Goal: Information Seeking & Learning: Learn about a topic

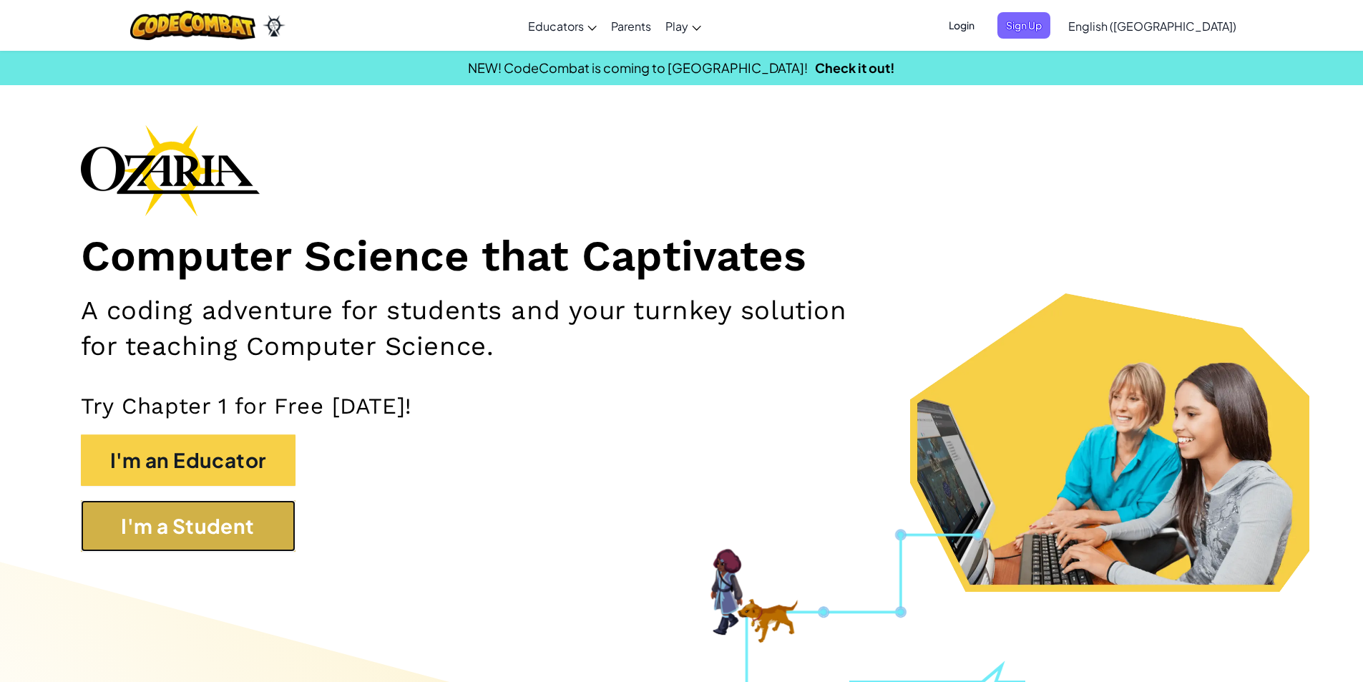
click at [268, 526] on button "I'm a Student" at bounding box center [188, 525] width 215 height 51
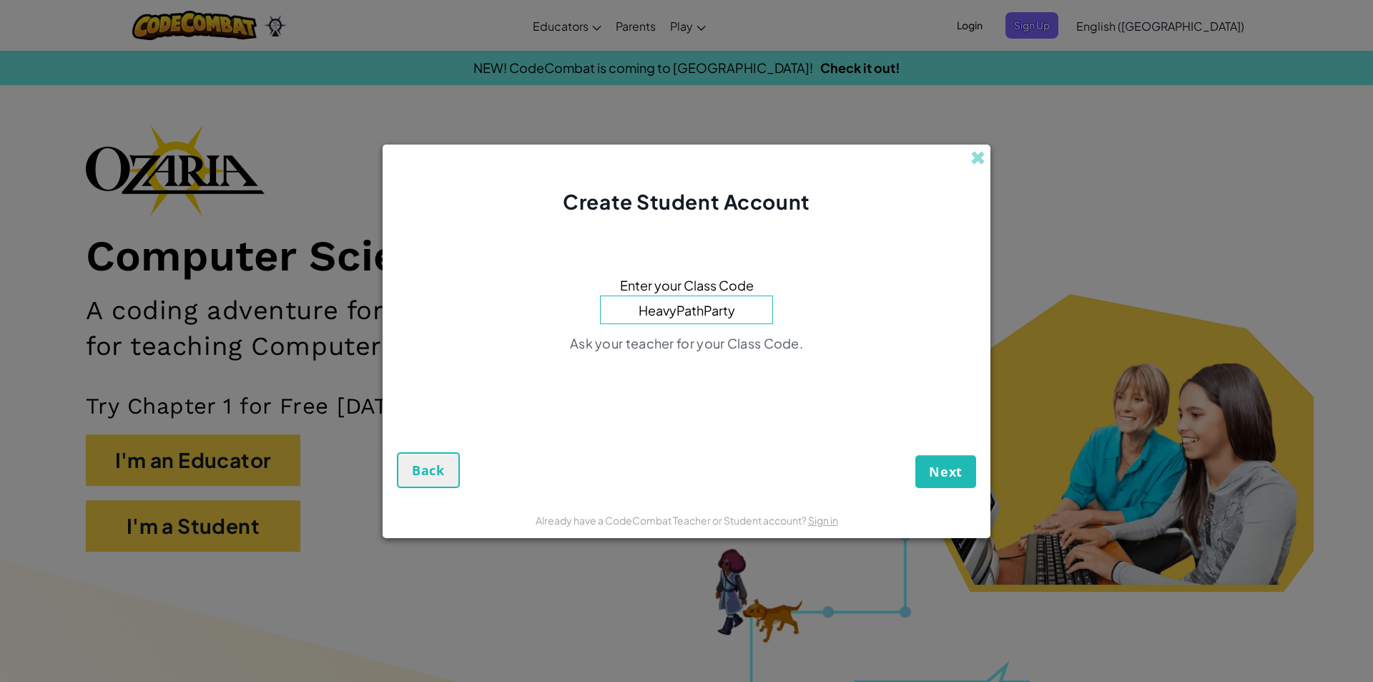
type input "HeavyPathParty"
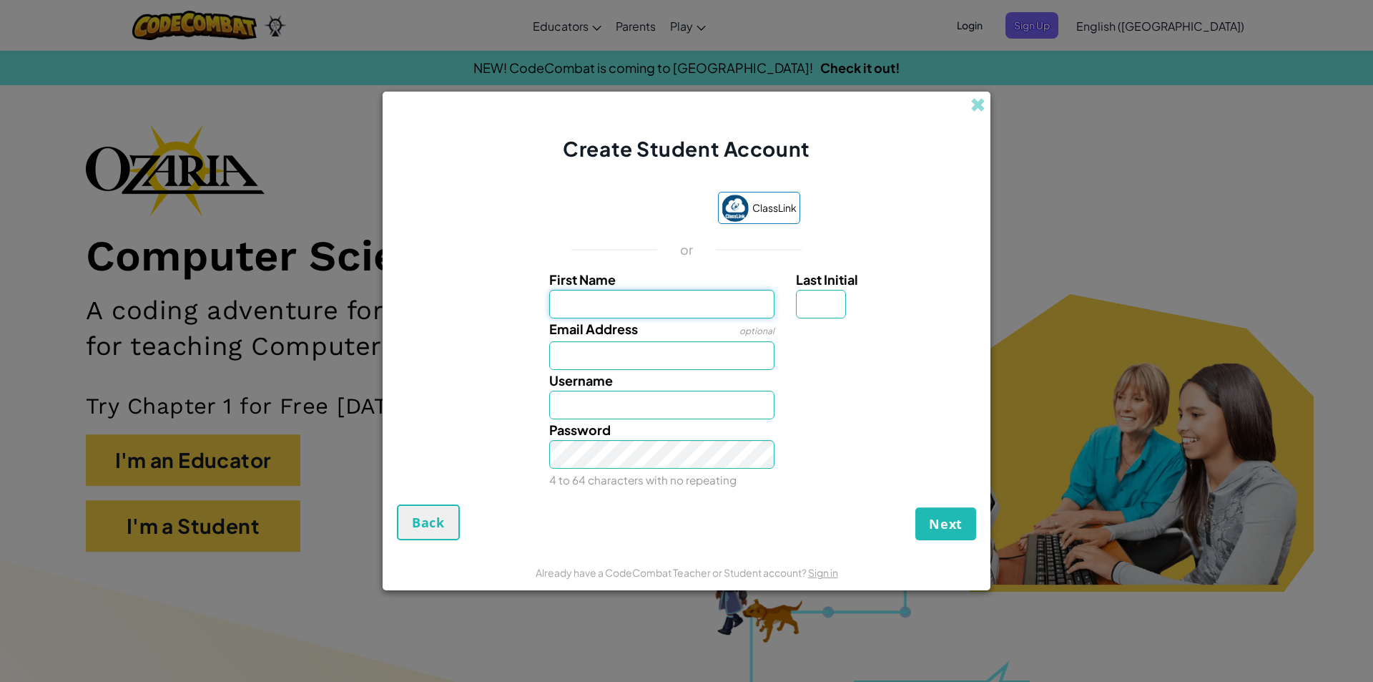
click at [726, 299] on input "First Name" at bounding box center [662, 304] width 226 height 29
click at [833, 300] on input "Last Initial" at bounding box center [821, 304] width 50 height 29
click at [752, 298] on input "First Name" at bounding box center [662, 304] width 226 height 29
click at [971, 107] on span at bounding box center [978, 104] width 15 height 15
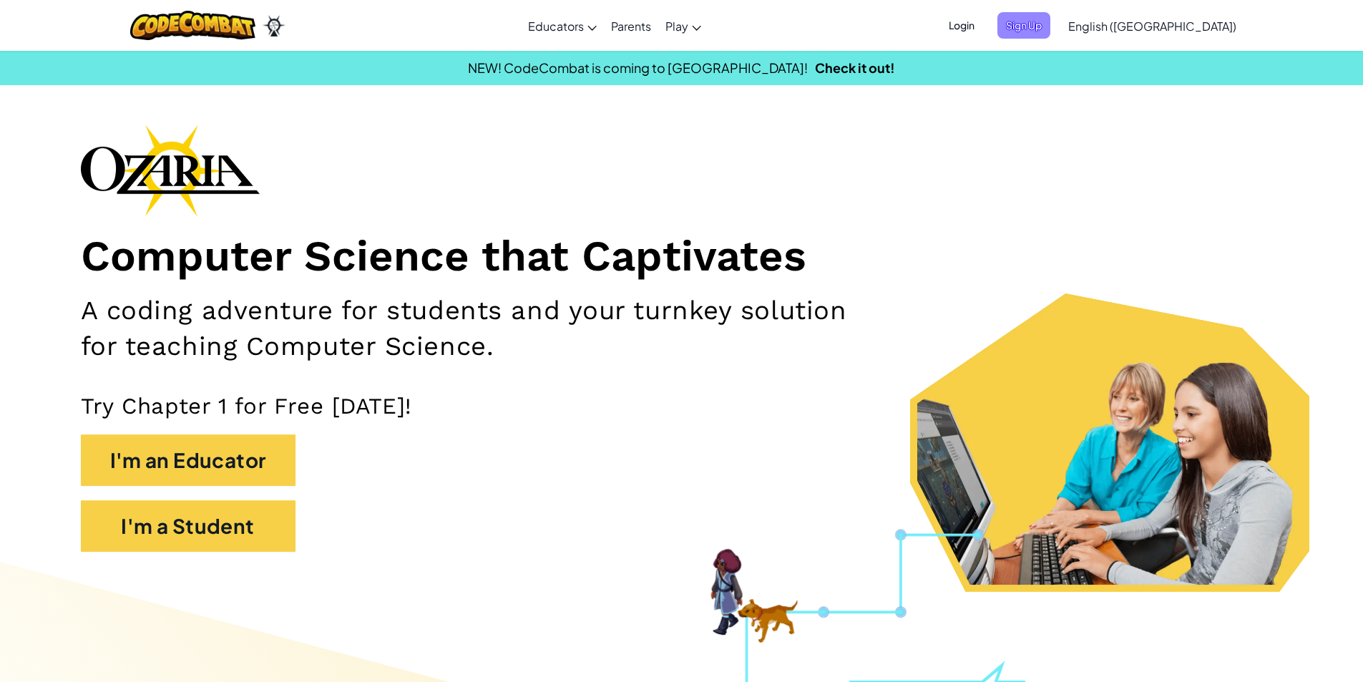
click at [1050, 16] on span "Sign Up" at bounding box center [1023, 25] width 53 height 26
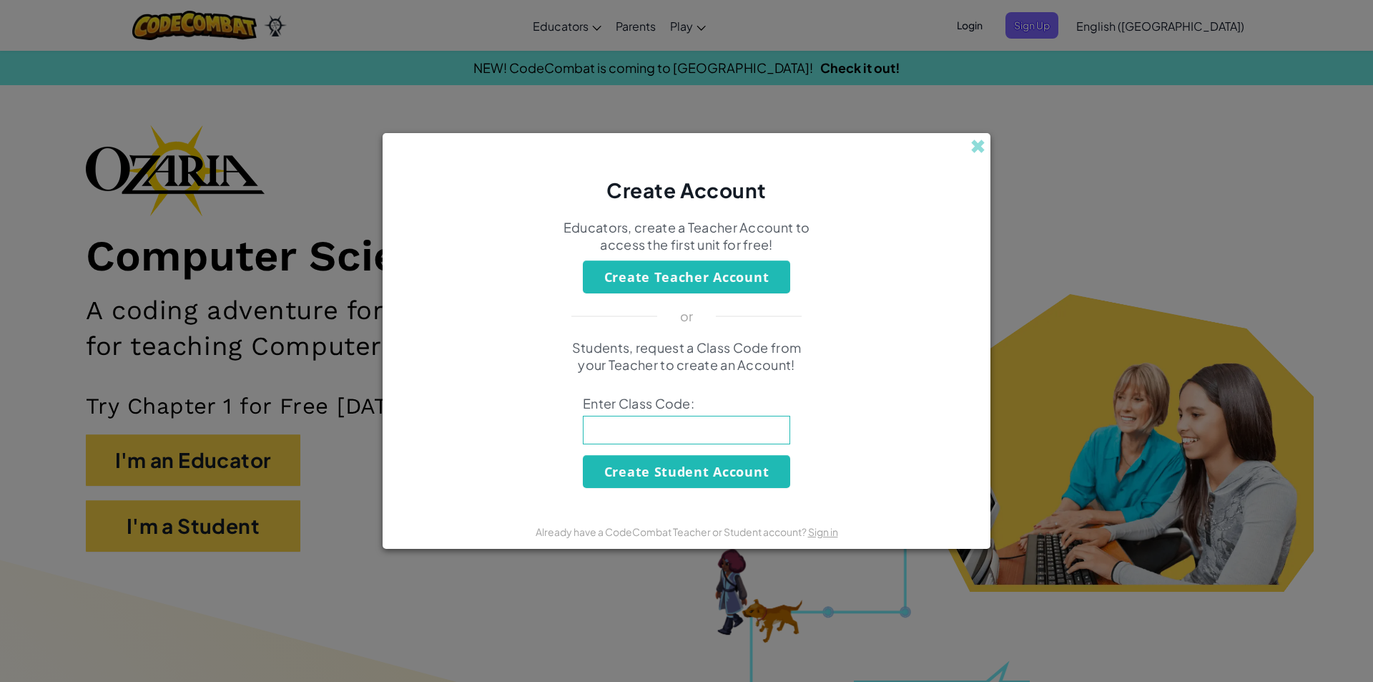
click at [691, 419] on input at bounding box center [686, 430] width 207 height 29
paste input "HeavyPathParty"
type input "HeavyPathParty"
click at [684, 463] on button "Create Student Account" at bounding box center [686, 471] width 207 height 33
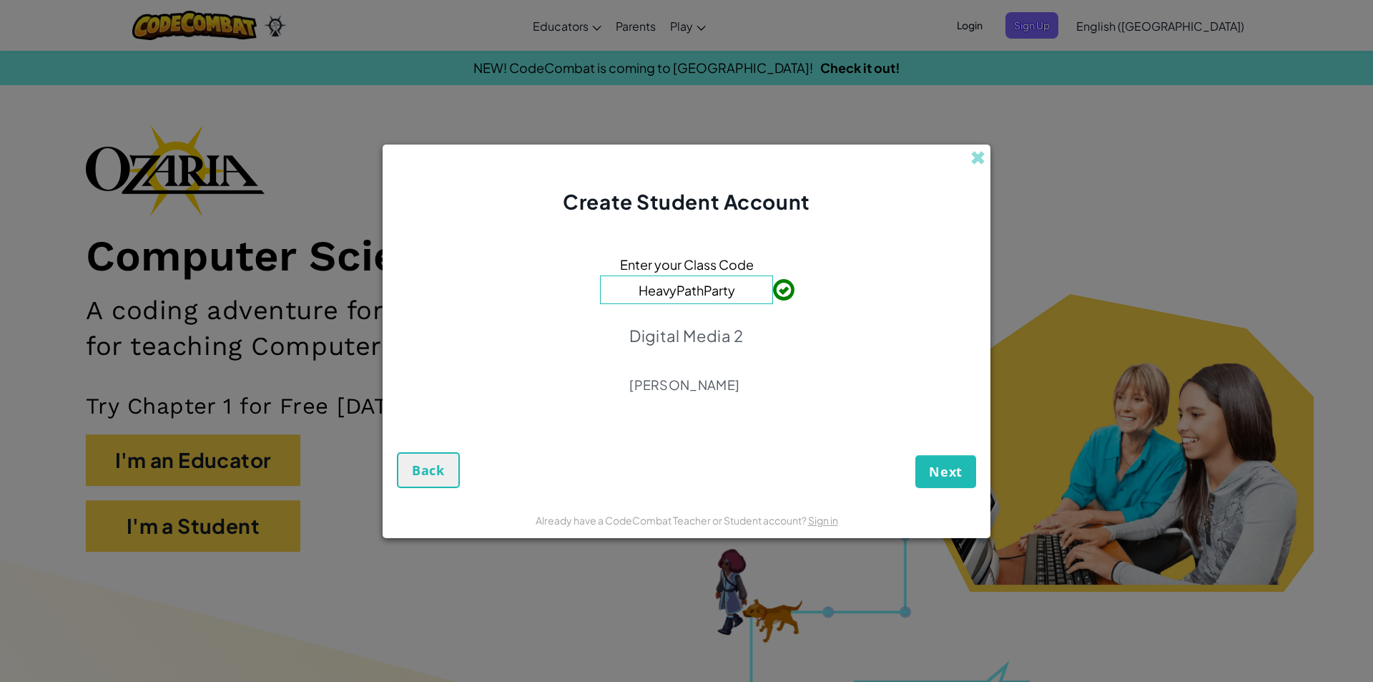
click at [789, 317] on div "Enter your Class Code HeavyPathParty Digital Media 2 Kenneth Clark" at bounding box center [686, 328] width 579 height 197
click at [705, 346] on div "Digital Media 2 Kenneth Clark" at bounding box center [686, 359] width 114 height 88
click at [945, 463] on span "Next" at bounding box center [946, 471] width 34 height 17
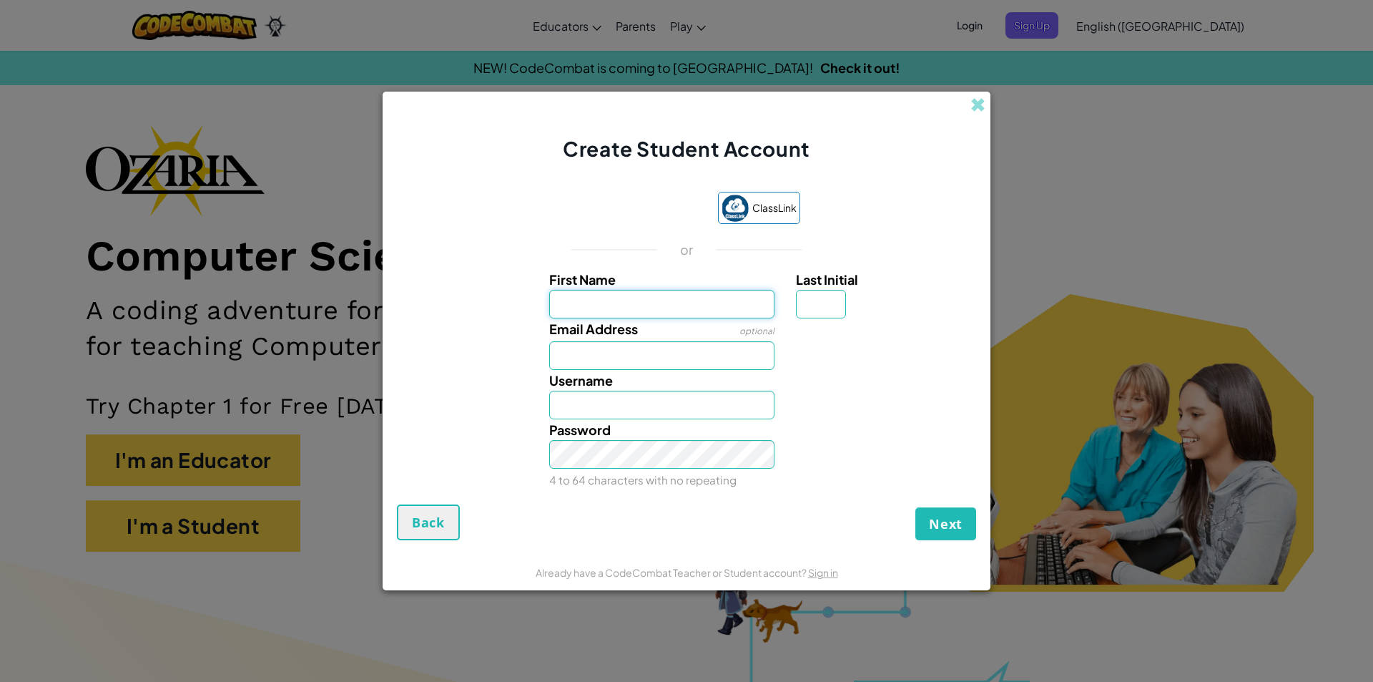
click at [716, 301] on input "First Name" at bounding box center [662, 304] width 226 height 29
type input "Galilea"
click at [805, 308] on input "Last Initial" at bounding box center [821, 304] width 50 height 29
type input "N"
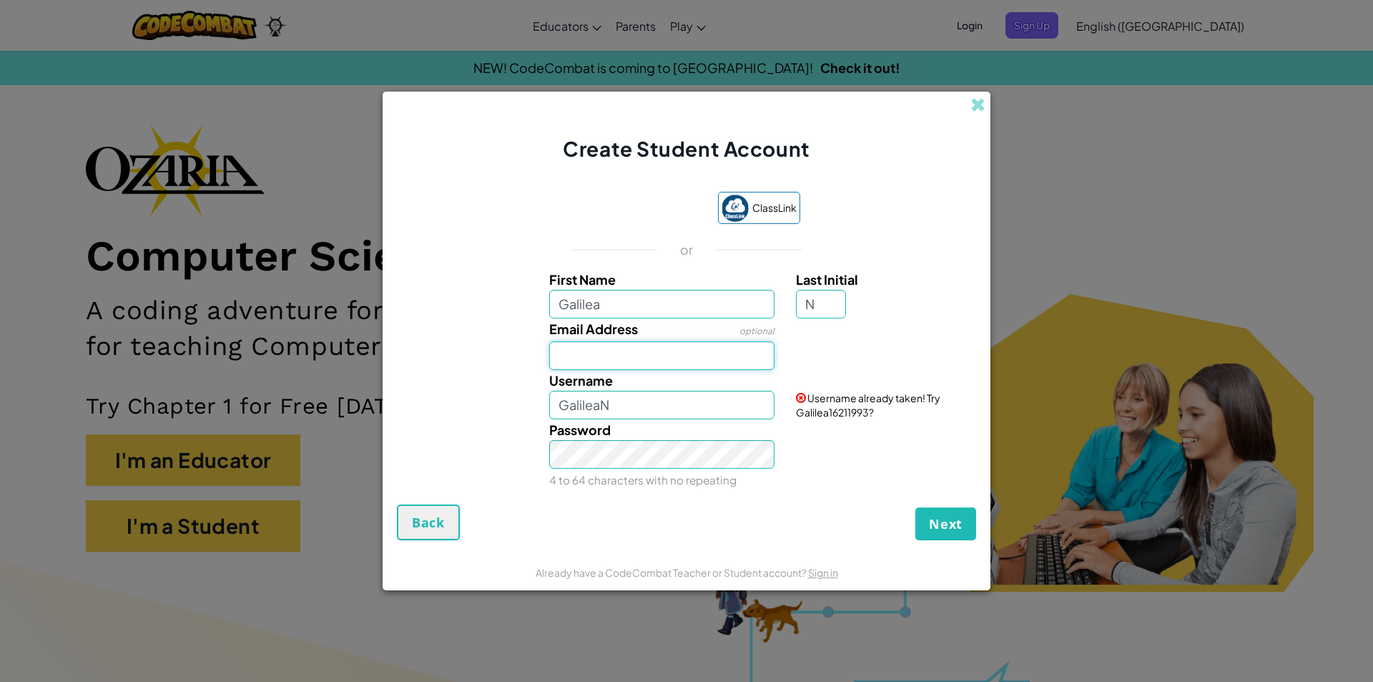
click at [725, 356] on input "Email Address" at bounding box center [662, 355] width 226 height 29
click at [730, 401] on input "GalileaN" at bounding box center [662, 405] width 226 height 29
drag, startPoint x: 797, startPoint y: 412, endPoint x: 888, endPoint y: 415, distance: 90.9
click at [888, 415] on div "Username already taken! Try GalileaN17869960?" at bounding box center [884, 394] width 198 height 49
copy span "GalileaN17869960?"
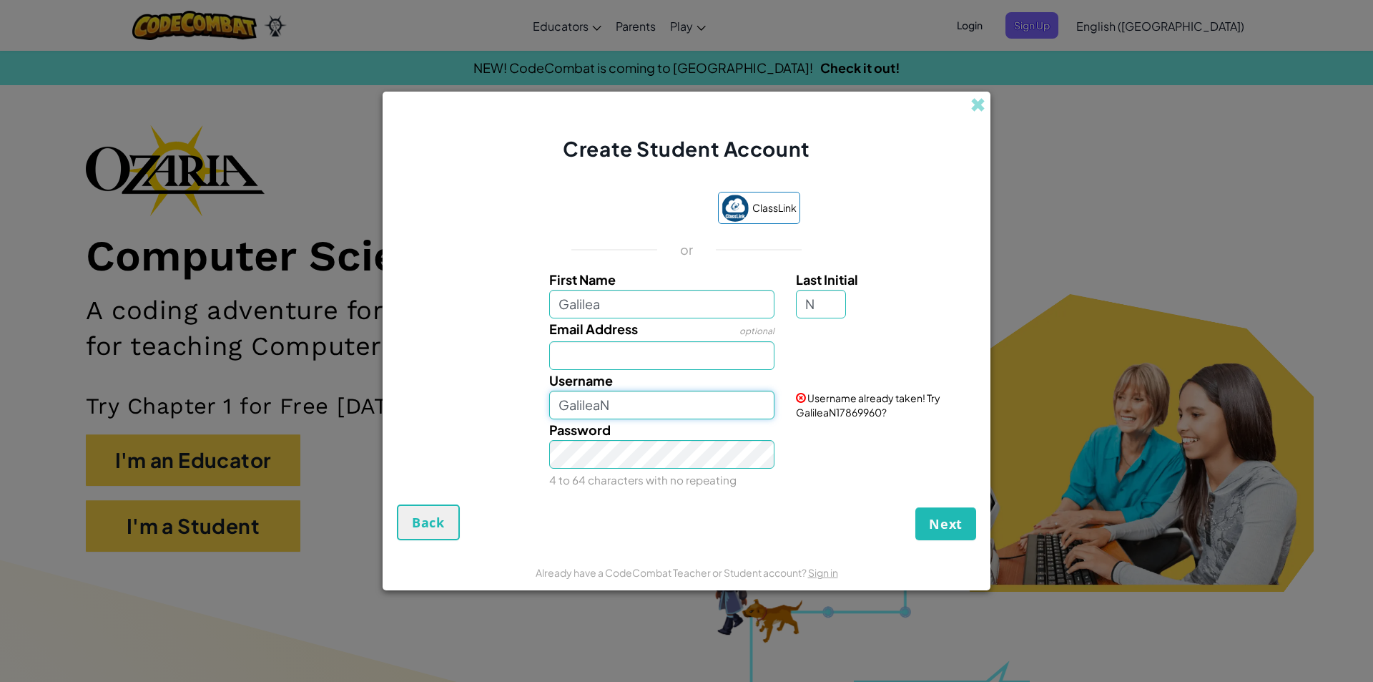
click at [692, 407] on input "GalileaN" at bounding box center [662, 405] width 226 height 29
type input "G"
paste input "GalileaN17869960?"
click at [729, 401] on input "GalileaN17869960?" at bounding box center [662, 405] width 226 height 29
type input "GalileaN17869960"
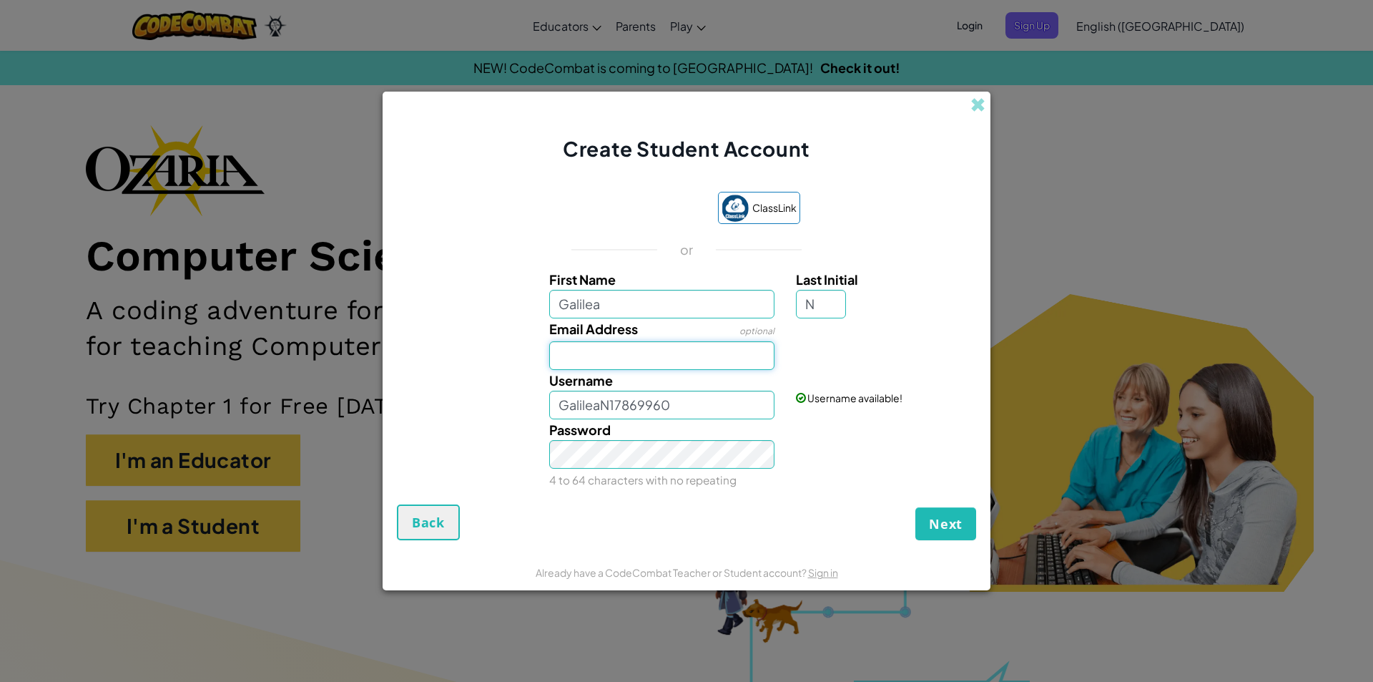
click at [675, 362] on input "Email Address" at bounding box center [662, 355] width 226 height 29
type input "navarrodiag9183@student.judsonisd.org"
click at [947, 526] on span "Next" at bounding box center [946, 523] width 34 height 17
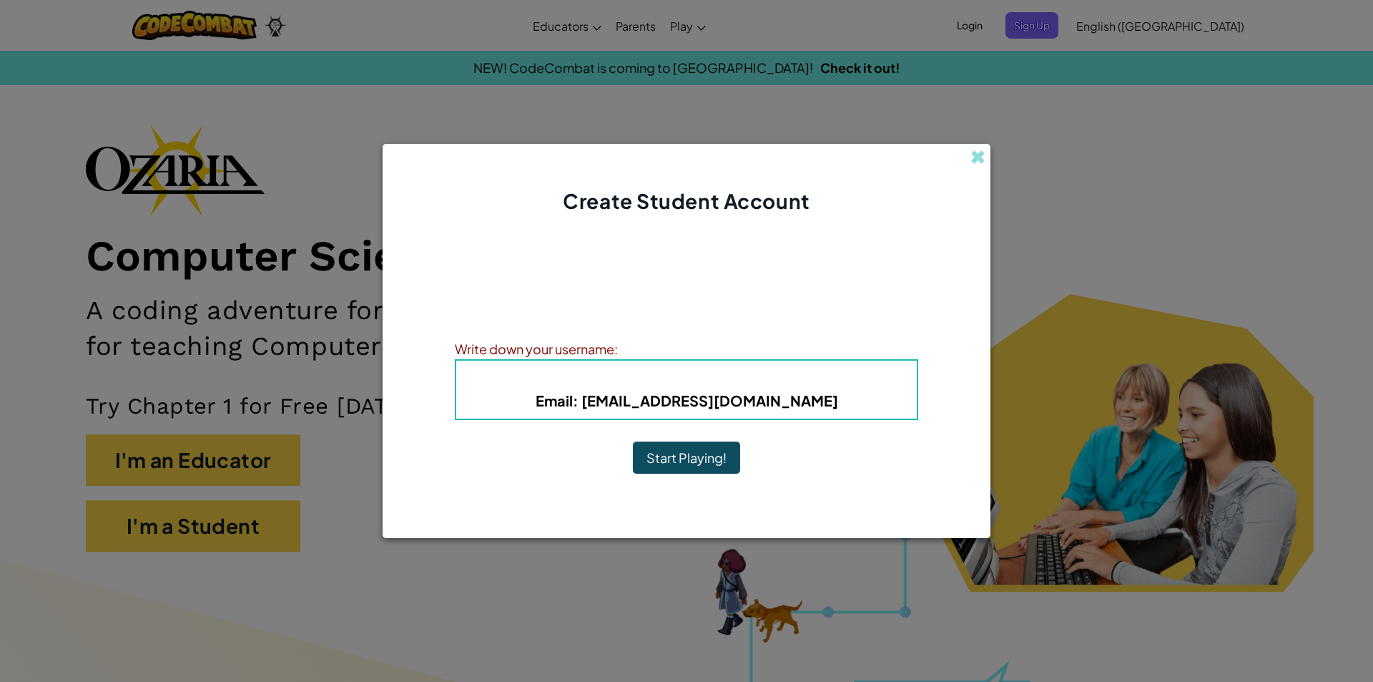
click at [675, 460] on button "Start Playing!" at bounding box center [686, 457] width 107 height 33
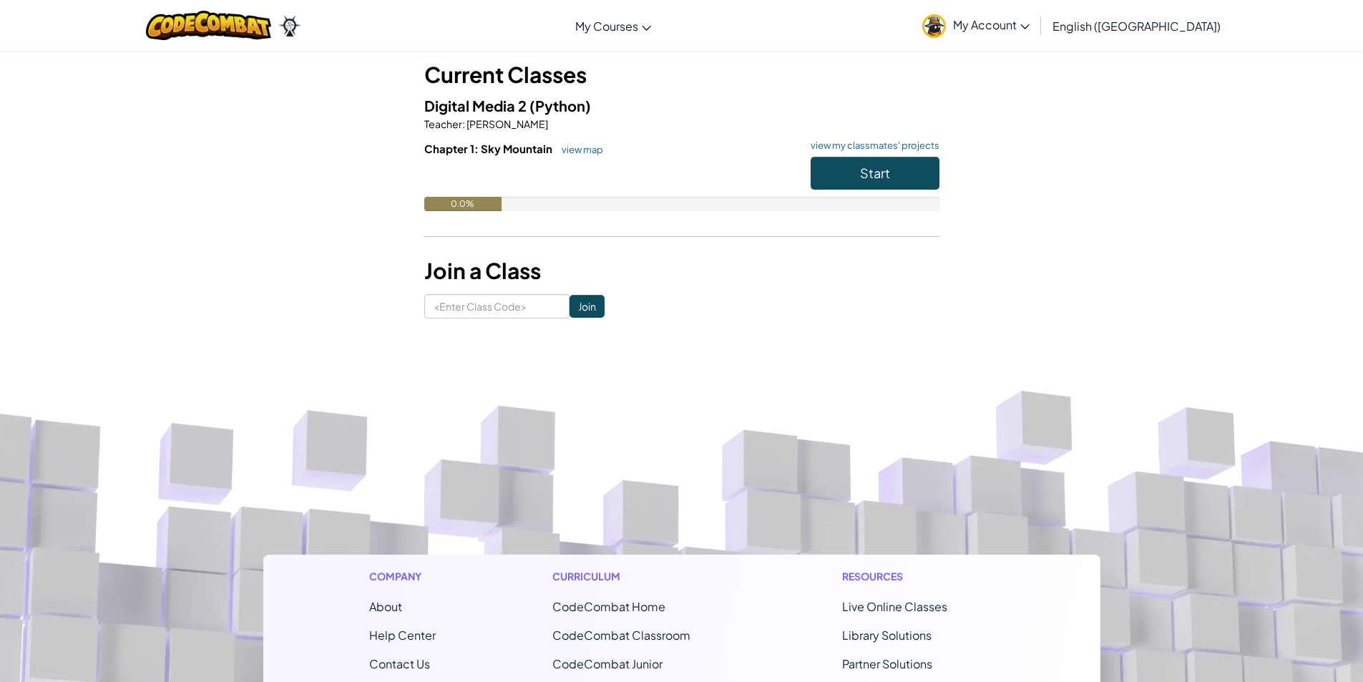
scroll to position [72, 0]
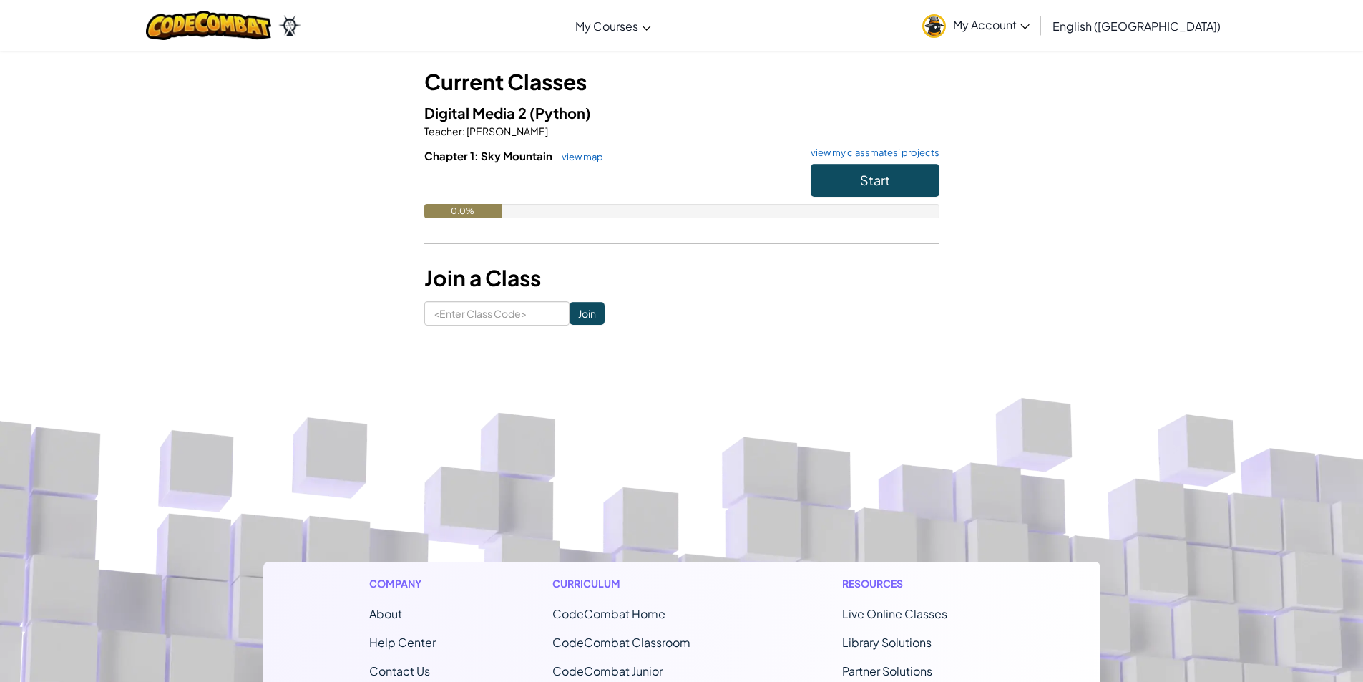
drag, startPoint x: 534, startPoint y: 311, endPoint x: 918, endPoint y: 463, distance: 413.9
click at [901, 187] on button "Start" at bounding box center [874, 180] width 129 height 33
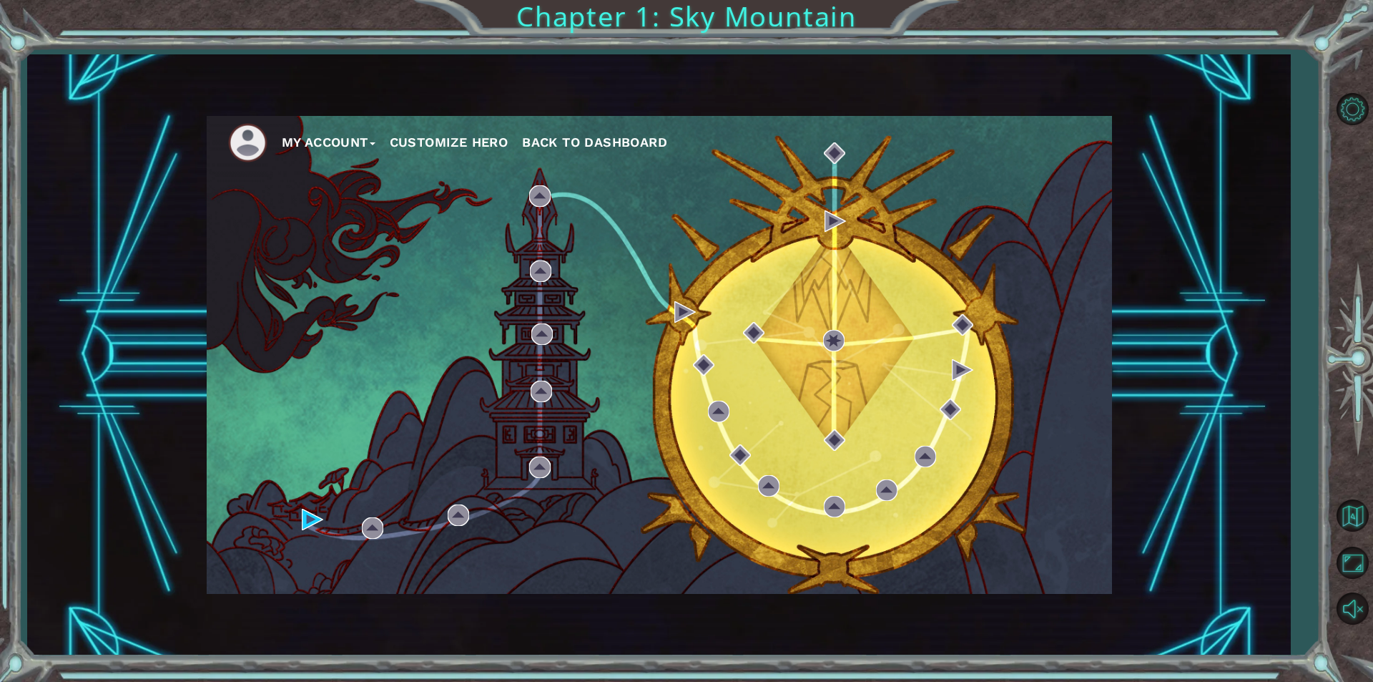
click at [19, 41] on div "My Account Customize Hero Back to Dashboard Chapter 1: Sky Mountain" at bounding box center [686, 341] width 1373 height 682
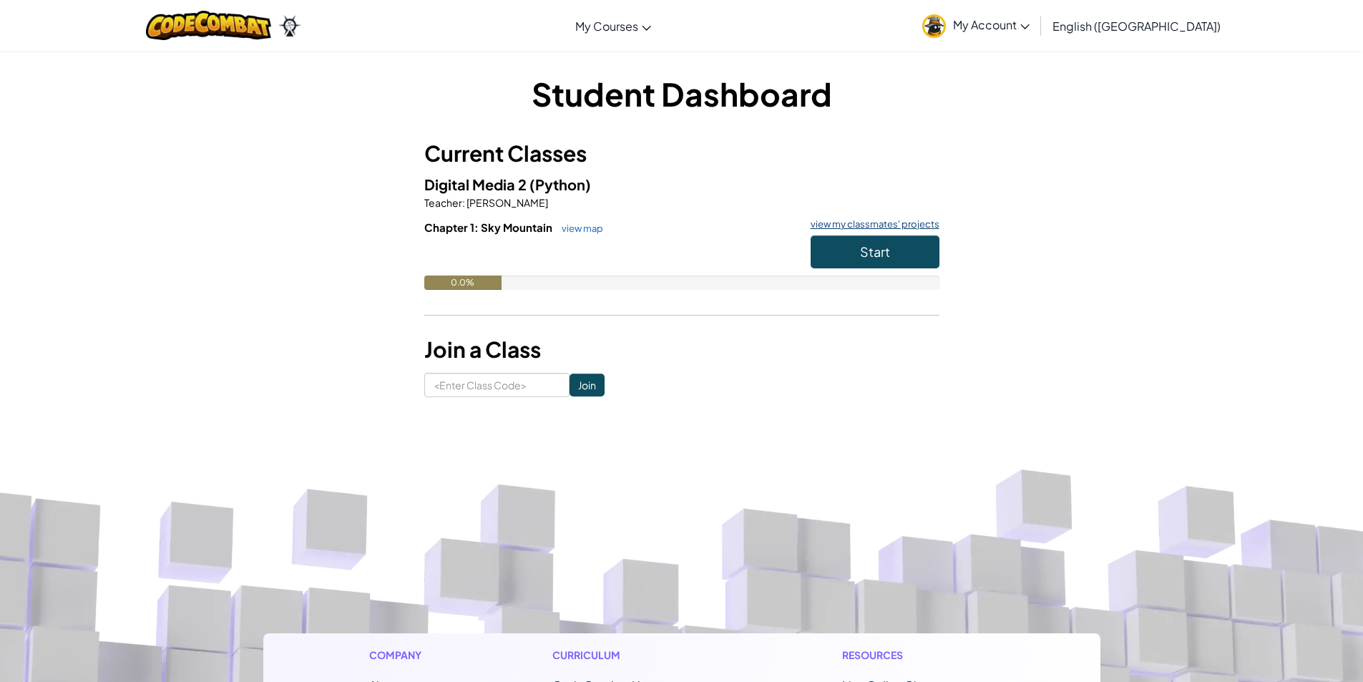
click at [896, 223] on link "view my classmates' projects" at bounding box center [871, 224] width 136 height 9
click at [853, 241] on button "Start" at bounding box center [874, 251] width 129 height 33
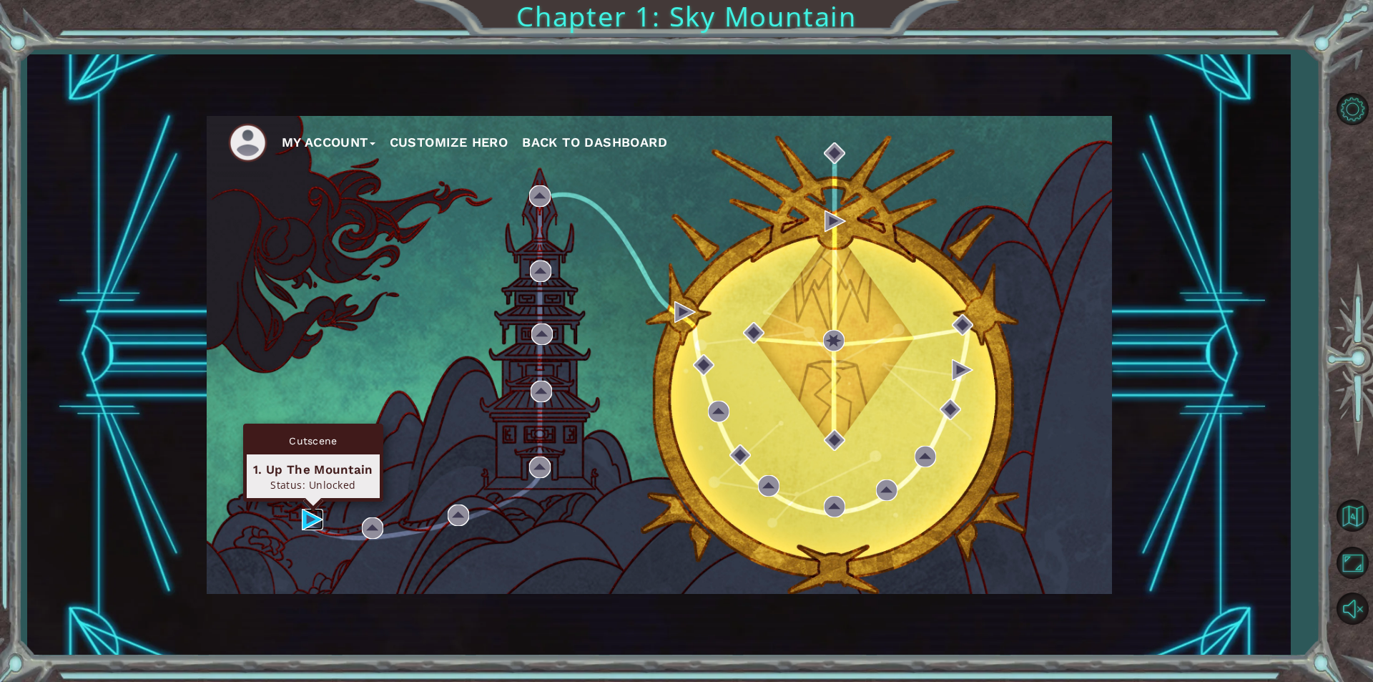
click at [308, 511] on img at bounding box center [312, 519] width 21 height 21
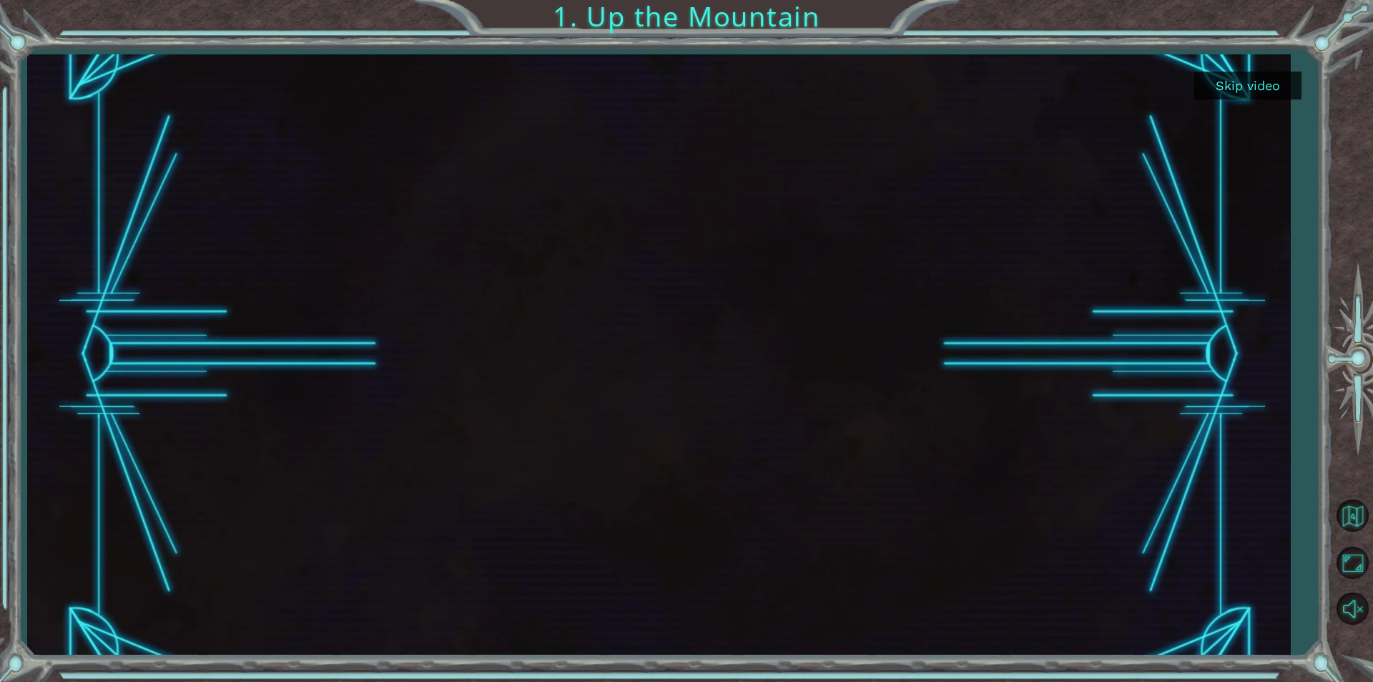
click at [1258, 85] on button "Skip video" at bounding box center [1247, 86] width 107 height 28
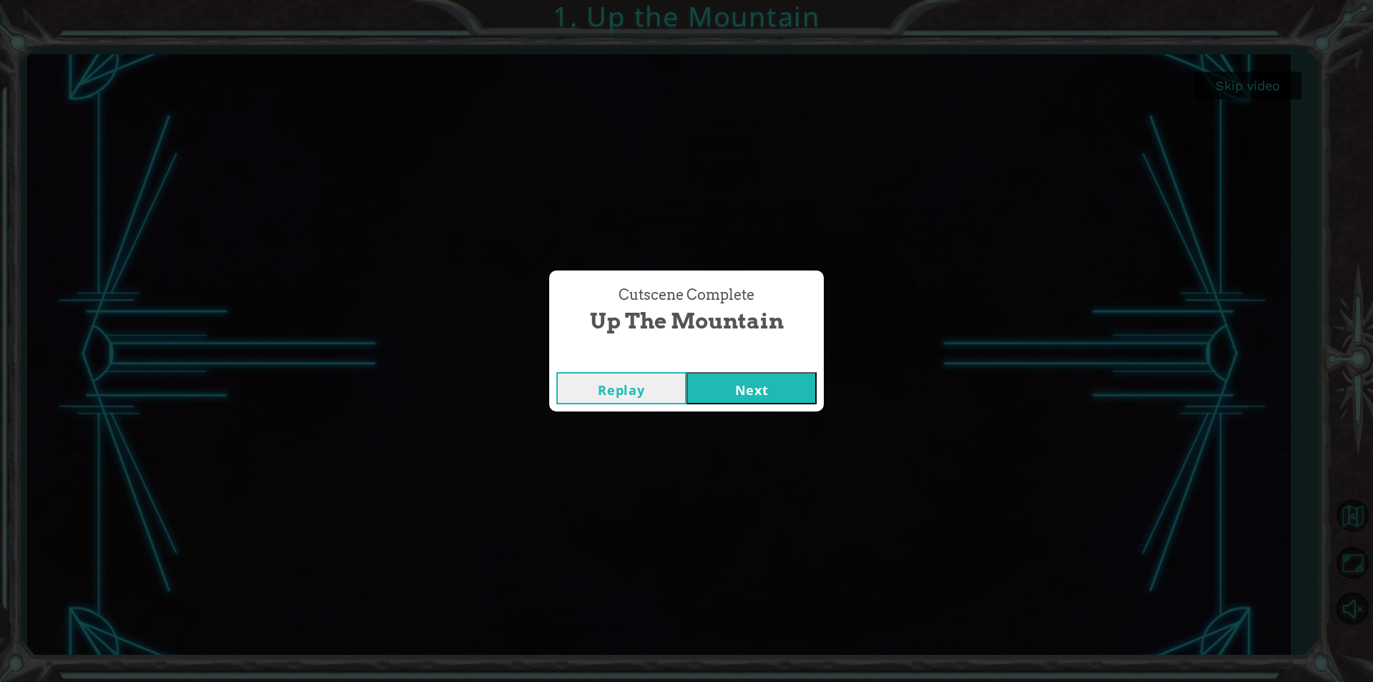
click at [711, 386] on button "Next" at bounding box center [752, 388] width 130 height 32
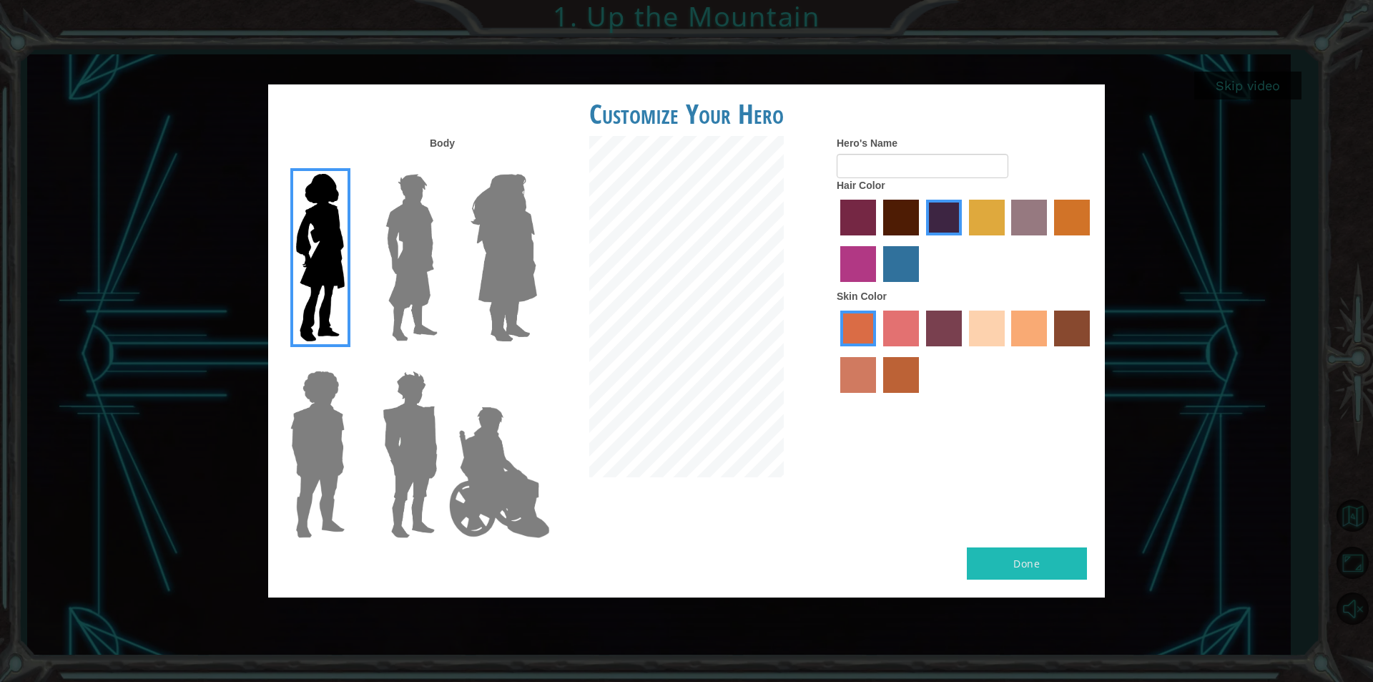
click at [413, 273] on img at bounding box center [412, 257] width 64 height 179
click at [443, 165] on input "Hero Lars" at bounding box center [443, 165] width 0 height 0
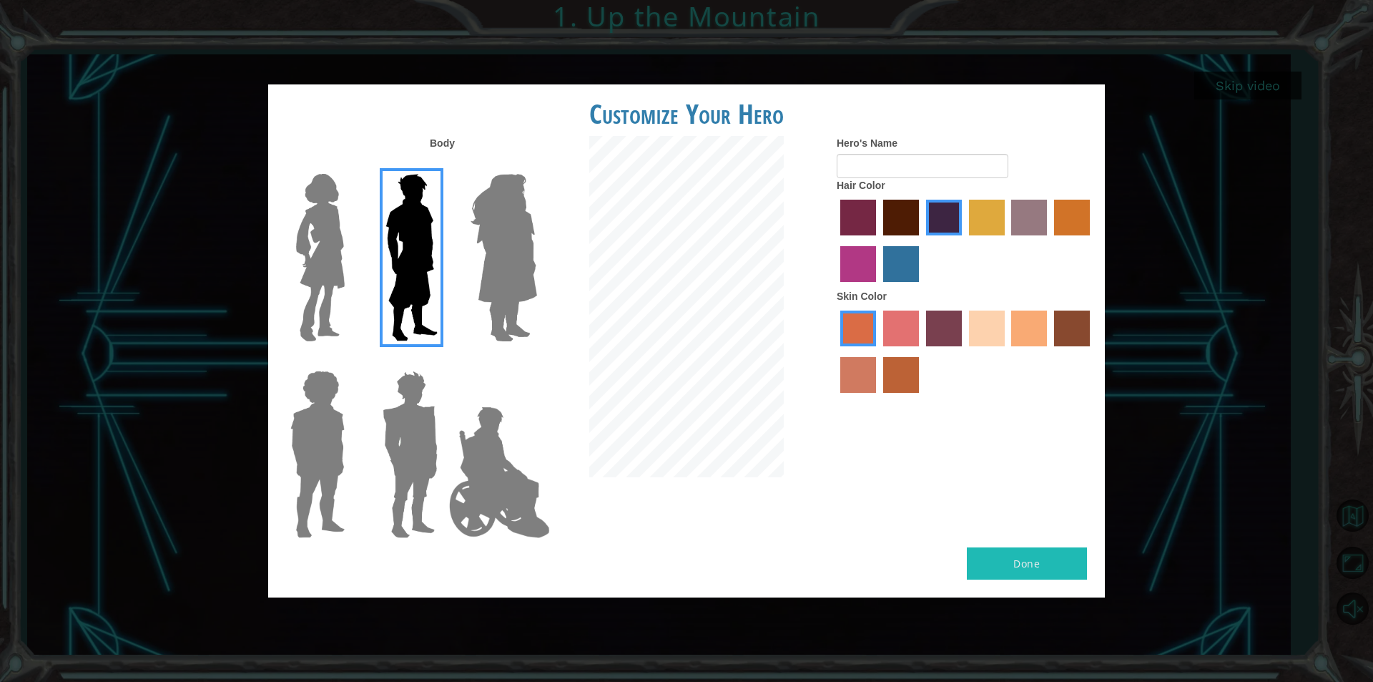
click at [512, 286] on img at bounding box center [504, 257] width 78 height 179
click at [536, 165] on input "Hero Amethyst" at bounding box center [536, 165] width 0 height 0
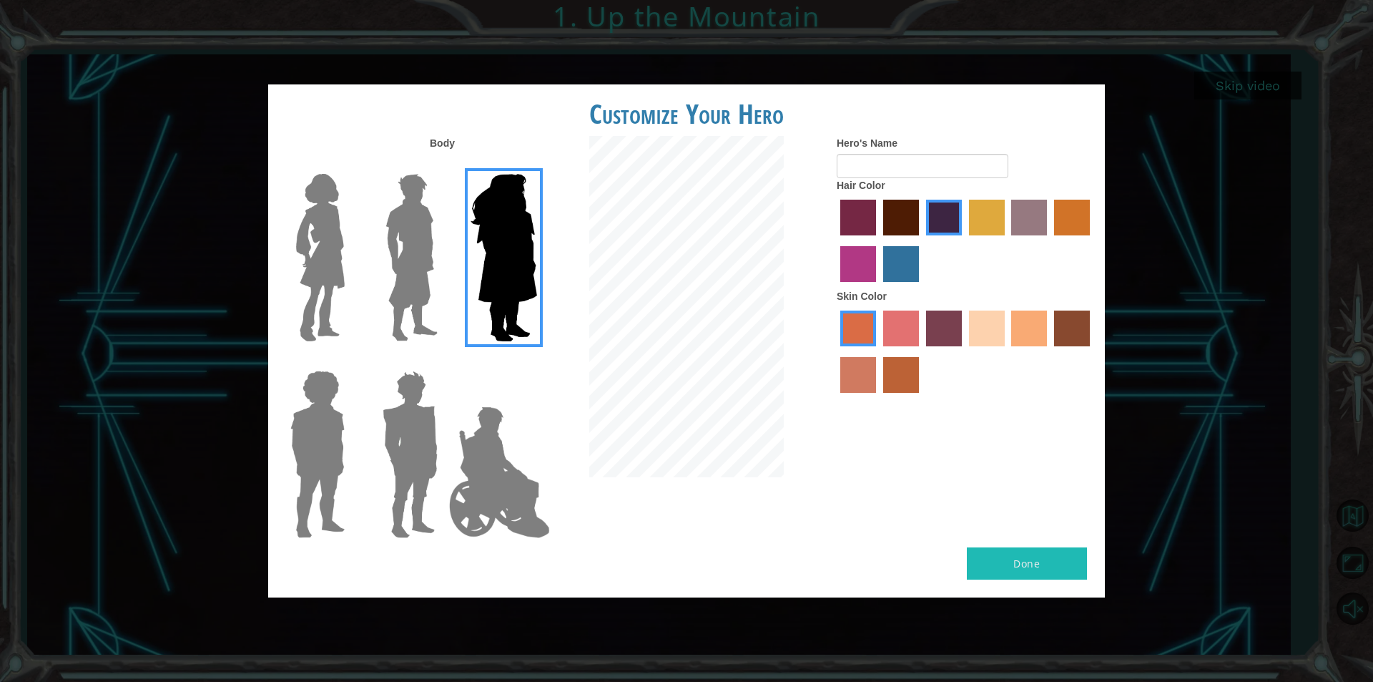
click at [495, 486] on img at bounding box center [499, 472] width 112 height 143
click at [536, 361] on input "Hero Jamie" at bounding box center [536, 361] width 0 height 0
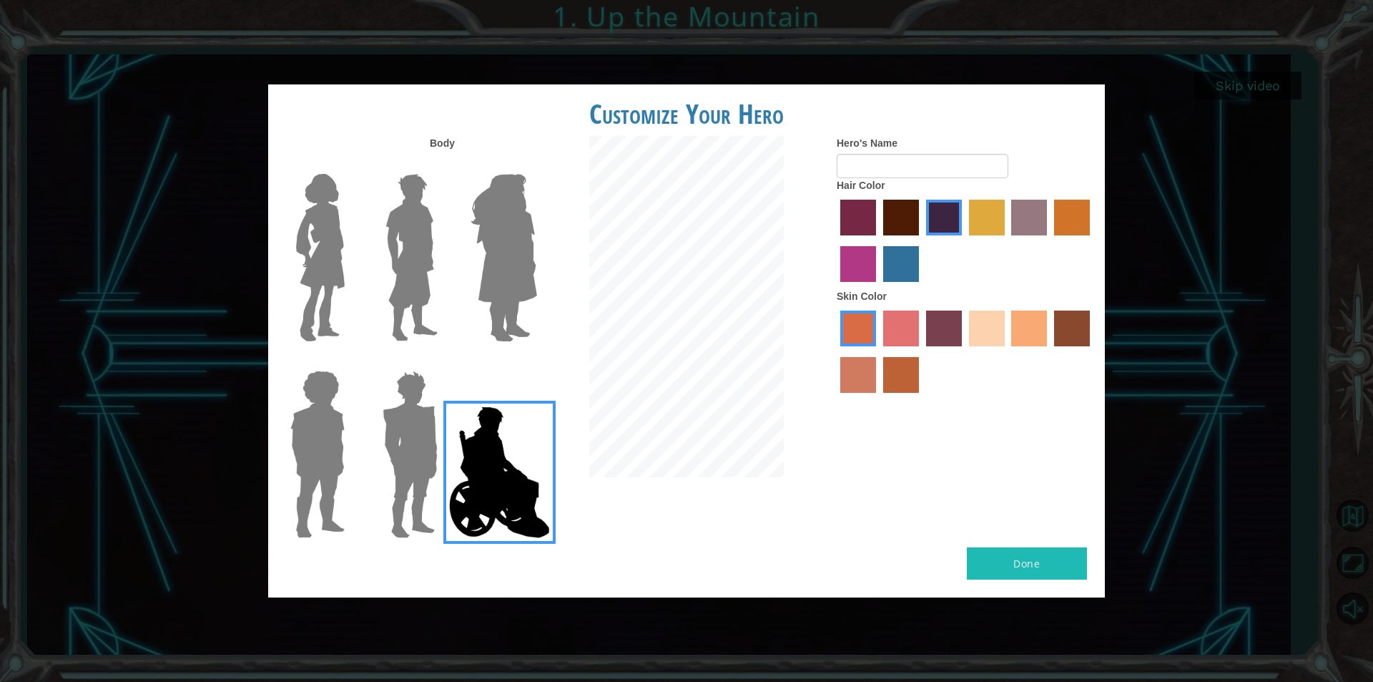
click at [439, 474] on img at bounding box center [410, 454] width 67 height 179
click at [443, 361] on input "Hero Garnet" at bounding box center [443, 361] width 0 height 0
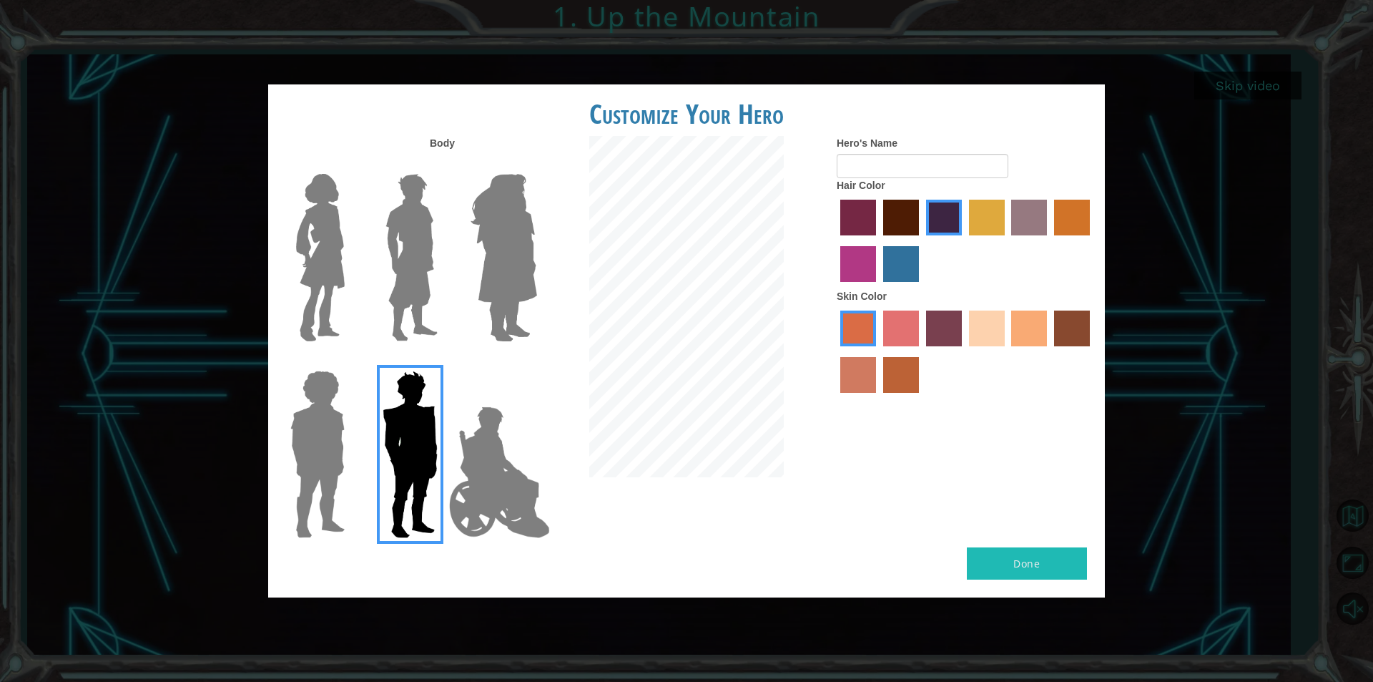
click at [337, 492] on img at bounding box center [318, 454] width 66 height 179
click at [350, 361] on input "Hero Steven" at bounding box center [350, 361] width 0 height 0
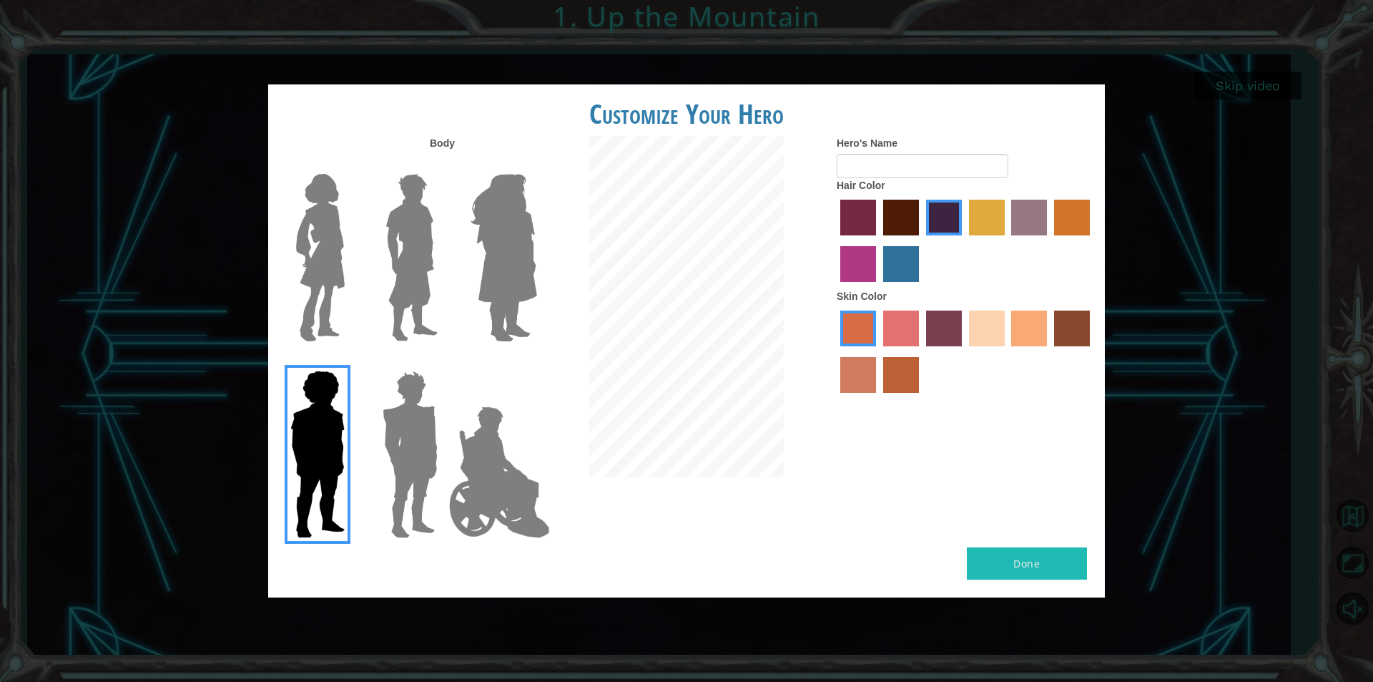
click at [303, 279] on img at bounding box center [320, 257] width 60 height 179
click at [350, 165] on input "Hero Connie" at bounding box center [350, 165] width 0 height 0
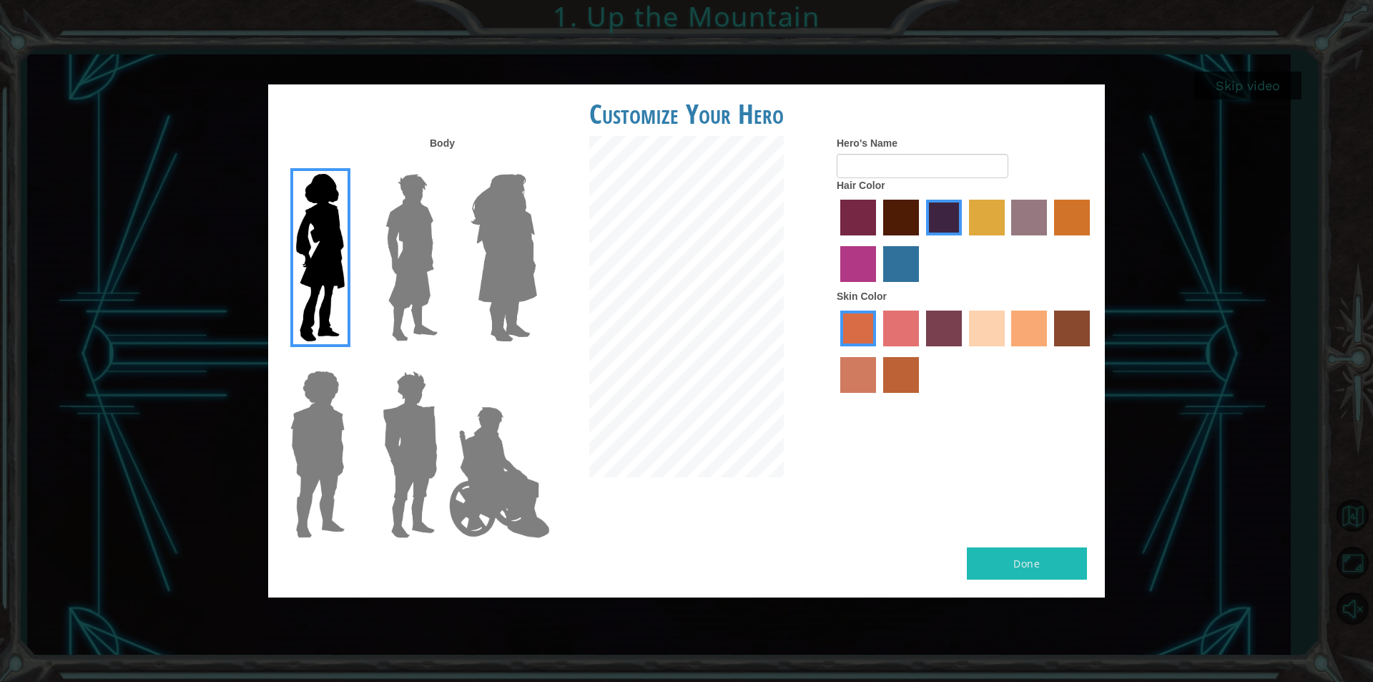
click at [1032, 338] on label "tacao skin color" at bounding box center [1029, 328] width 36 height 36
click at [1007, 351] on input "tacao skin color" at bounding box center [1007, 351] width 0 height 0
click at [858, 372] on label "burning sand skin color" at bounding box center [858, 375] width 36 height 36
click at [1092, 351] on input "burning sand skin color" at bounding box center [1092, 351] width 0 height 0
click at [1028, 338] on label "tacao skin color" at bounding box center [1029, 328] width 36 height 36
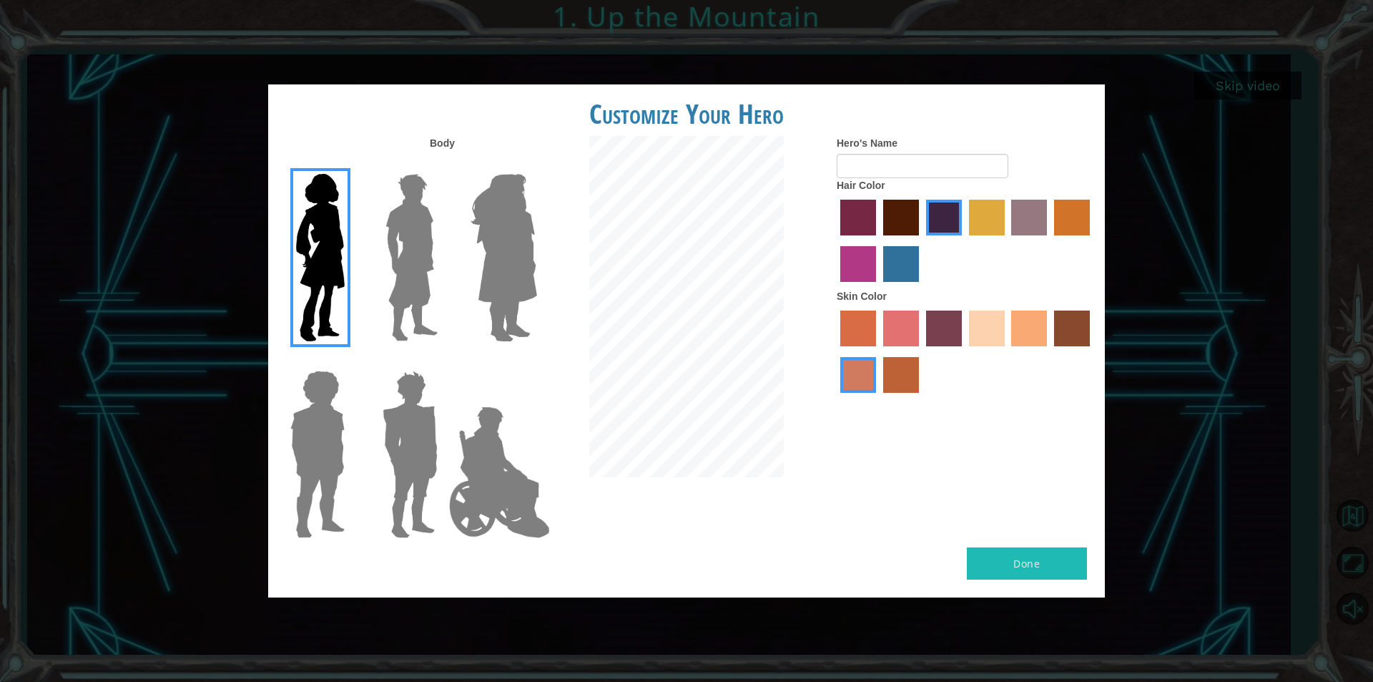
click at [1007, 351] on input "tacao skin color" at bounding box center [1007, 351] width 0 height 0
click at [857, 216] on label "paprika hair color" at bounding box center [858, 218] width 36 height 36
click at [835, 240] on input "paprika hair color" at bounding box center [835, 240] width 0 height 0
click at [903, 223] on label "maroon hair color" at bounding box center [901, 218] width 36 height 36
click at [878, 240] on input "maroon hair color" at bounding box center [878, 240] width 0 height 0
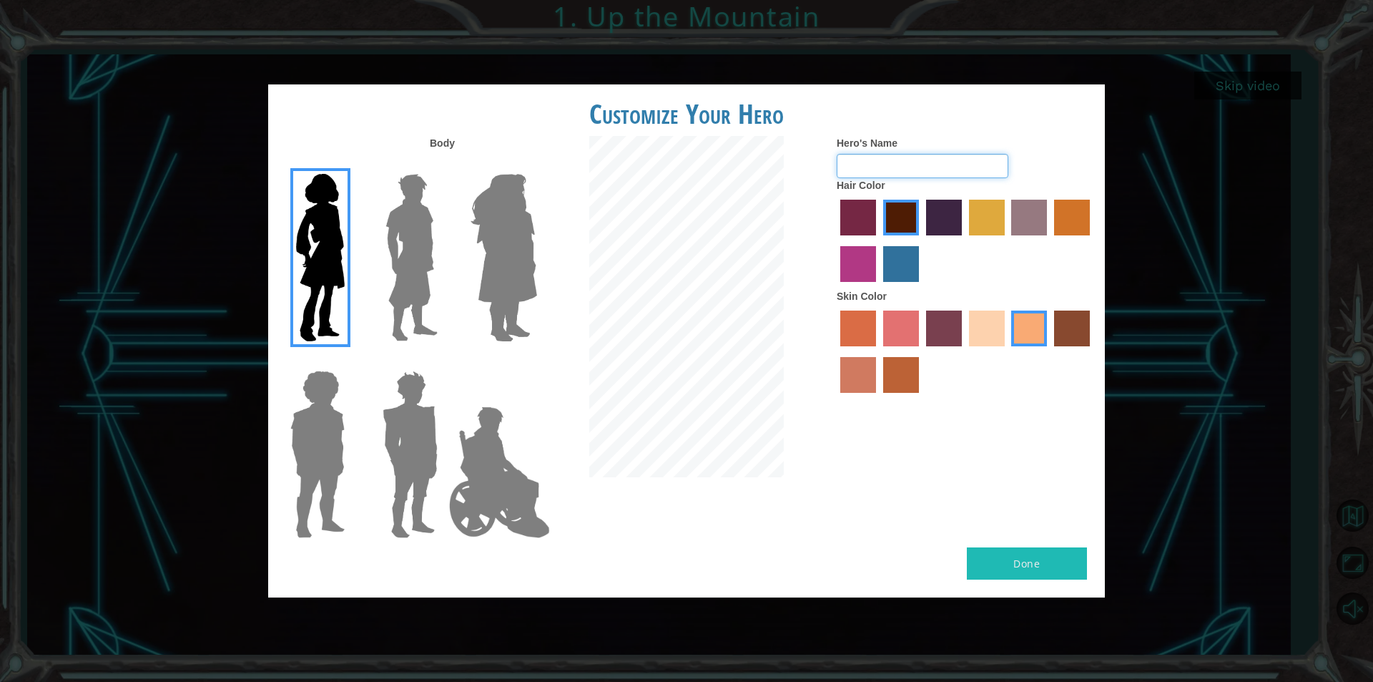
click at [947, 172] on input "Hero's Name" at bounding box center [923, 166] width 172 height 24
type input "galilea"
click at [1006, 559] on button "Done" at bounding box center [1027, 563] width 120 height 32
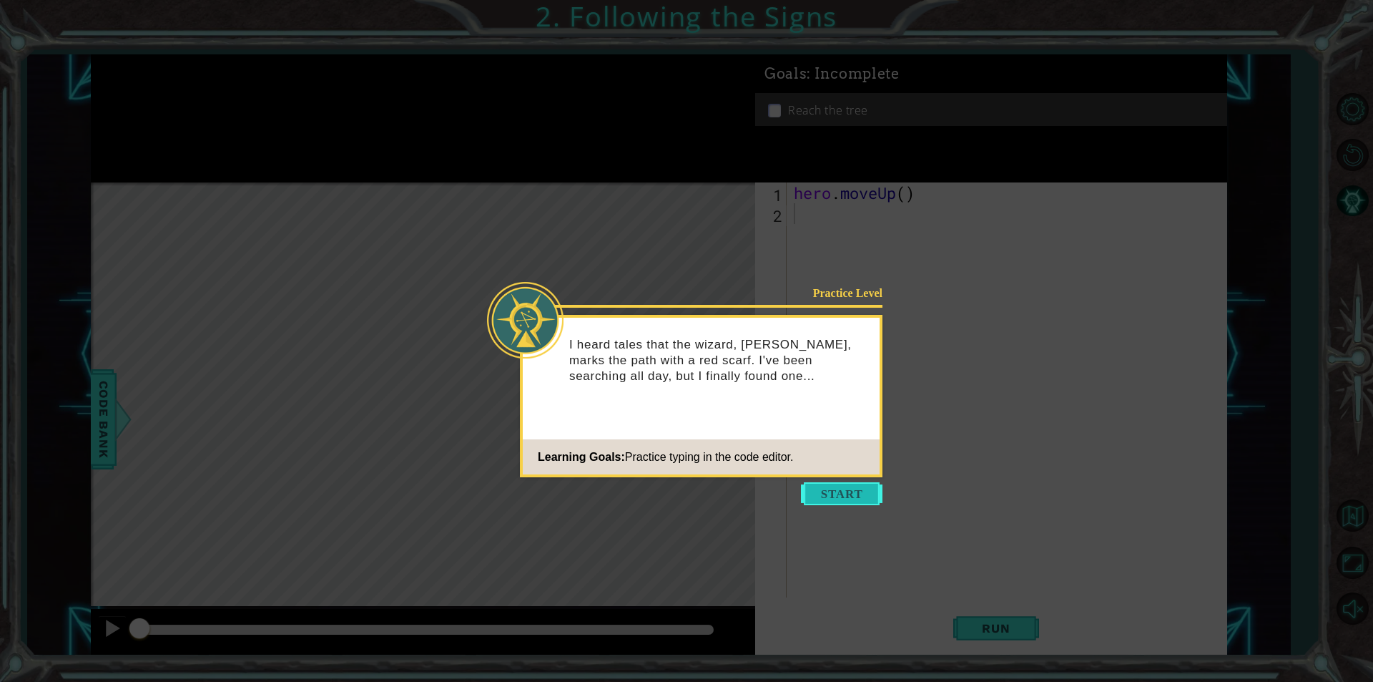
click at [856, 490] on button "Start" at bounding box center [842, 493] width 82 height 23
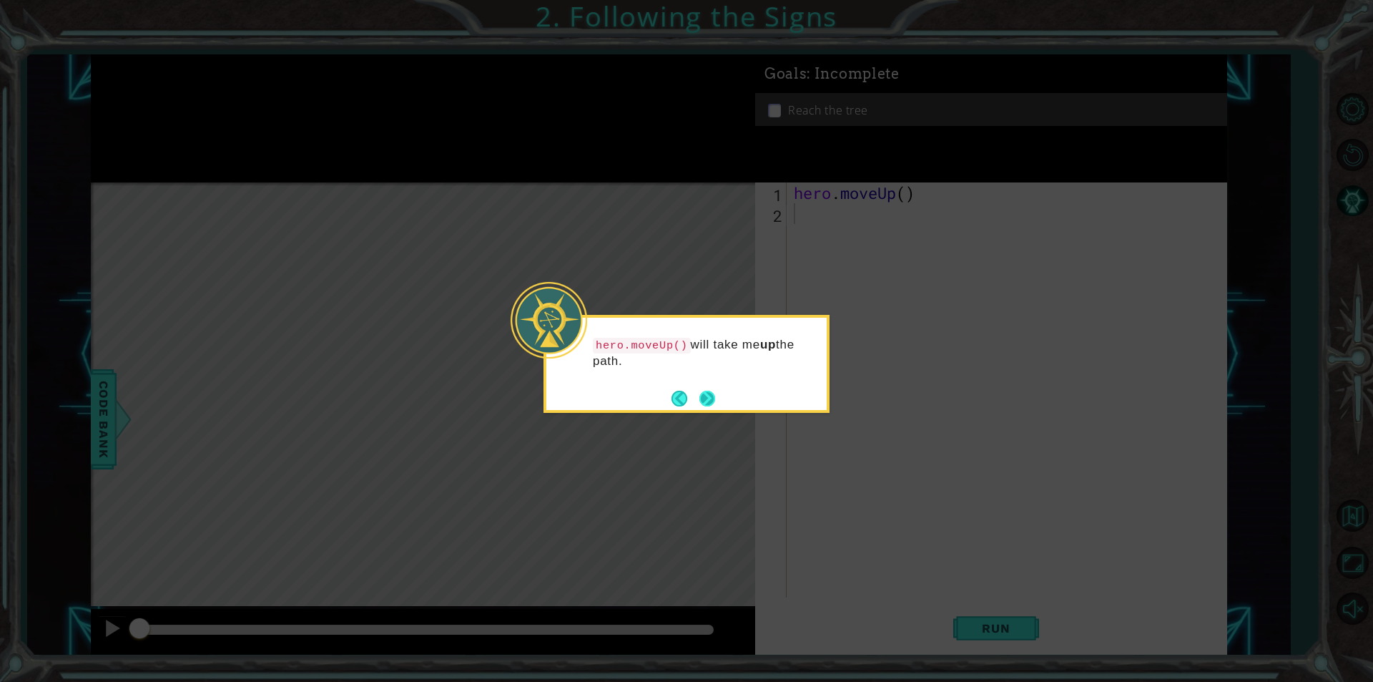
click at [715, 398] on button "Next" at bounding box center [707, 398] width 23 height 23
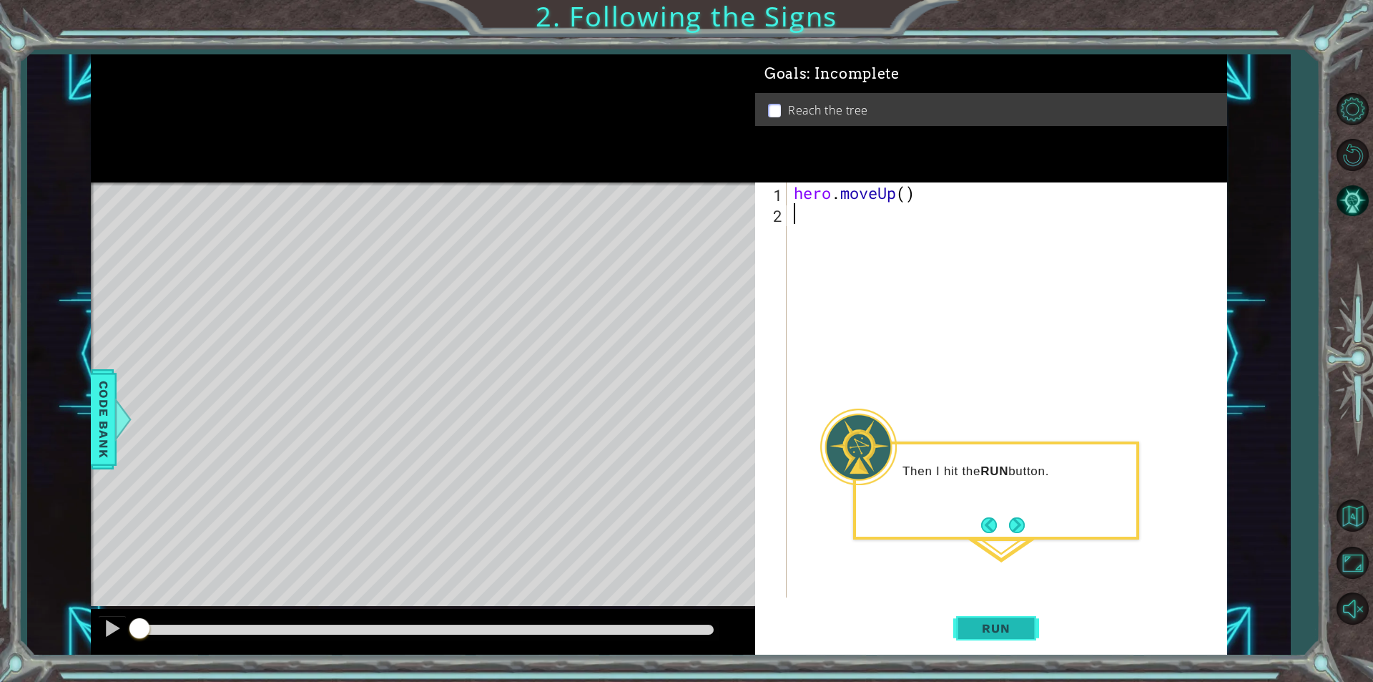
click at [974, 629] on span "Run" at bounding box center [996, 628] width 57 height 14
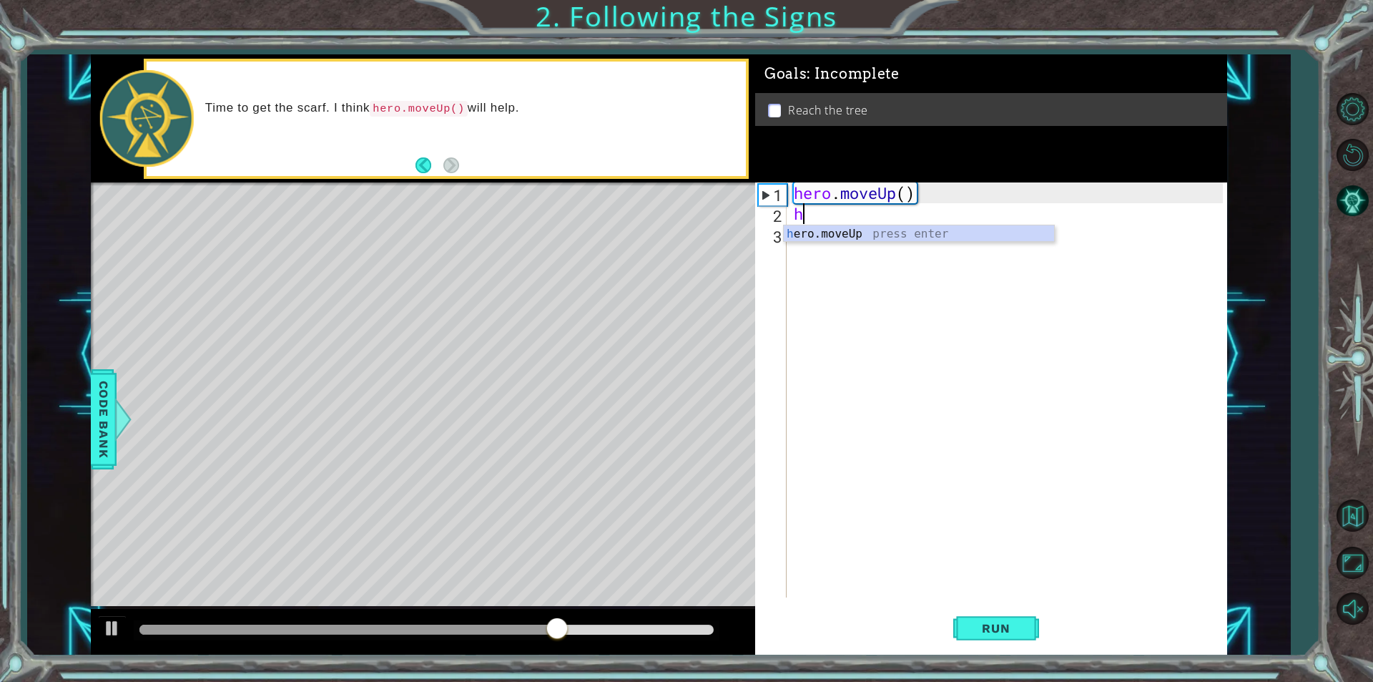
type textarea "he"
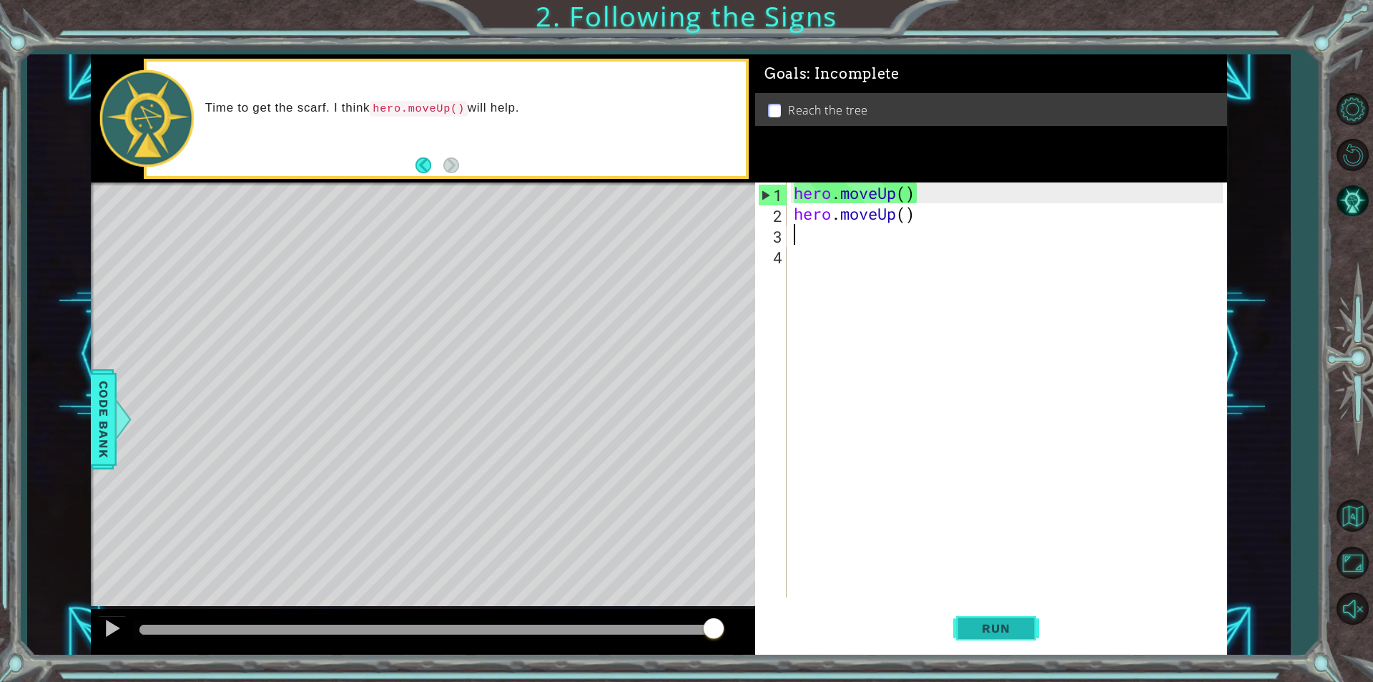
click at [1001, 629] on span "Run" at bounding box center [996, 628] width 57 height 14
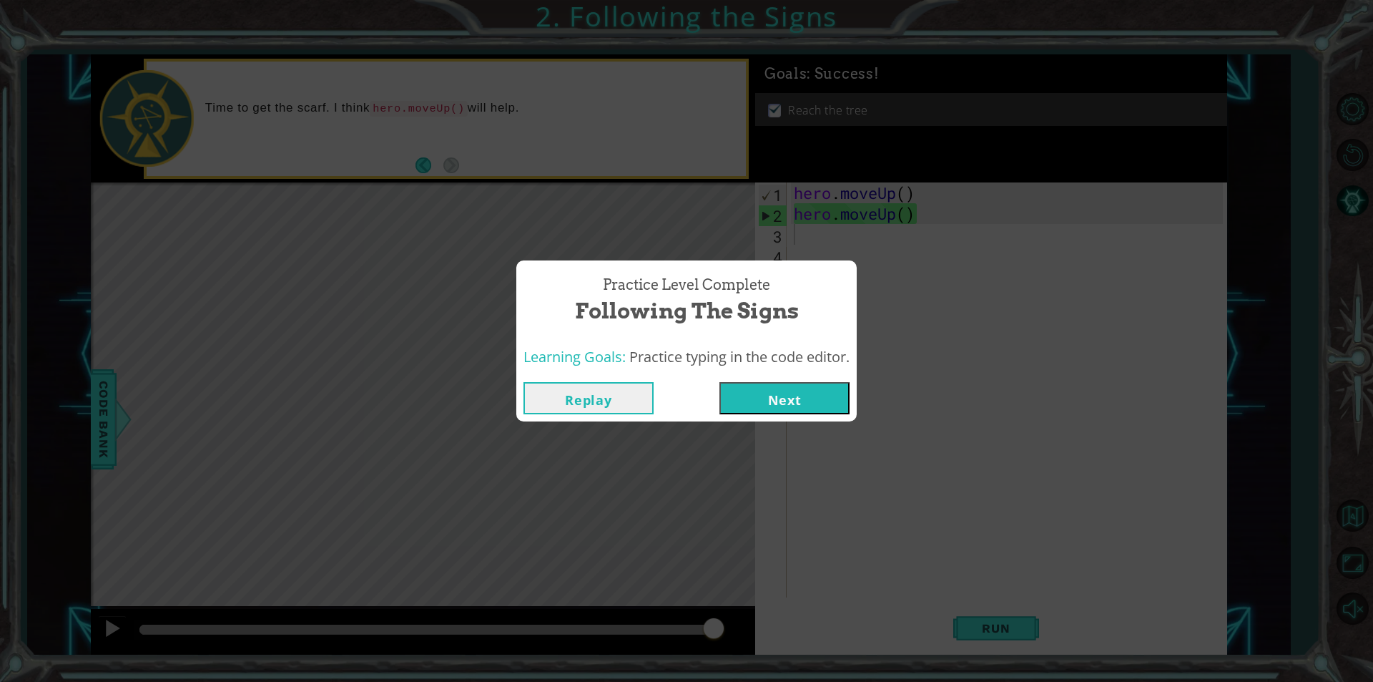
click at [800, 399] on button "Next" at bounding box center [785, 398] width 130 height 32
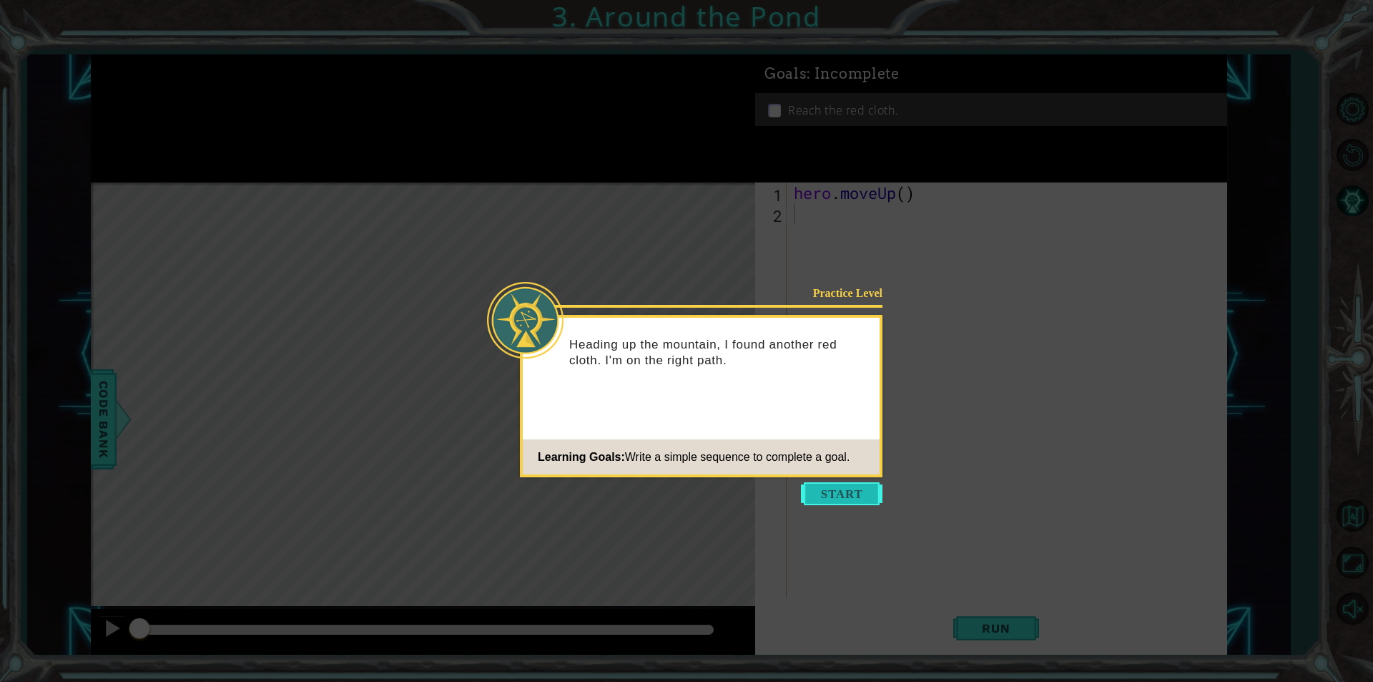
click at [835, 504] on button "Start" at bounding box center [842, 493] width 82 height 23
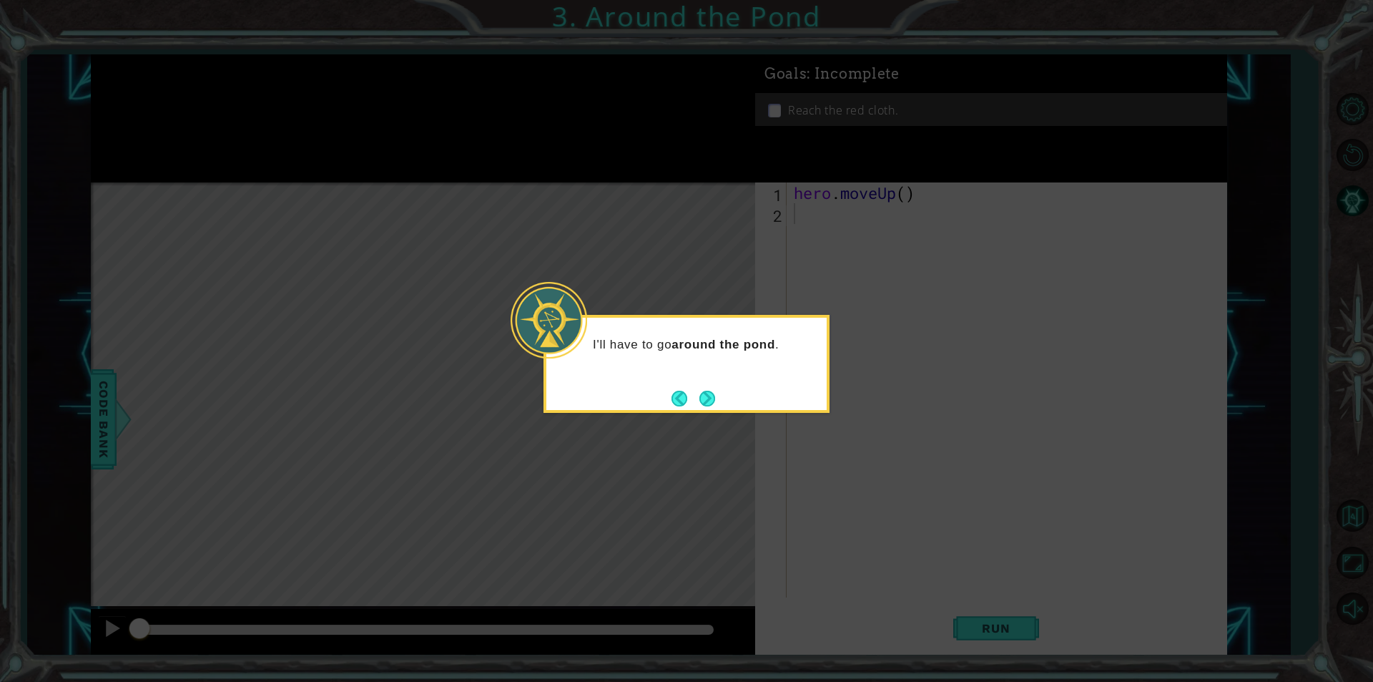
click at [715, 401] on button "Next" at bounding box center [708, 398] width 22 height 22
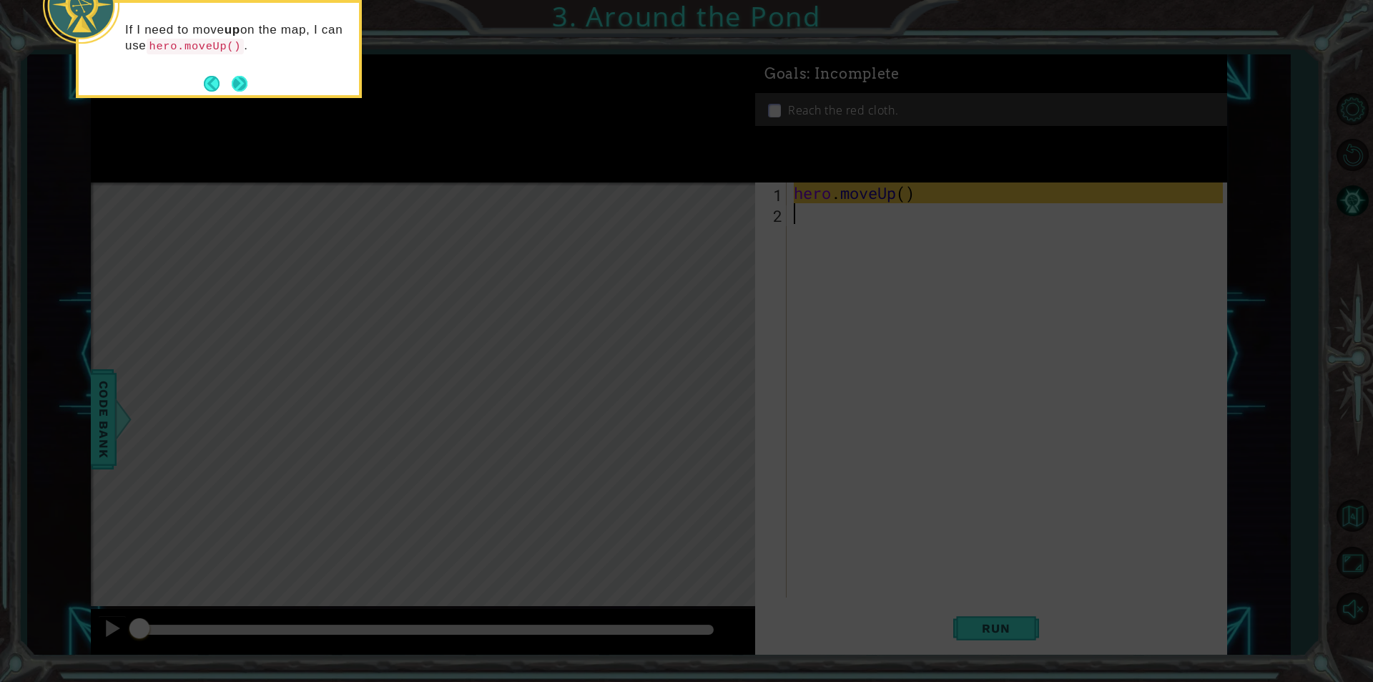
click at [237, 80] on button "Next" at bounding box center [239, 83] width 25 height 25
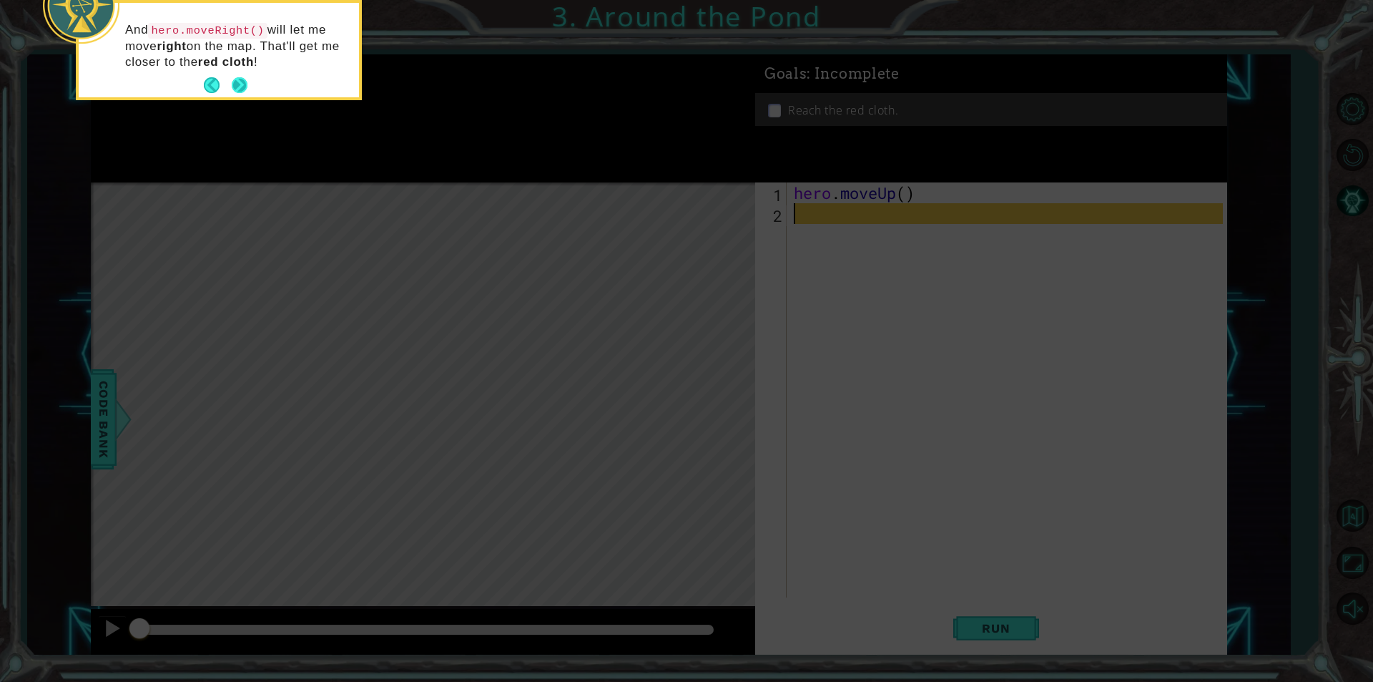
click at [237, 81] on button "Next" at bounding box center [240, 86] width 24 height 24
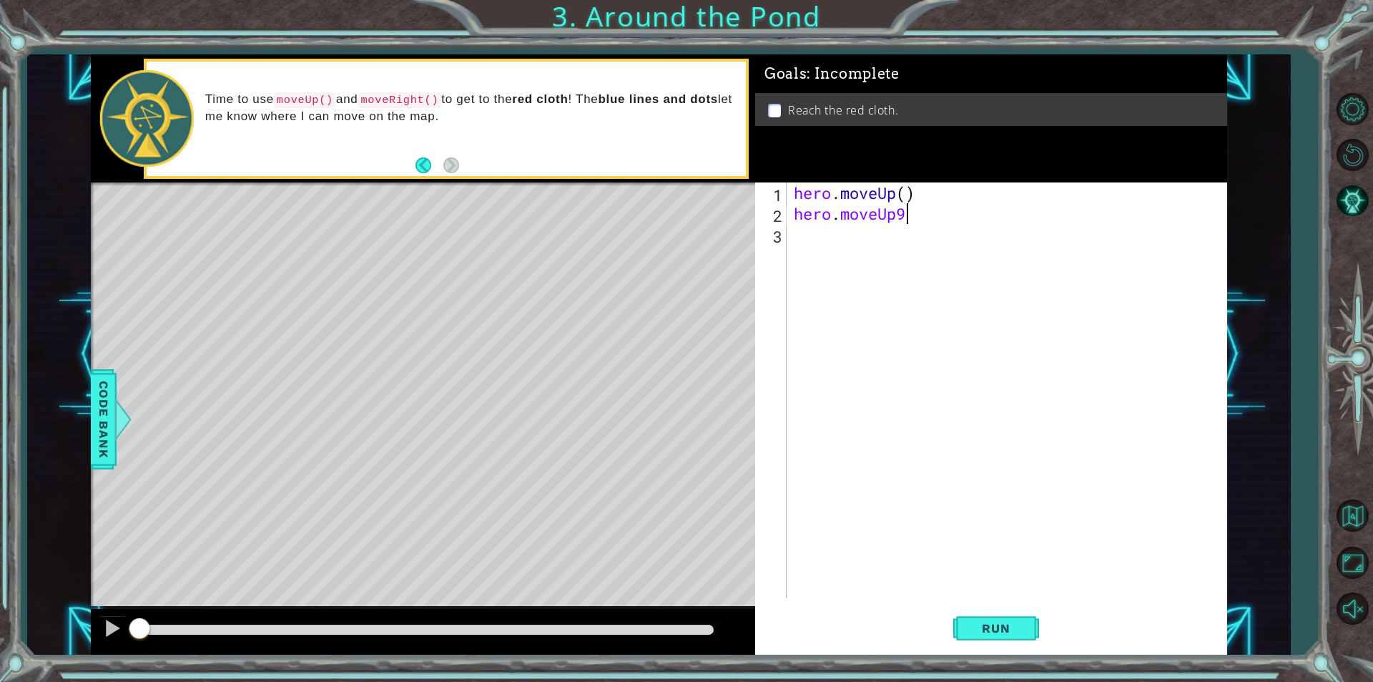
scroll to position [0, 4]
type textarea "hero.moveUp()"
click at [886, 240] on div "hero . moveUp ( ) hero . moveUp ( )" at bounding box center [1010, 410] width 439 height 456
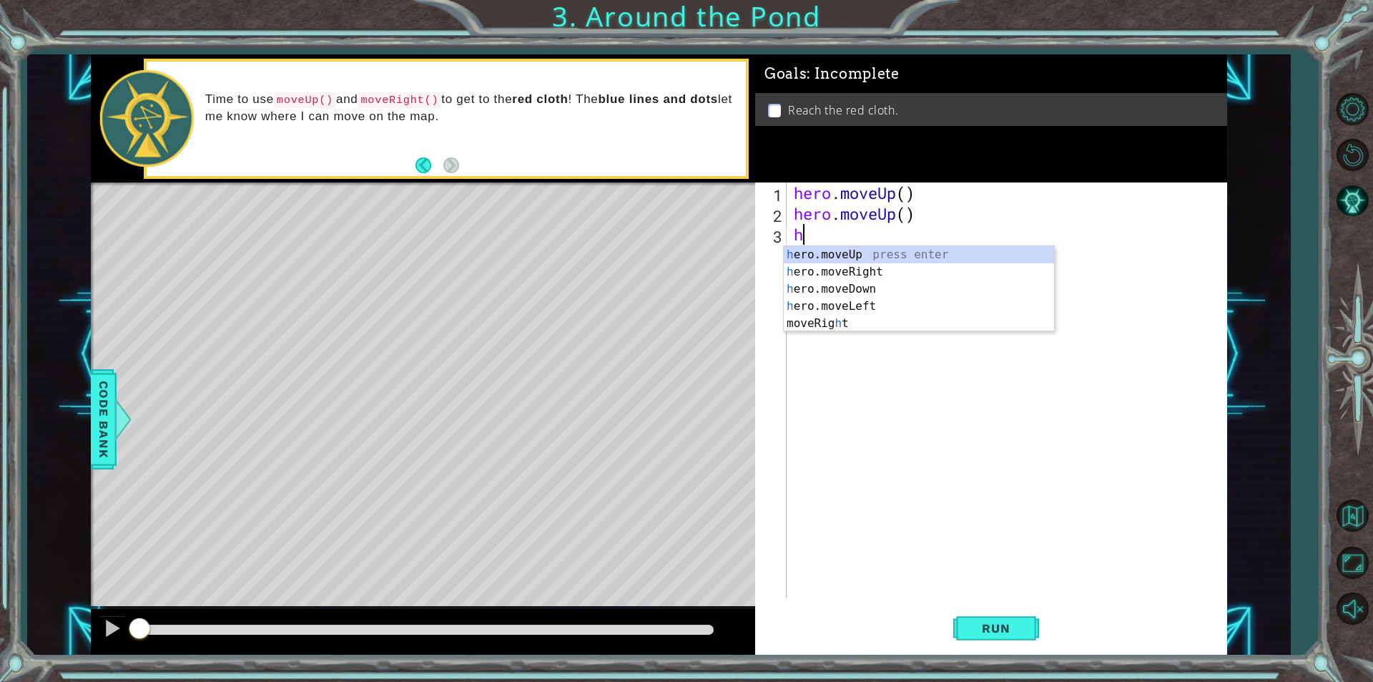
type textarea "he"
click at [870, 265] on div "he ro.moveUp press enter he ro.moveRight press enter he ro.moveDown press enter…" at bounding box center [919, 297] width 270 height 103
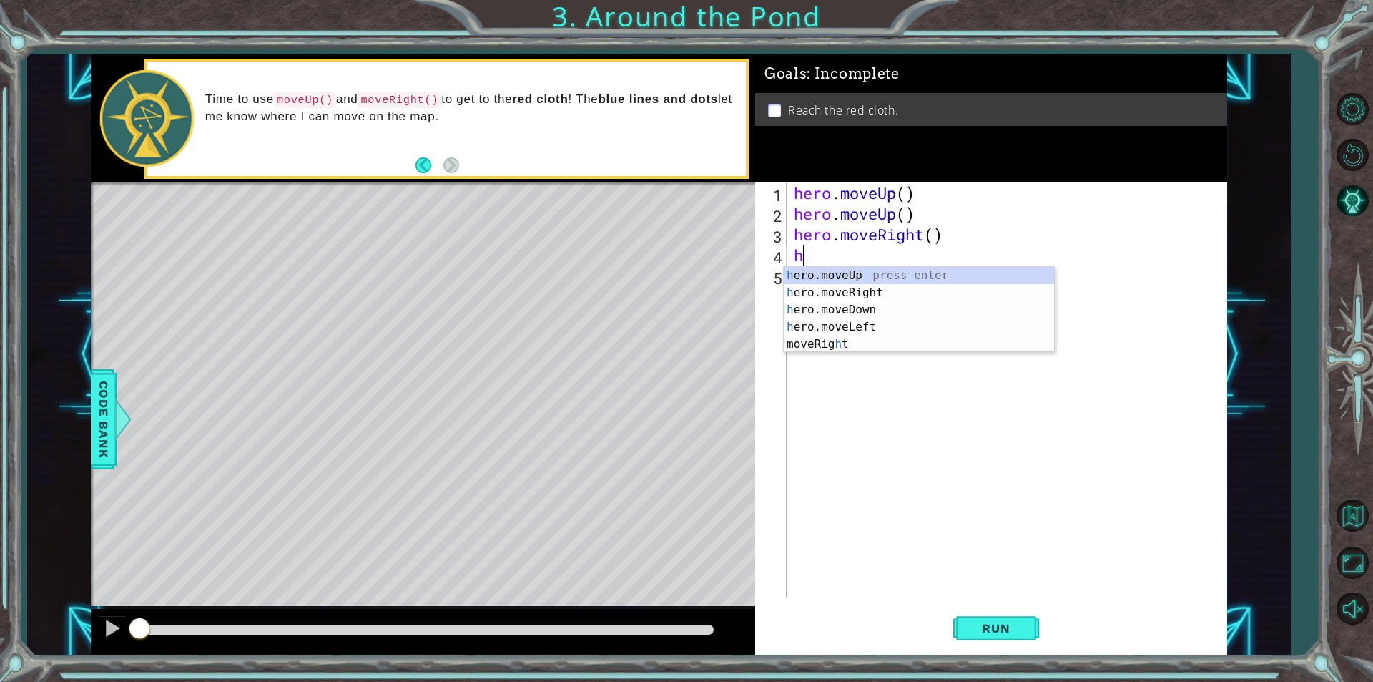
type textarea "he"
click at [863, 271] on div "he ro.moveUp press enter he ro.moveRight press enter he ro.moveDown press enter…" at bounding box center [919, 318] width 270 height 103
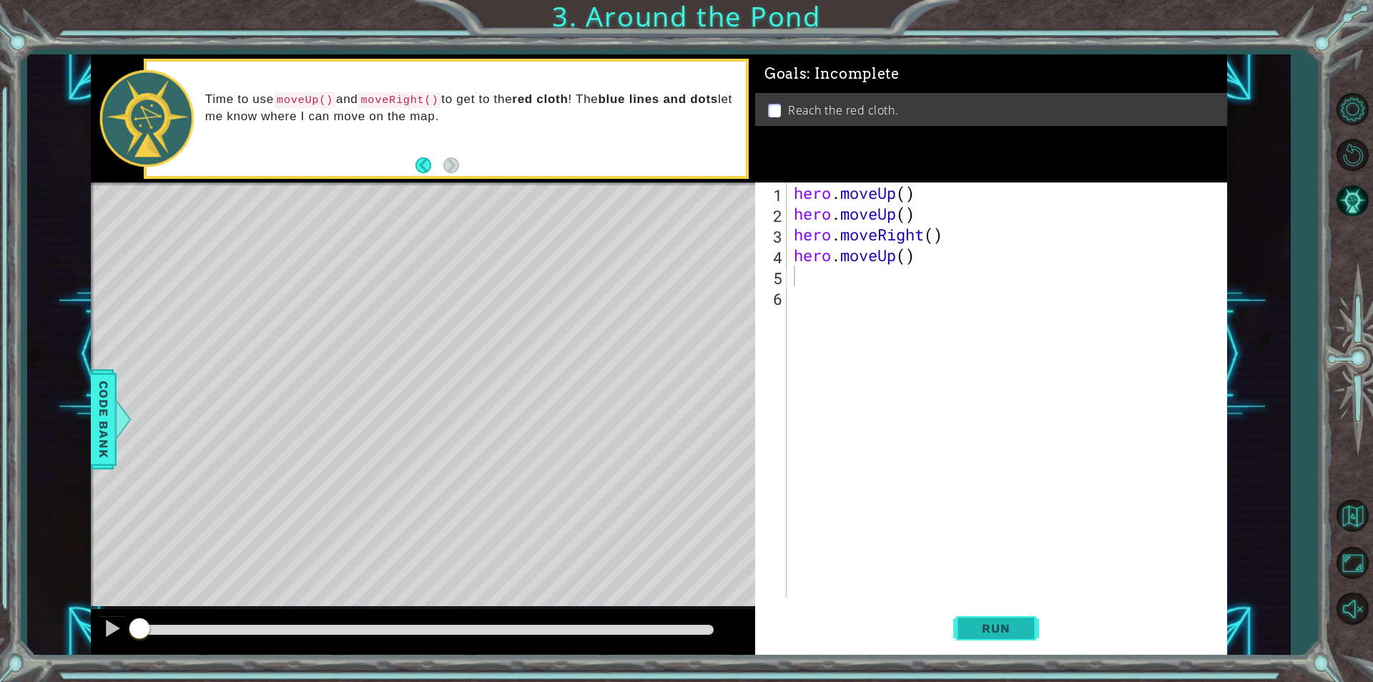
click at [981, 630] on span "Run" at bounding box center [996, 628] width 57 height 14
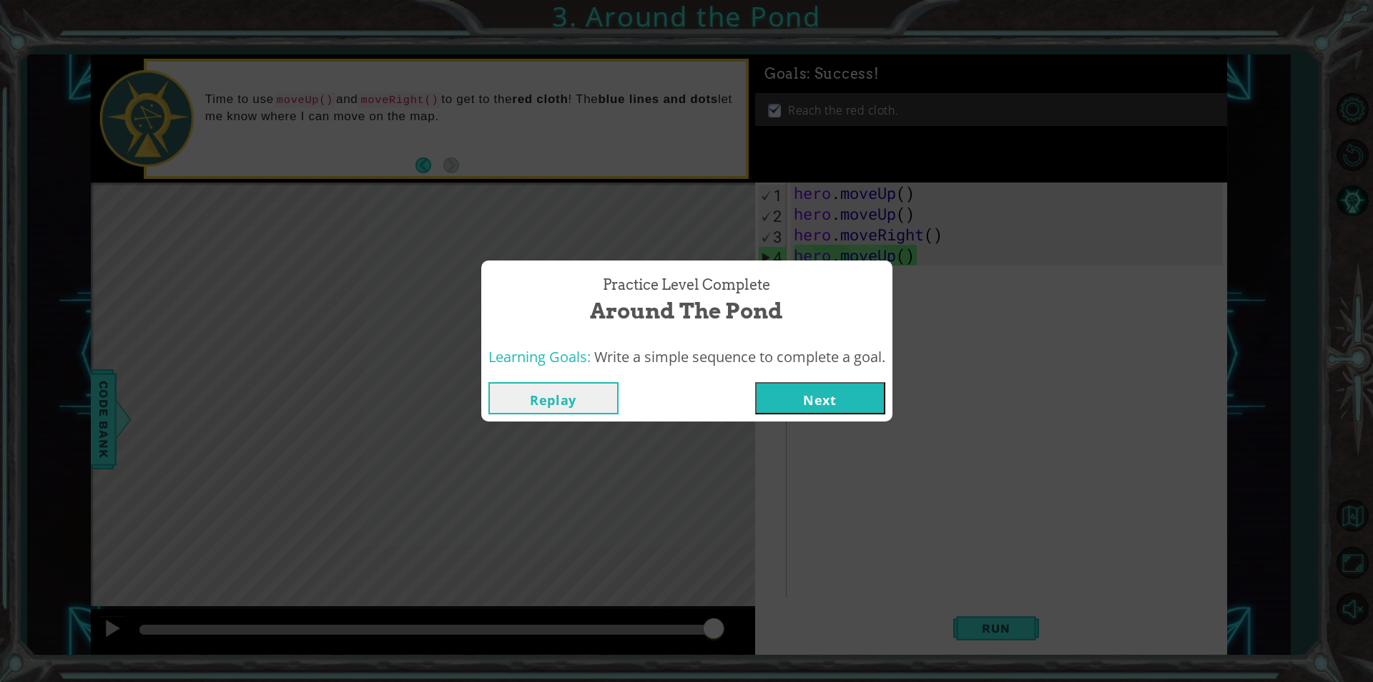
click at [836, 378] on div "Replay Next" at bounding box center [686, 398] width 411 height 46
click at [831, 391] on button "Next" at bounding box center [820, 398] width 130 height 32
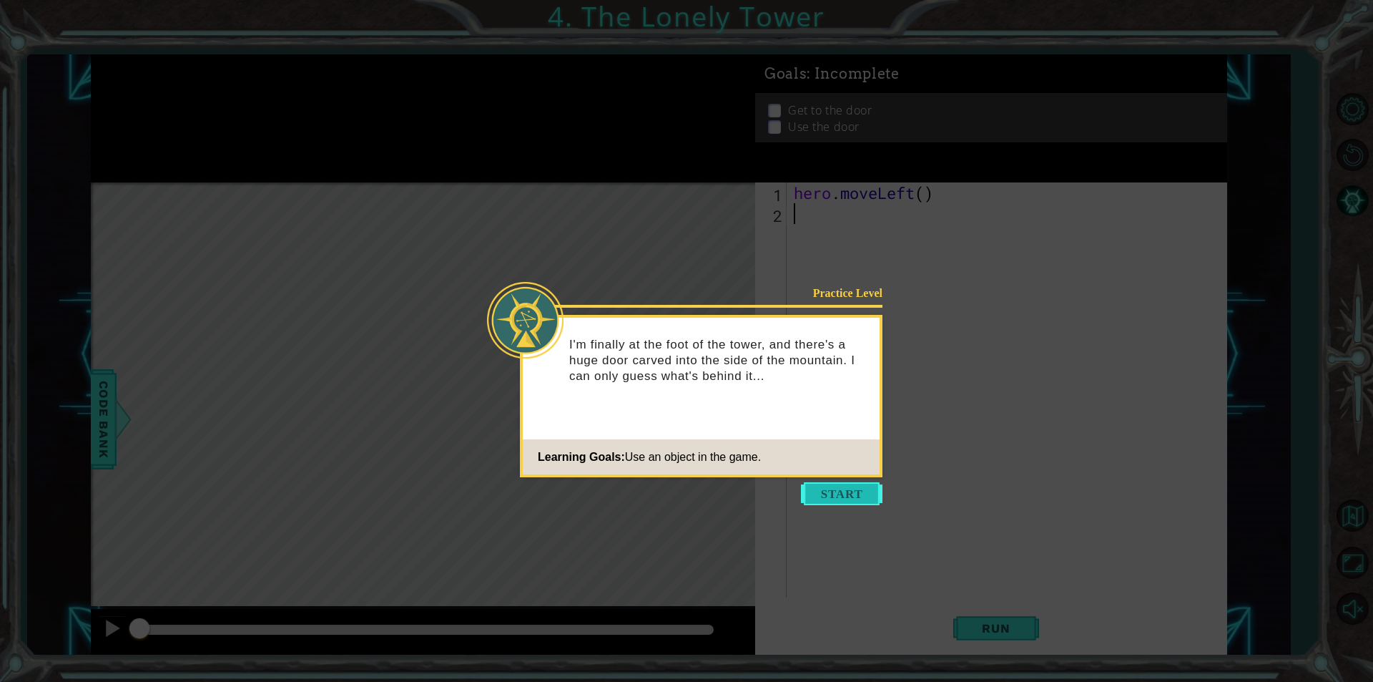
click at [844, 488] on button "Start" at bounding box center [842, 493] width 82 height 23
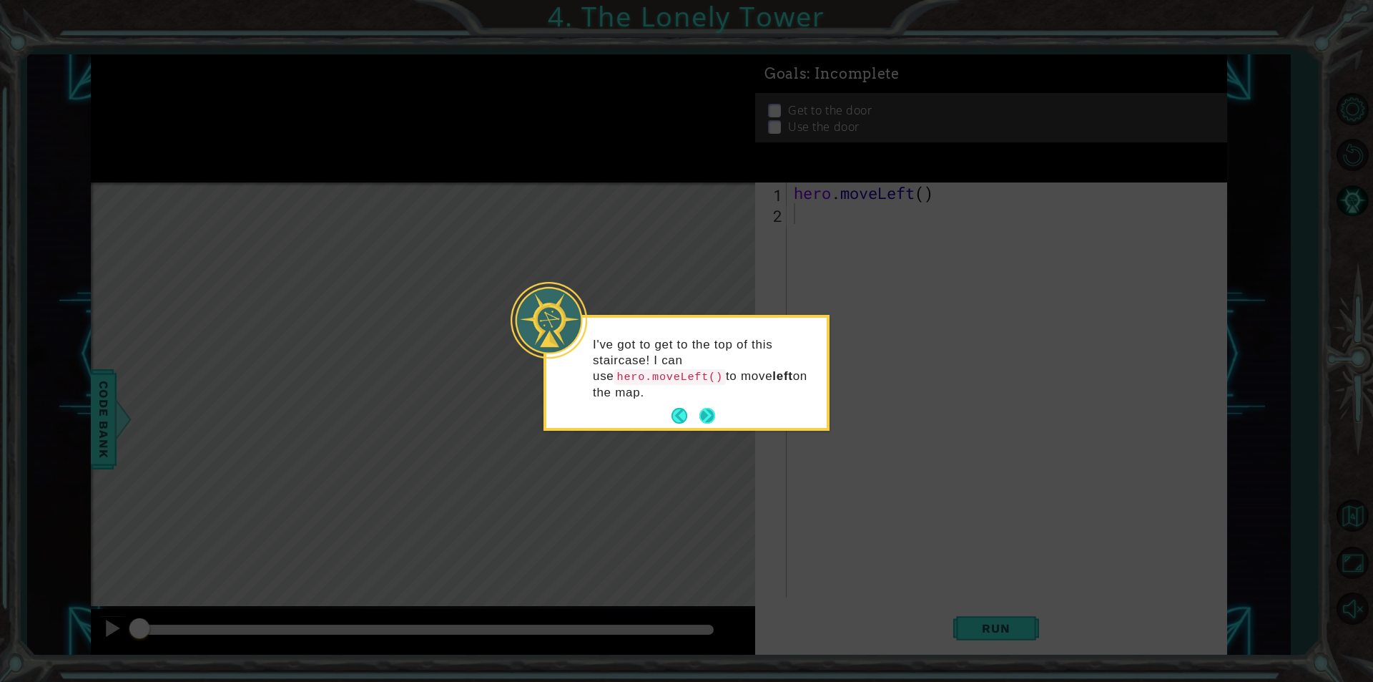
click at [713, 406] on button "Next" at bounding box center [707, 416] width 21 height 21
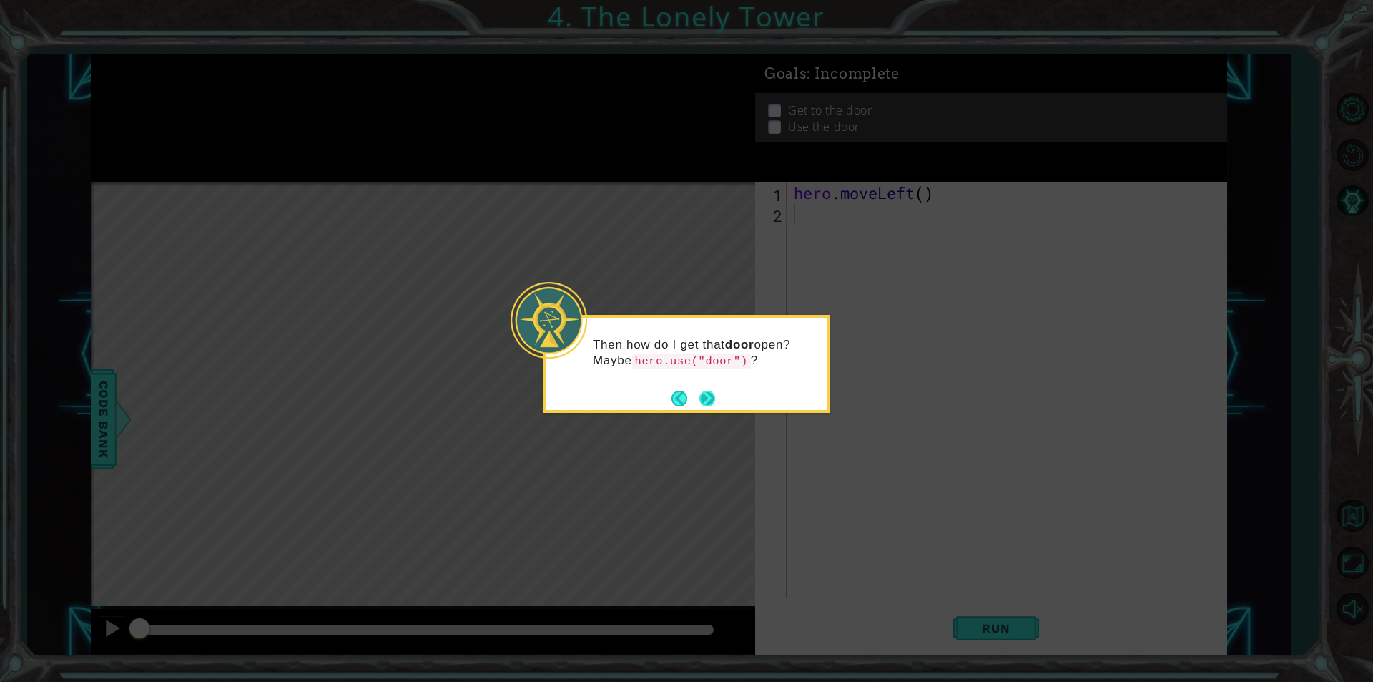
click at [705, 399] on button "Next" at bounding box center [707, 398] width 24 height 24
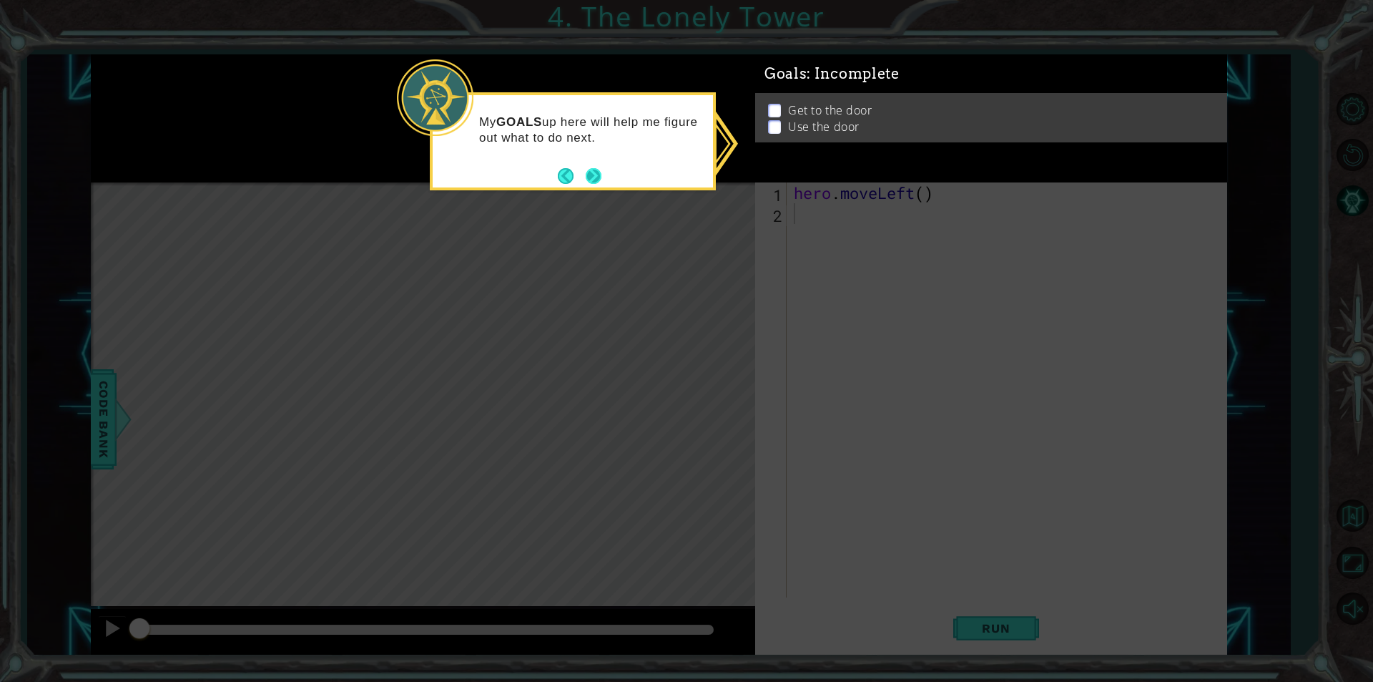
click at [597, 178] on button "Next" at bounding box center [594, 175] width 16 height 16
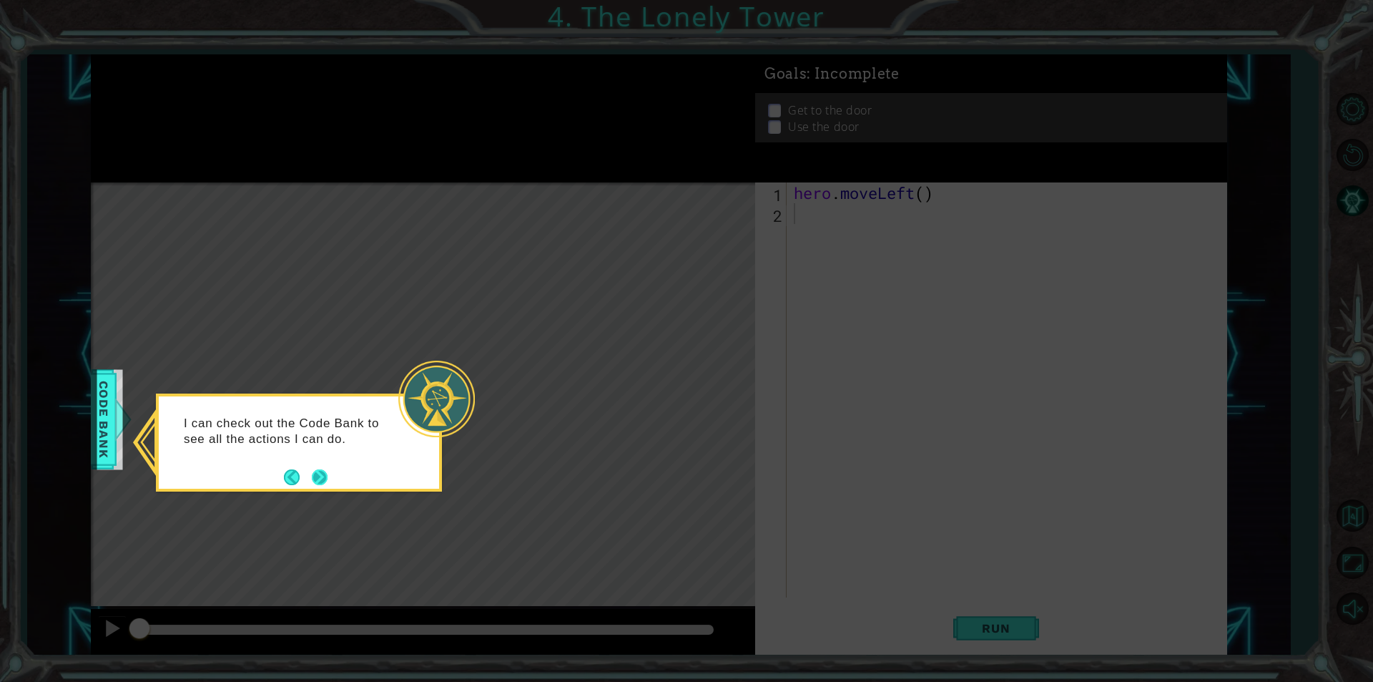
click at [325, 479] on button "Next" at bounding box center [320, 477] width 22 height 22
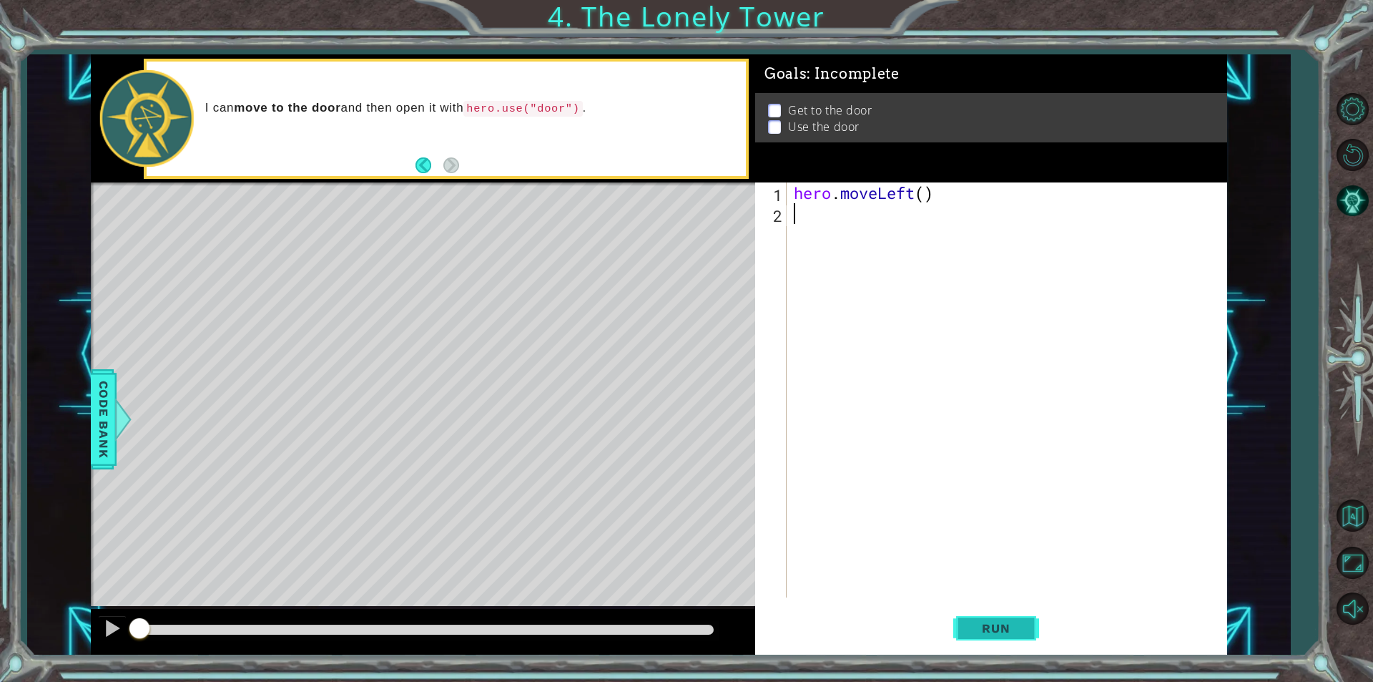
click at [1010, 634] on span "Run" at bounding box center [996, 628] width 57 height 14
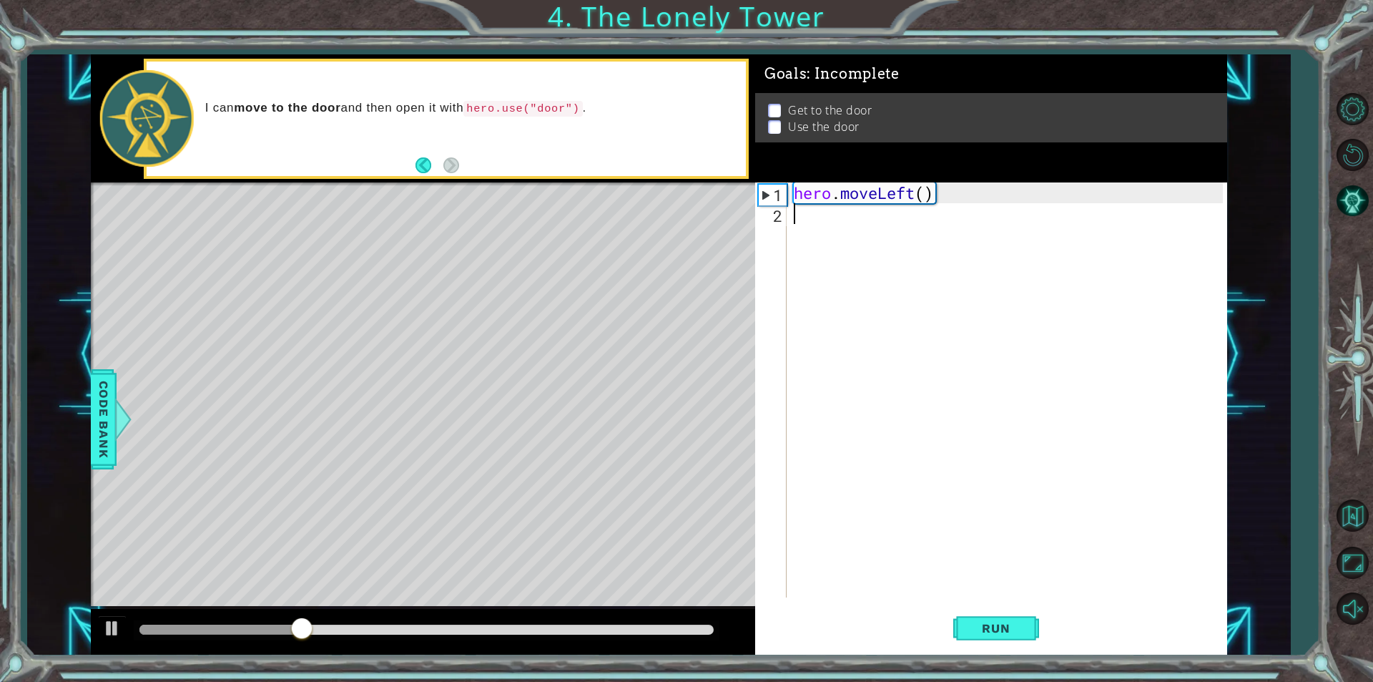
click at [901, 193] on div "hero . moveLeft ( )" at bounding box center [1010, 410] width 439 height 456
type textarea "hero.moveLeft()"
click at [878, 230] on div "hero . moveLeft ( )" at bounding box center [1010, 410] width 439 height 456
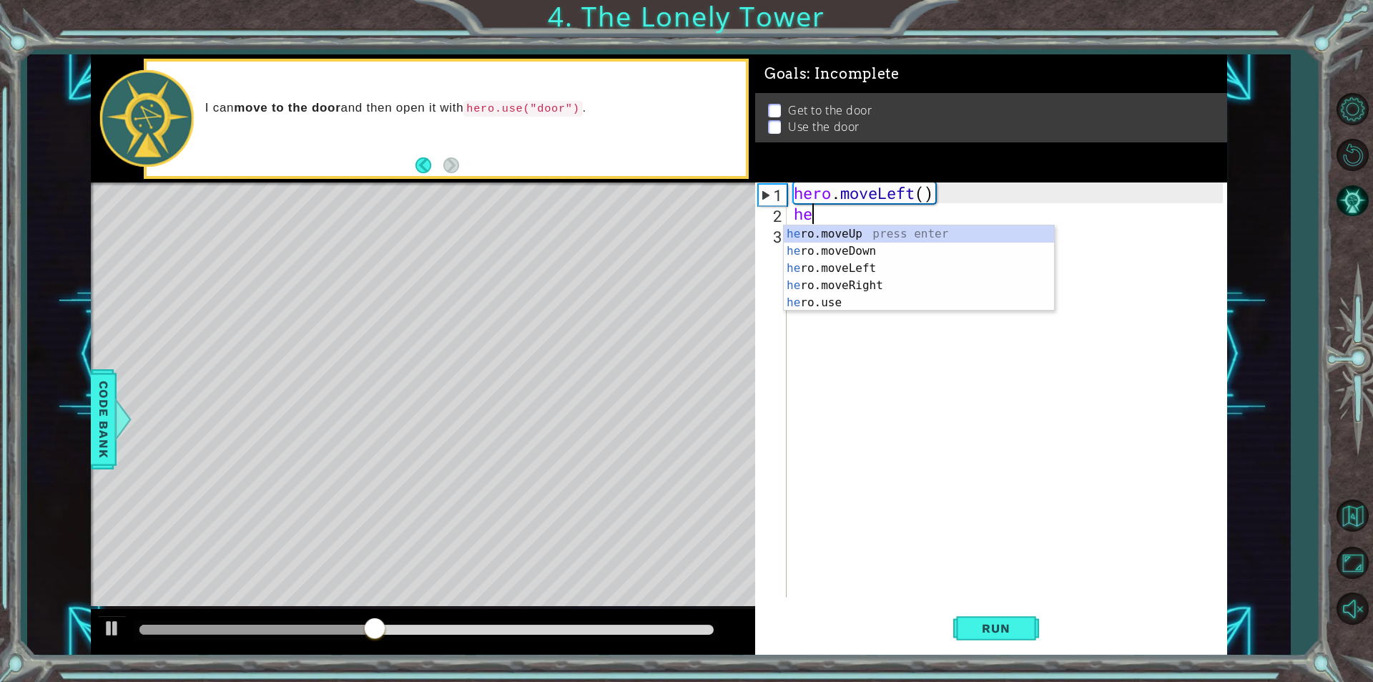
type textarea "hero"
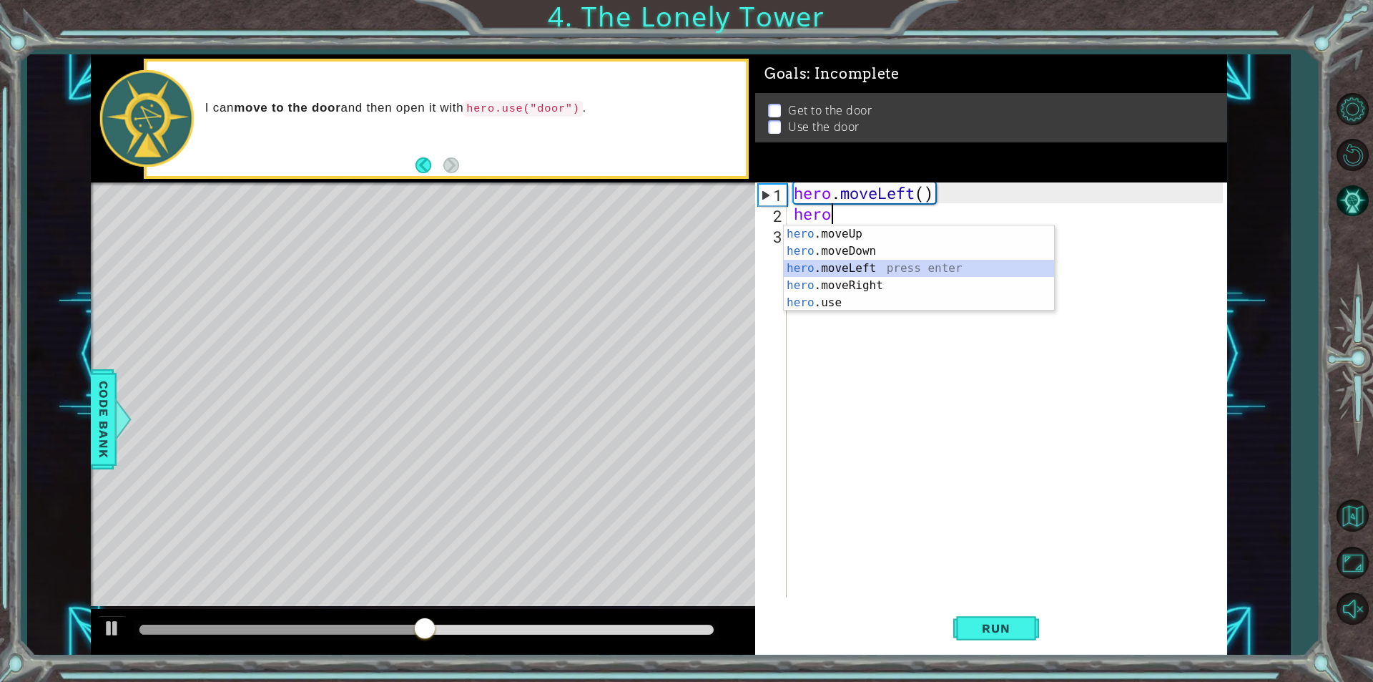
click at [884, 268] on div "hero .moveUp press enter hero .moveDown press enter hero .moveLeft press enter …" at bounding box center [919, 285] width 270 height 120
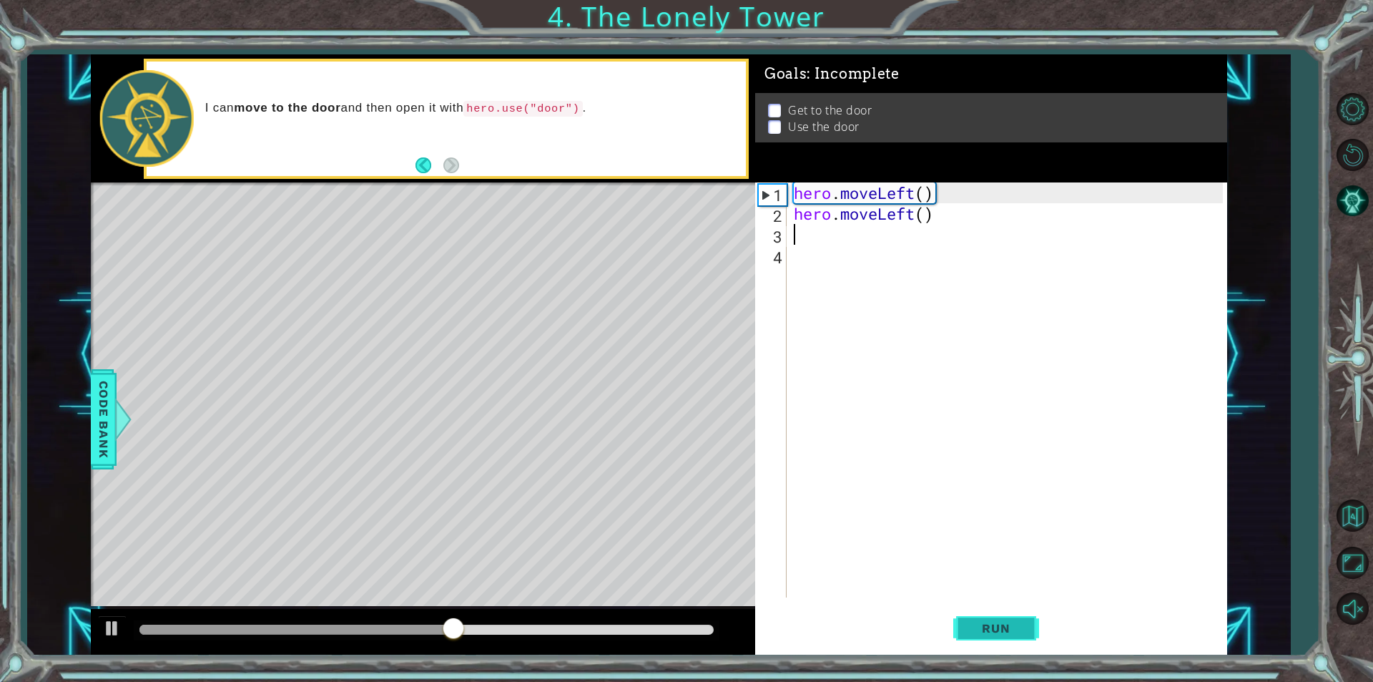
click at [975, 631] on span "Run" at bounding box center [996, 628] width 57 height 14
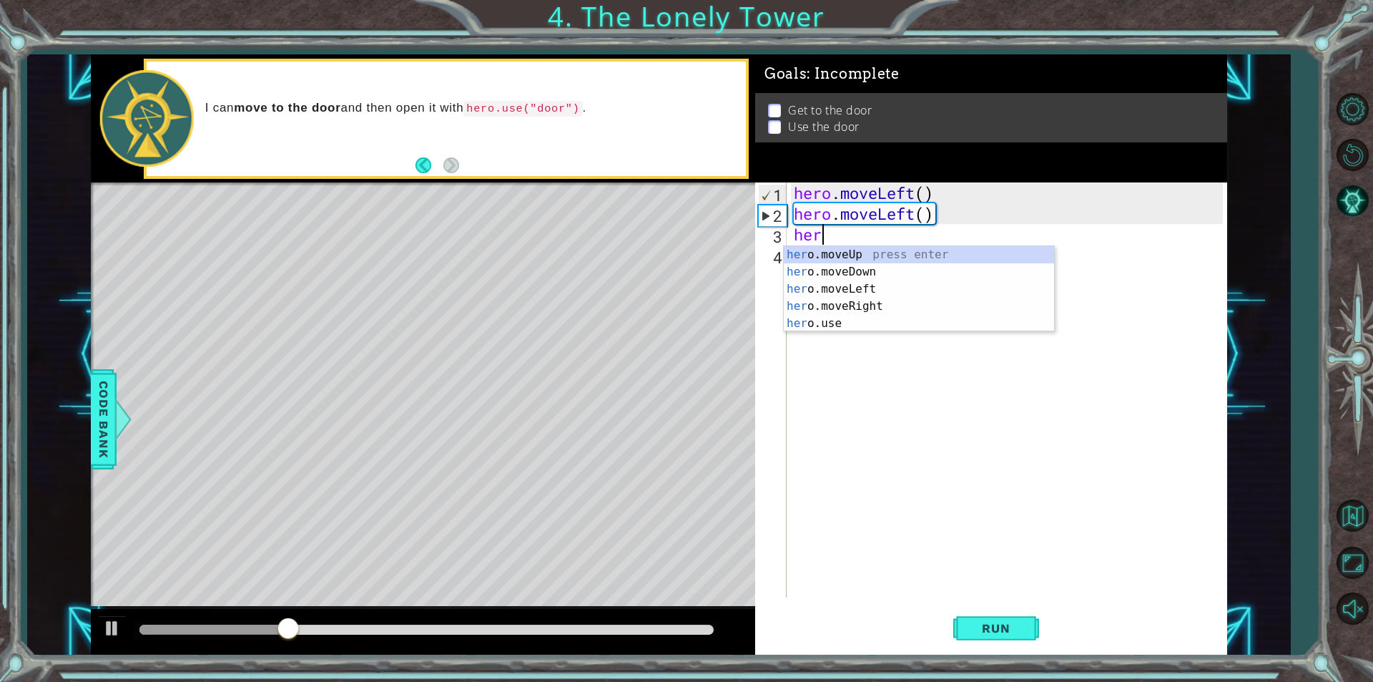
type textarea "hero"
click at [894, 258] on div "hero .moveUp press enter hero .moveDown press enter hero .moveLeft press enter …" at bounding box center [919, 306] width 270 height 120
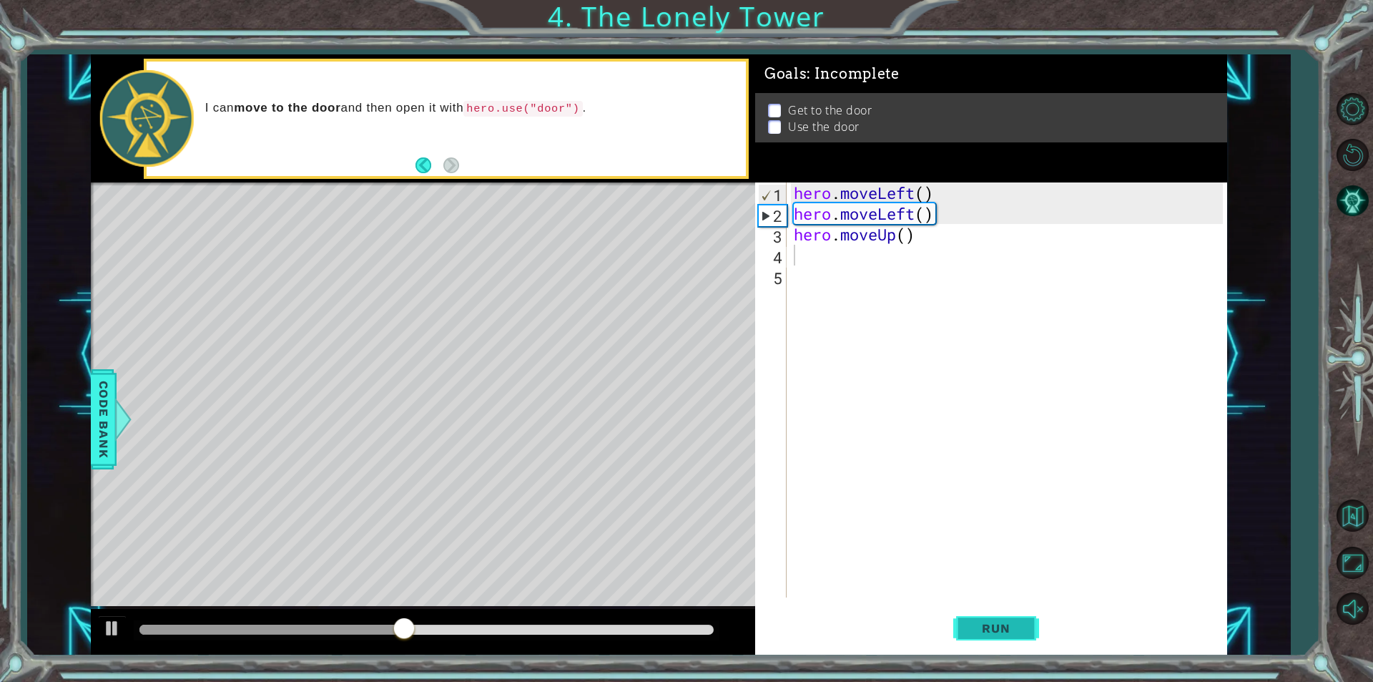
click at [998, 639] on button "Run" at bounding box center [996, 627] width 86 height 47
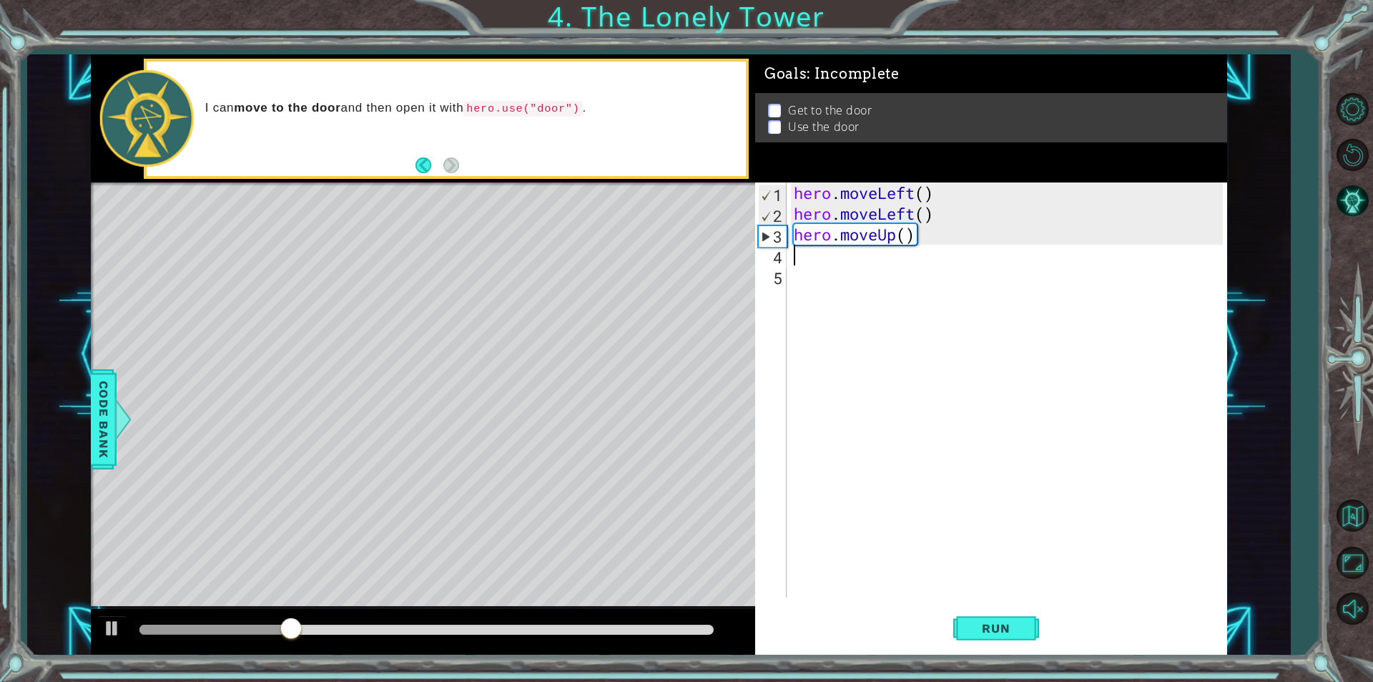
type textarea "h"
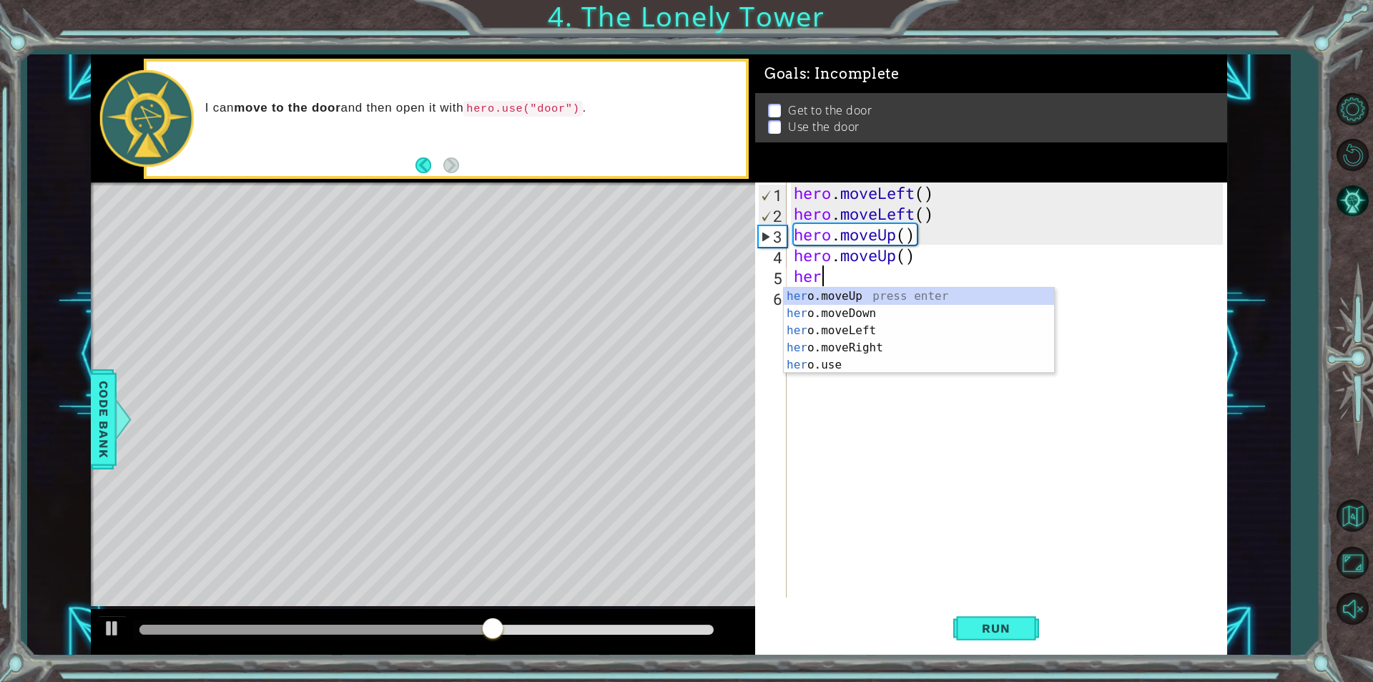
type textarea "hero"
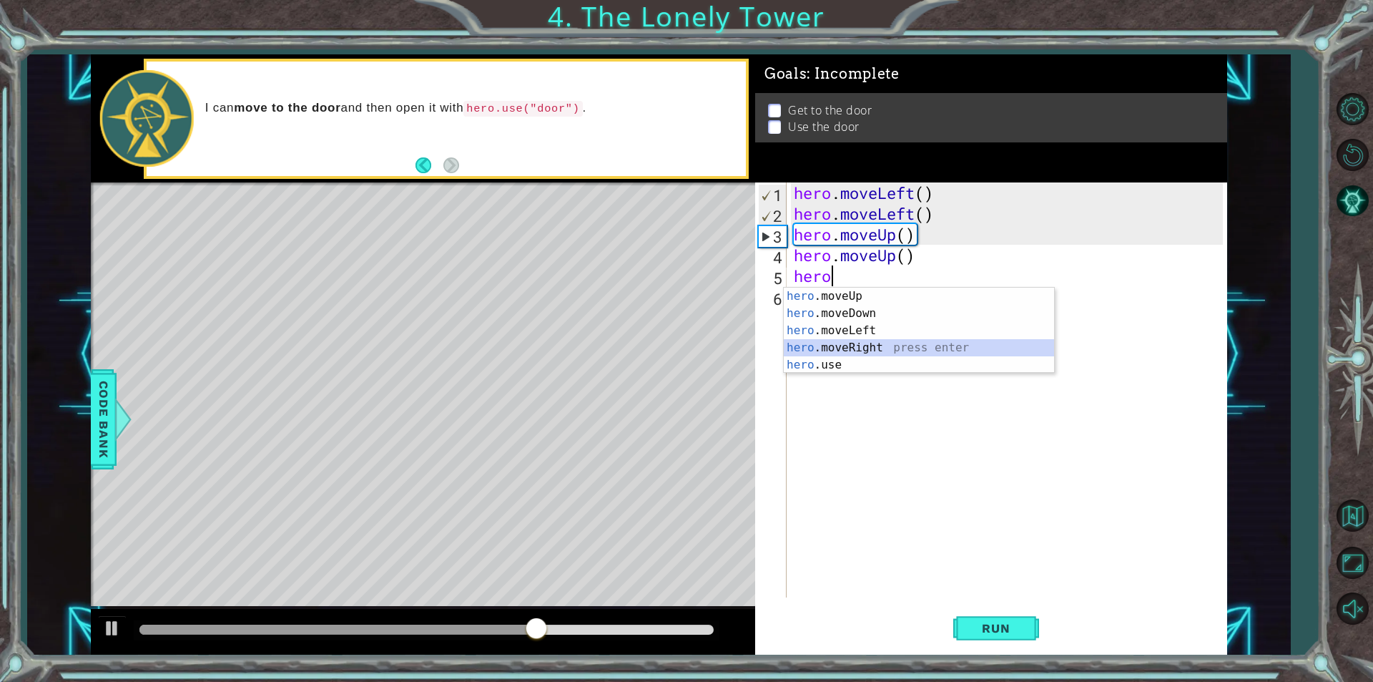
click at [885, 348] on div "hero .moveUp press enter hero .moveDown press enter hero .moveLeft press enter …" at bounding box center [919, 348] width 270 height 120
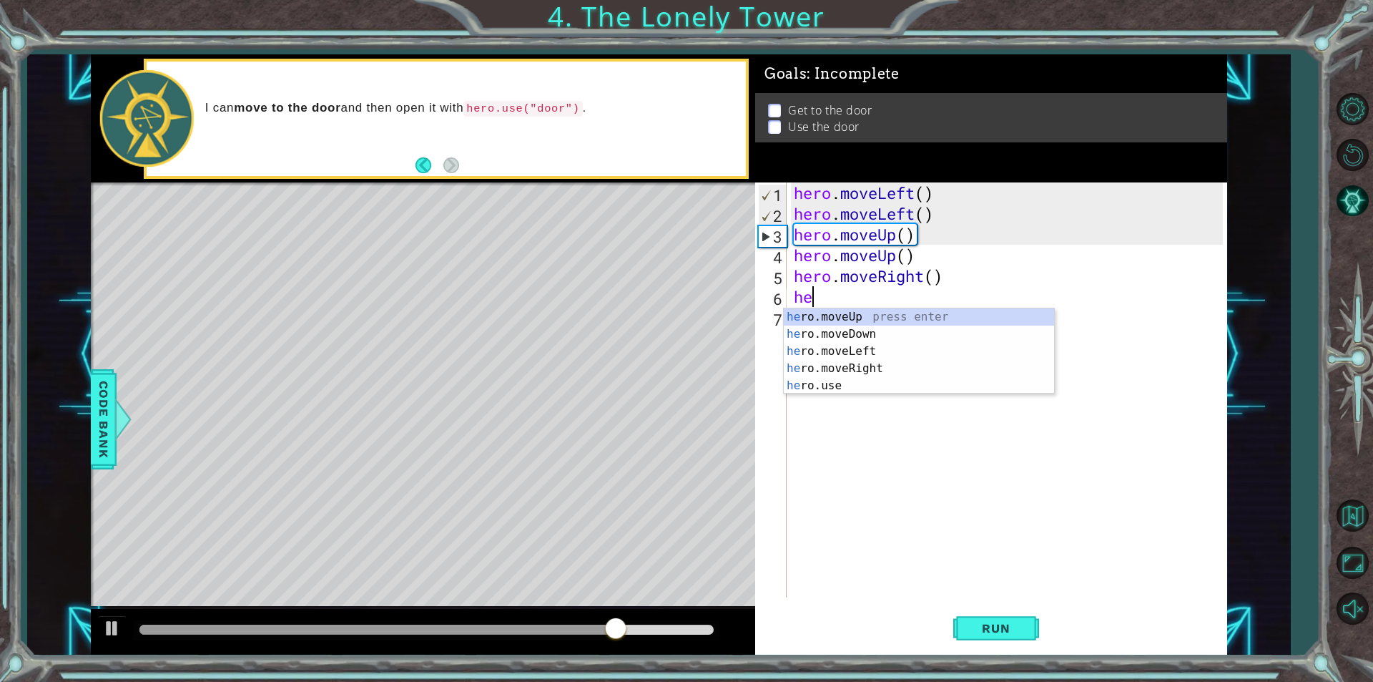
type textarea "heor"
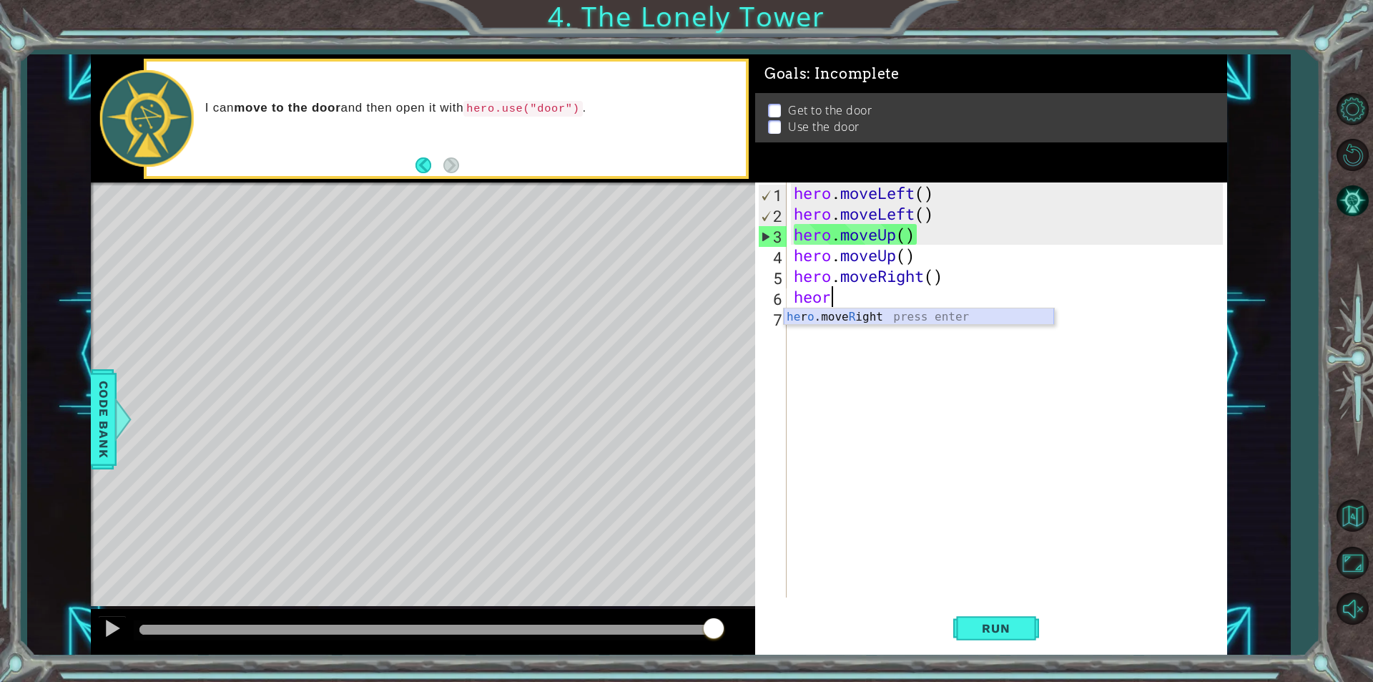
click at [922, 320] on div "he r o .move R ight press enter" at bounding box center [919, 333] width 270 height 51
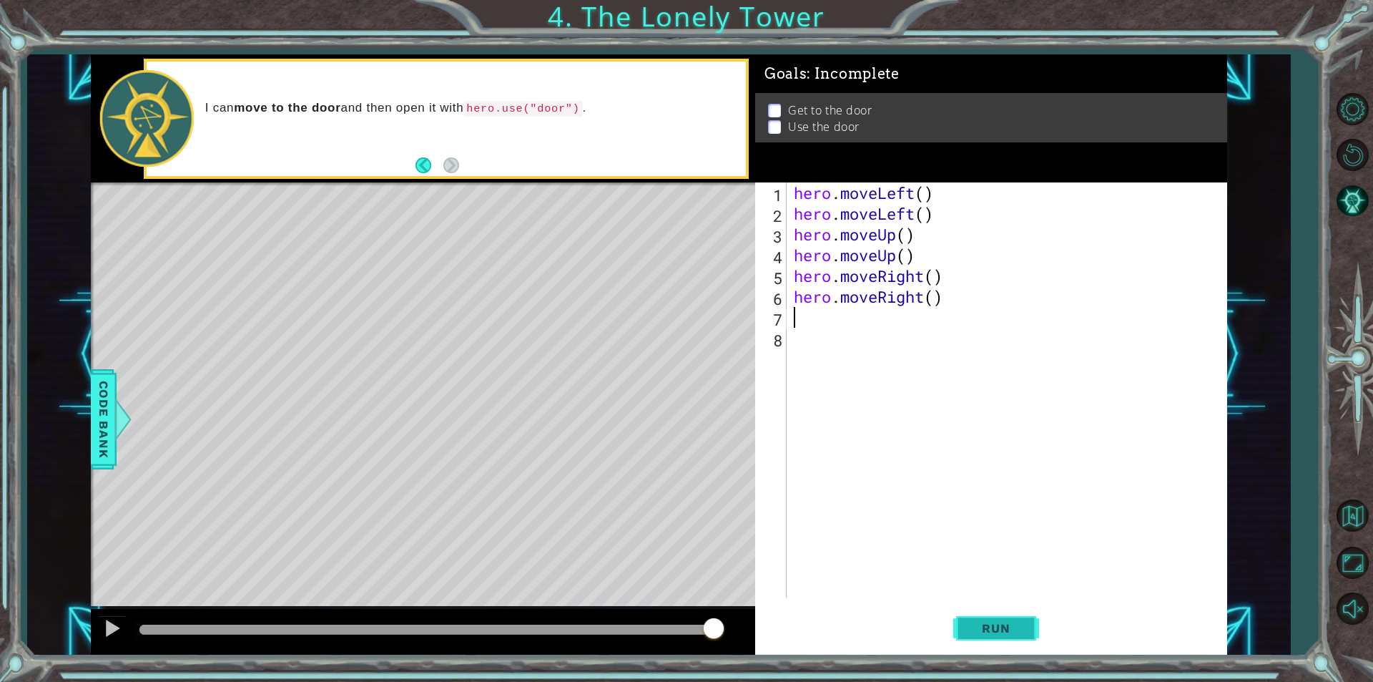
click at [994, 632] on span "Run" at bounding box center [996, 628] width 57 height 14
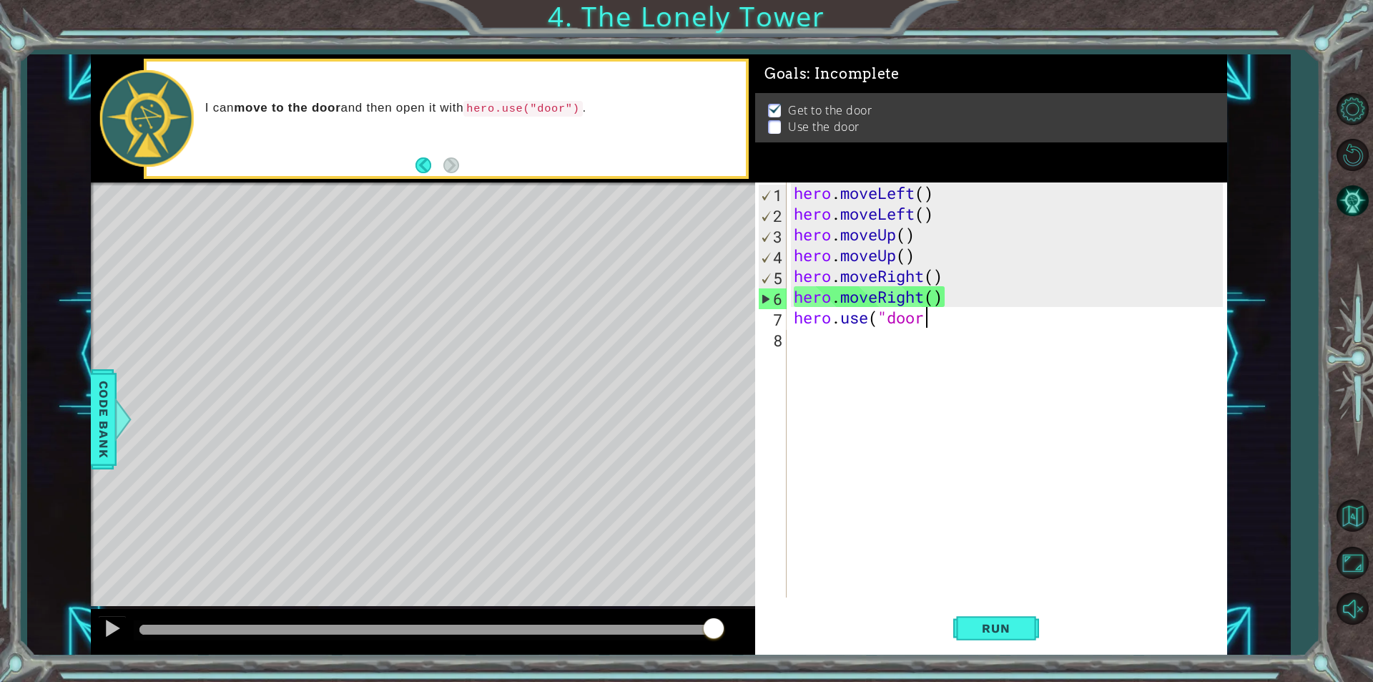
scroll to position [0, 6]
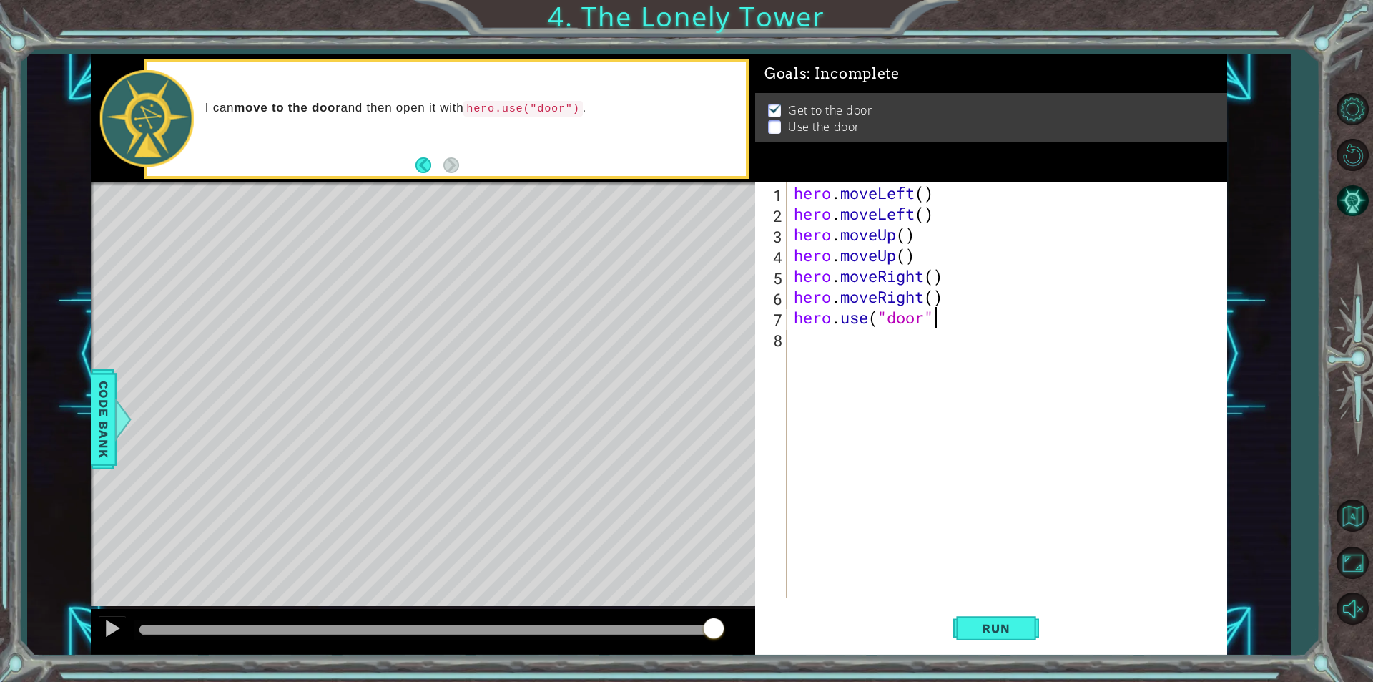
type textarea "hero.use("door")"
click at [1014, 633] on span "Run" at bounding box center [996, 628] width 57 height 14
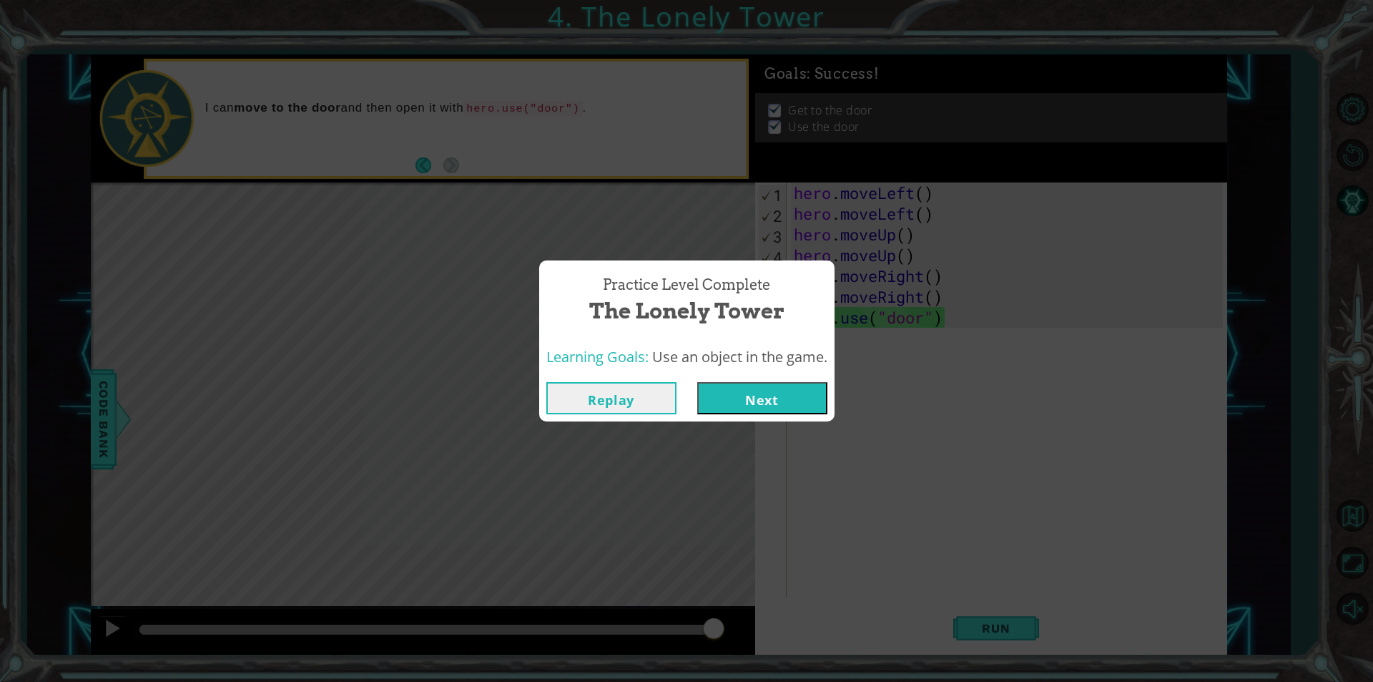
click at [745, 395] on button "Next" at bounding box center [762, 398] width 130 height 32
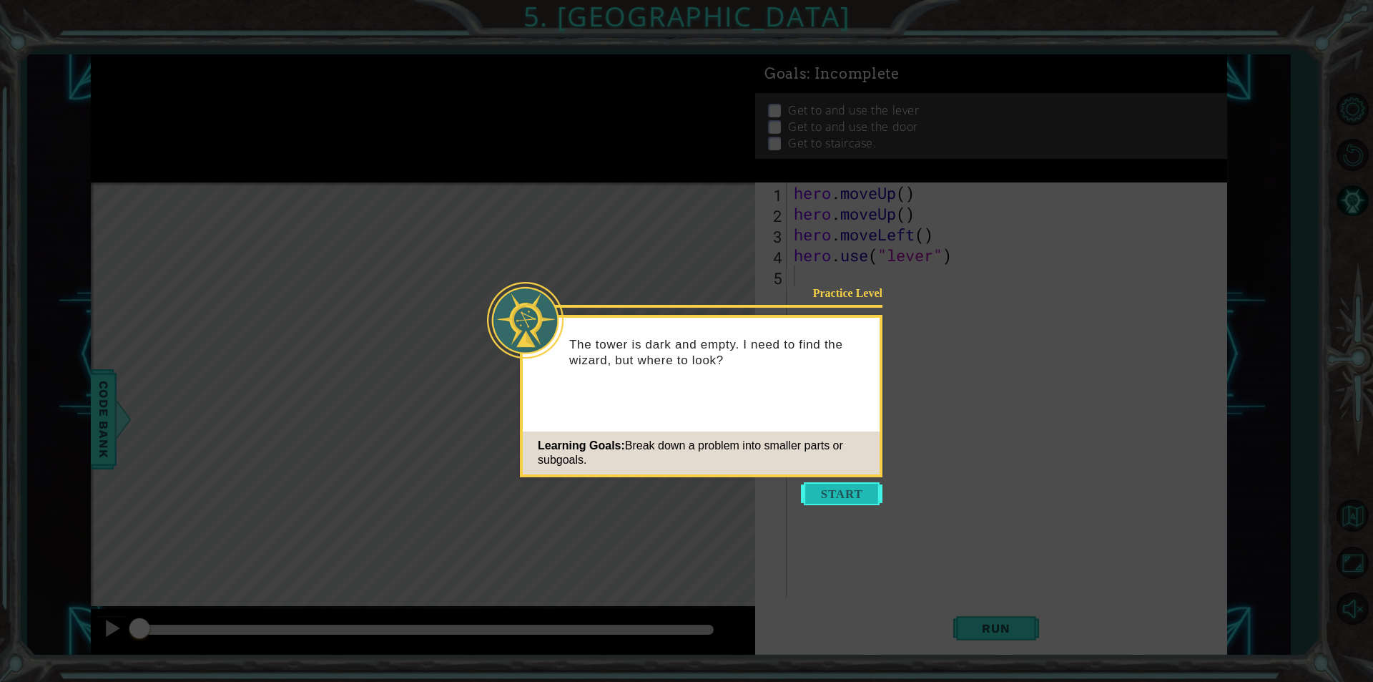
click at [847, 492] on button "Start" at bounding box center [842, 493] width 82 height 23
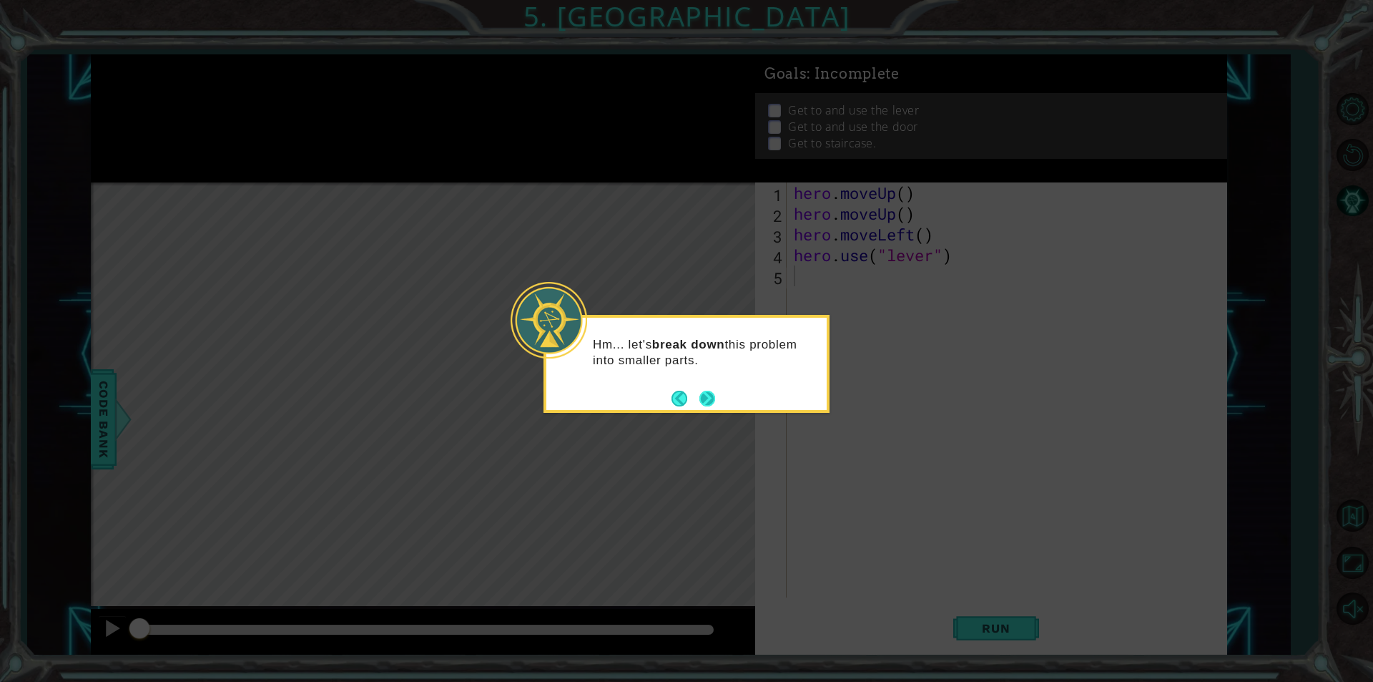
click at [699, 401] on button "Next" at bounding box center [707, 398] width 17 height 17
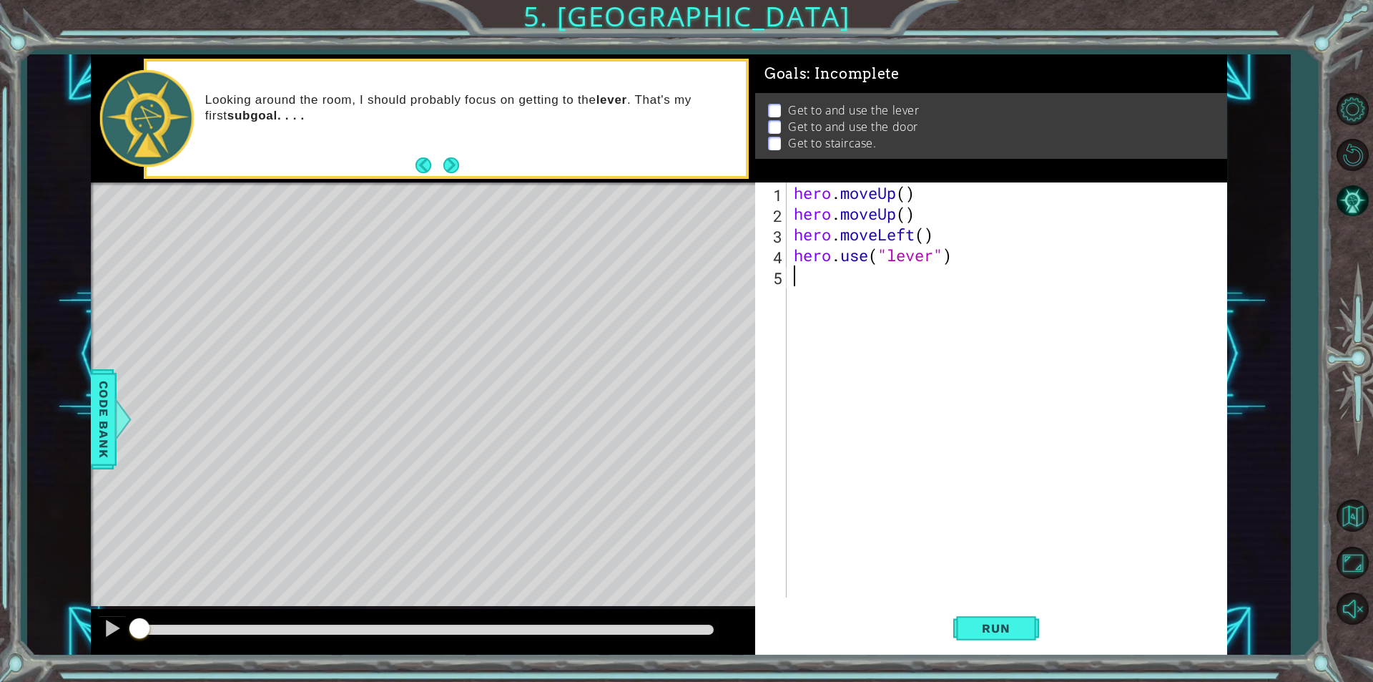
click at [446, 175] on footer at bounding box center [438, 164] width 44 height 21
click at [983, 639] on button "Run" at bounding box center [996, 627] width 86 height 47
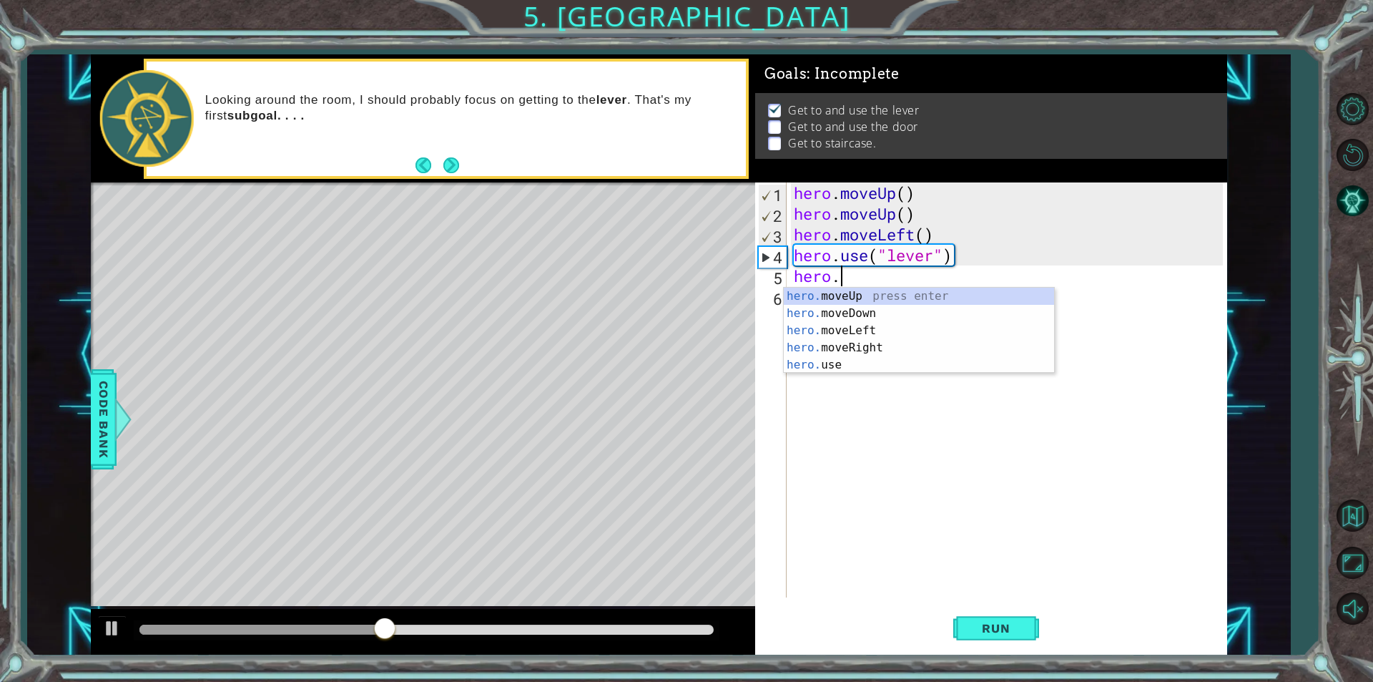
scroll to position [0, 1]
type textarea "hero.move"
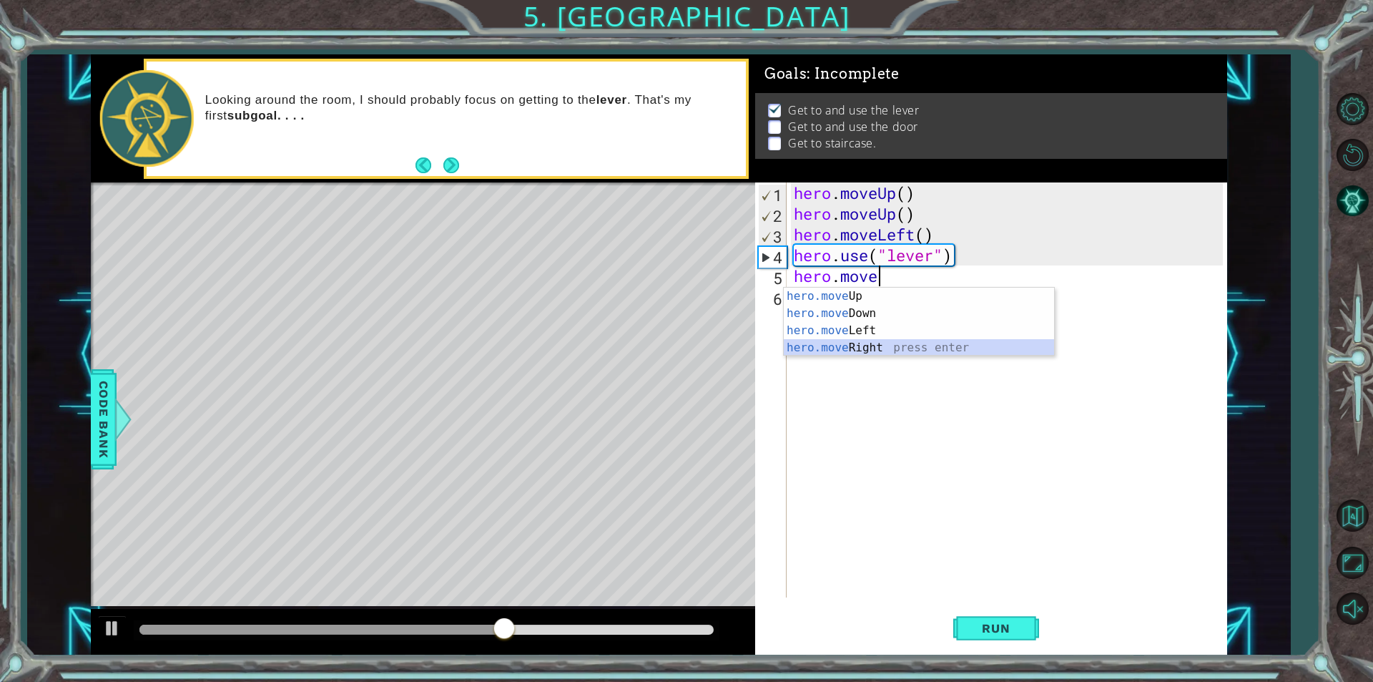
click at [850, 344] on div "hero.move Up press enter hero.move Down press enter hero.move Left press enter …" at bounding box center [919, 339] width 270 height 103
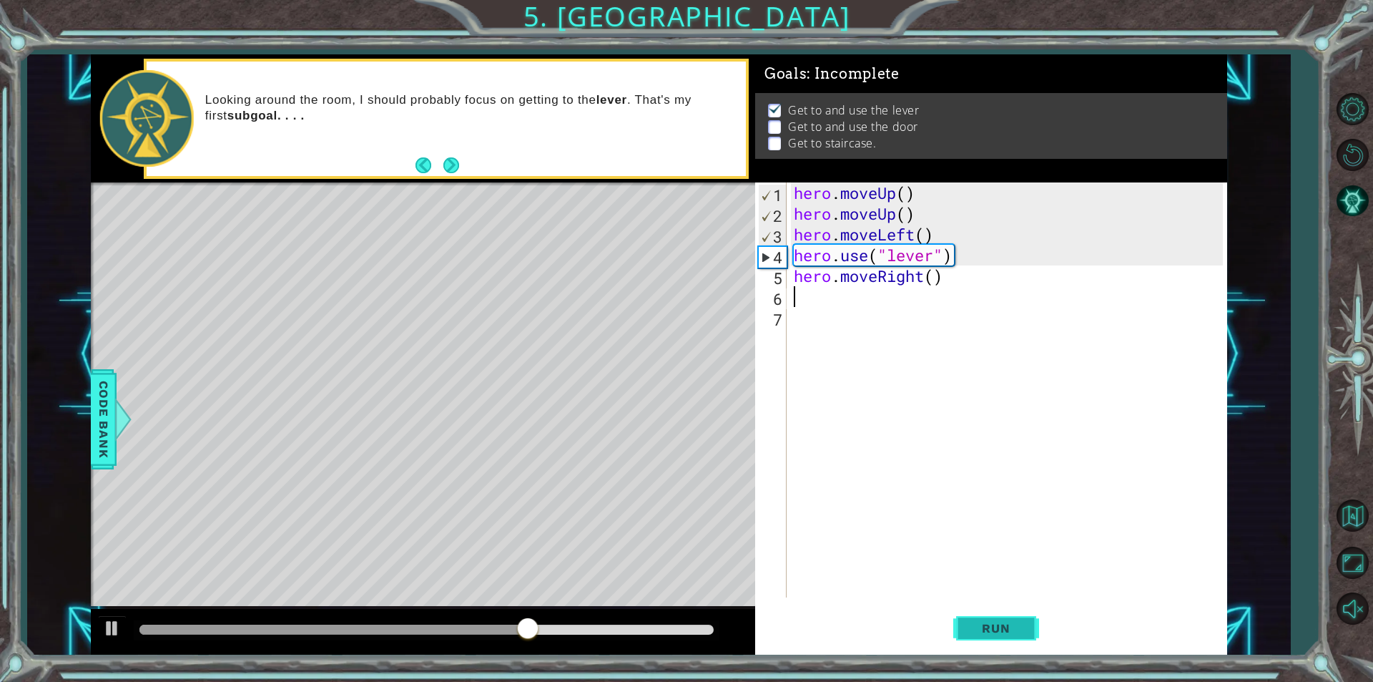
click at [1014, 632] on span "Run" at bounding box center [996, 628] width 57 height 14
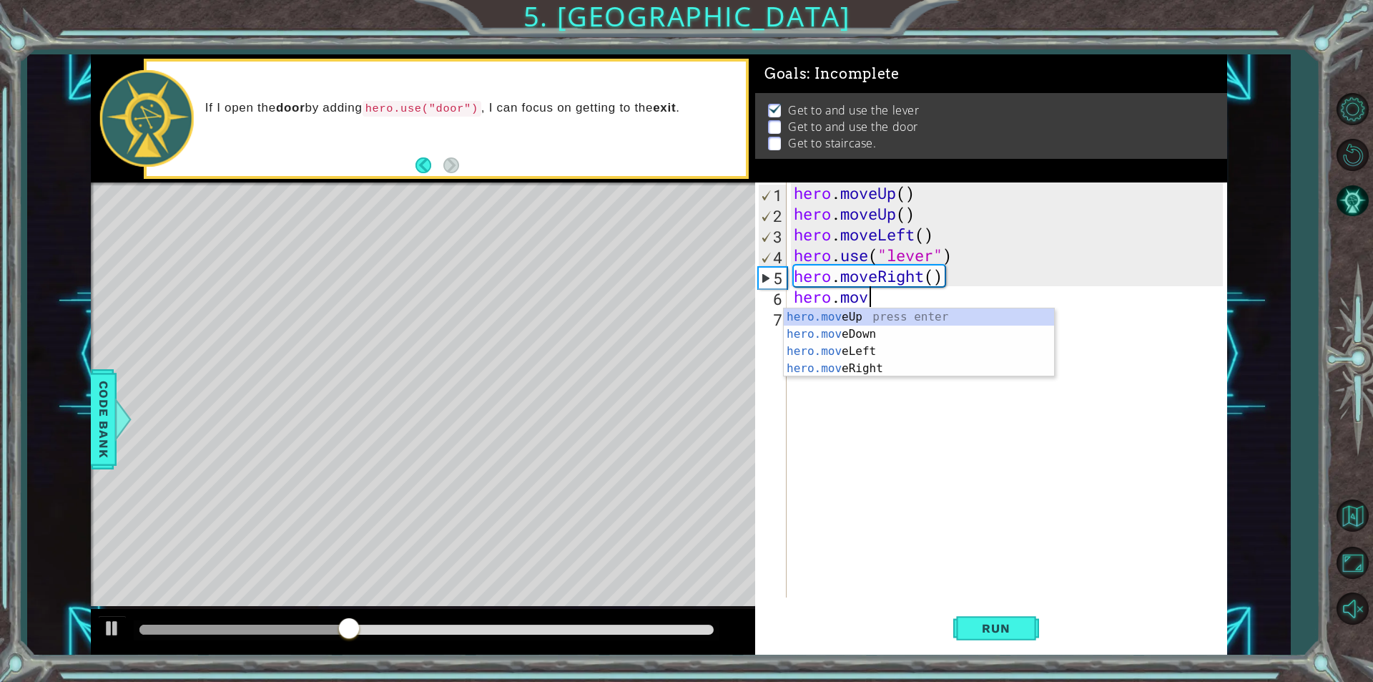
scroll to position [0, 3]
type textarea "hero.move"
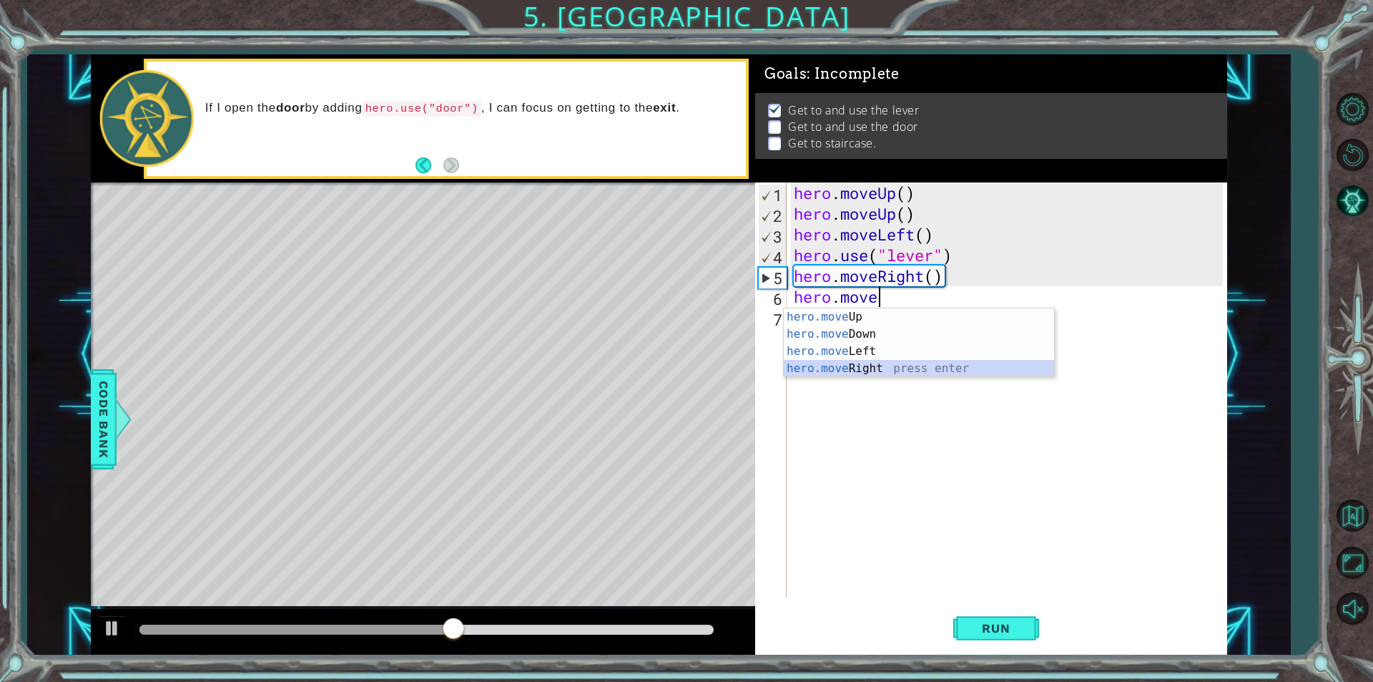
click at [845, 373] on div "hero.move Up press enter hero.move Down press enter hero.move Left press enter …" at bounding box center [919, 359] width 270 height 103
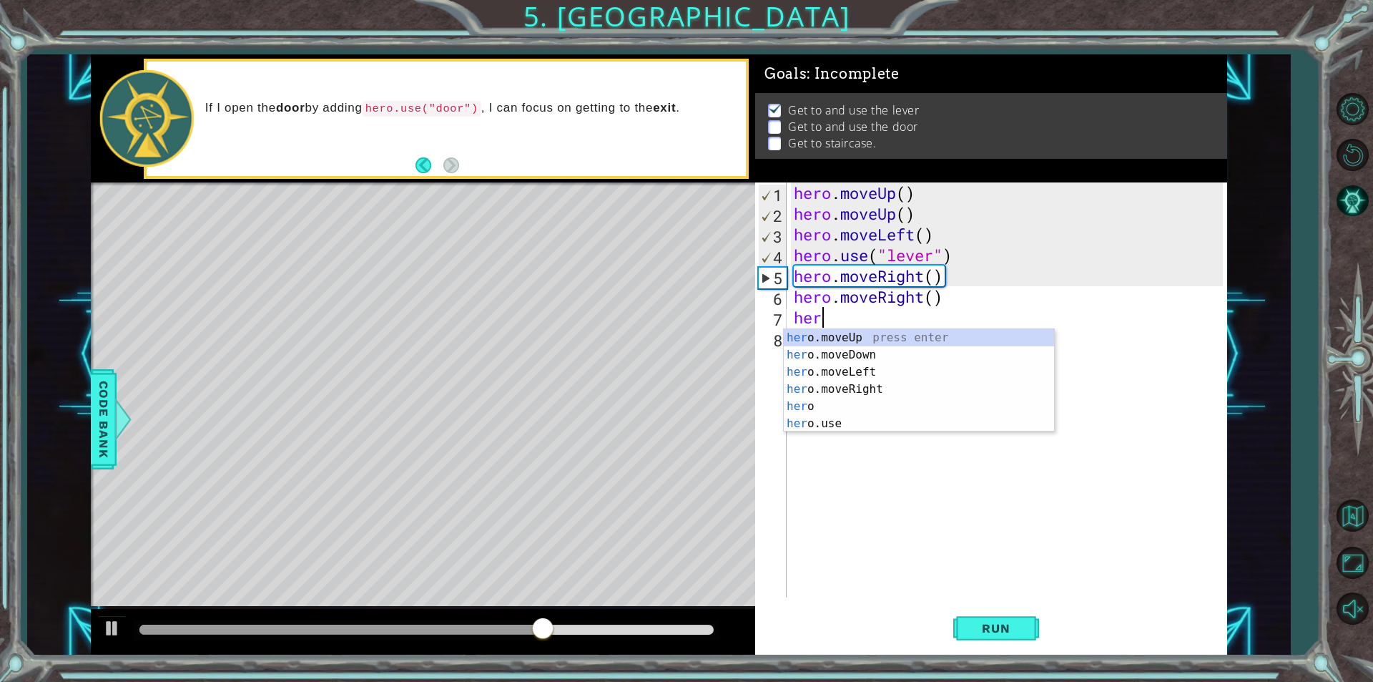
type textarea "hero"
click at [816, 400] on div "hero press enter hero .moveUp press enter hero .moveDown press enter hero .move…" at bounding box center [919, 397] width 270 height 137
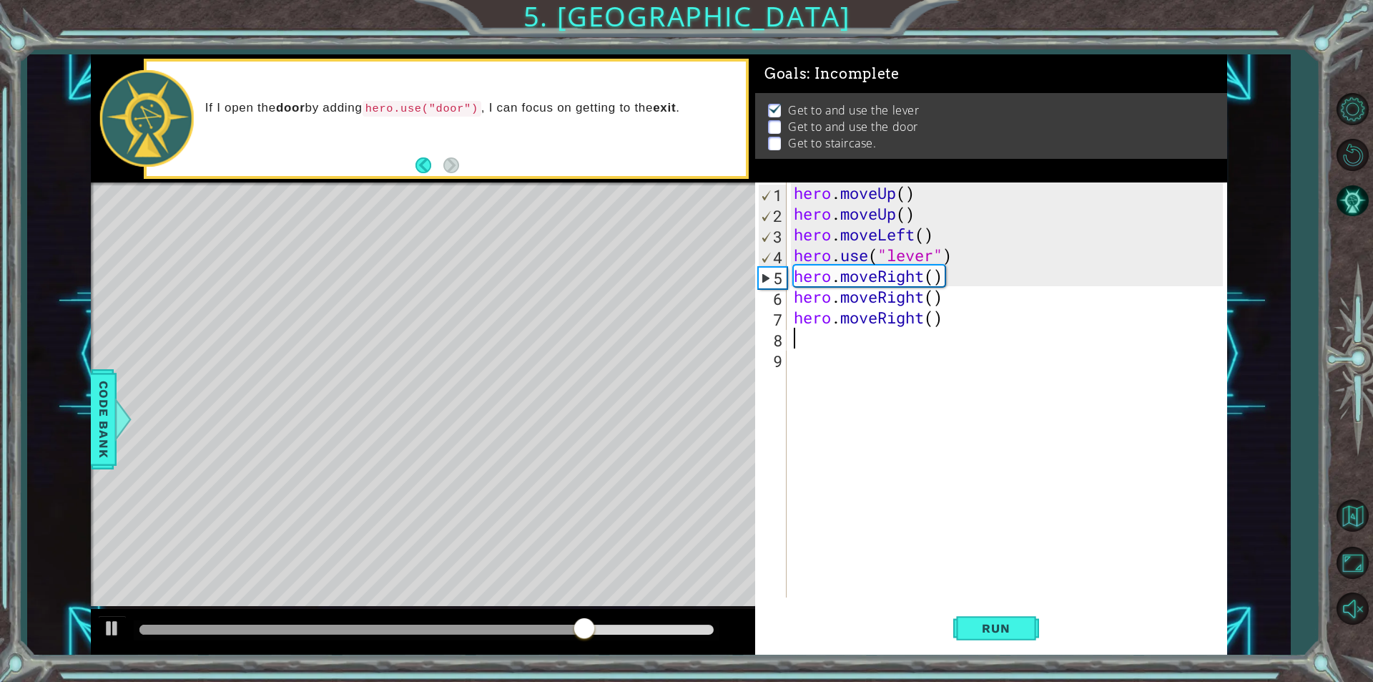
scroll to position [0, 0]
click at [986, 642] on button "Run" at bounding box center [996, 627] width 86 height 47
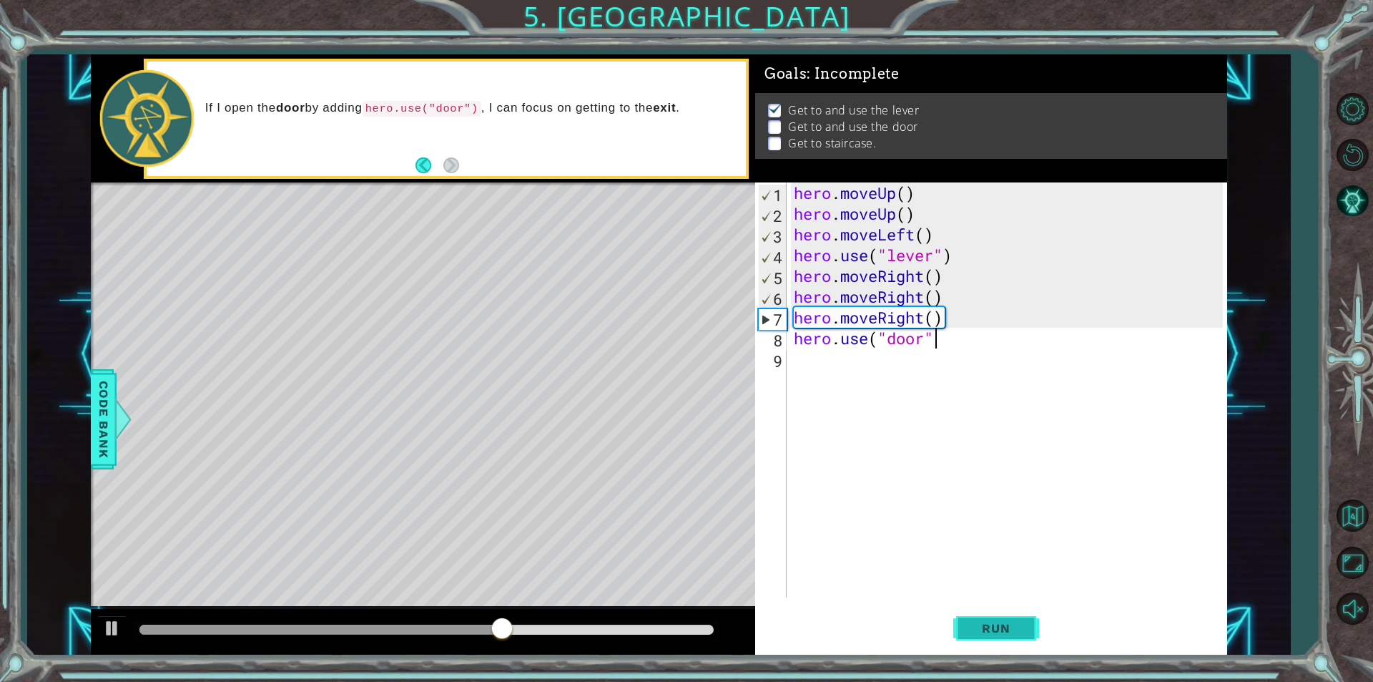
scroll to position [0, 6]
type textarea "hero.use("door")"
click at [981, 624] on span "Run" at bounding box center [996, 628] width 57 height 14
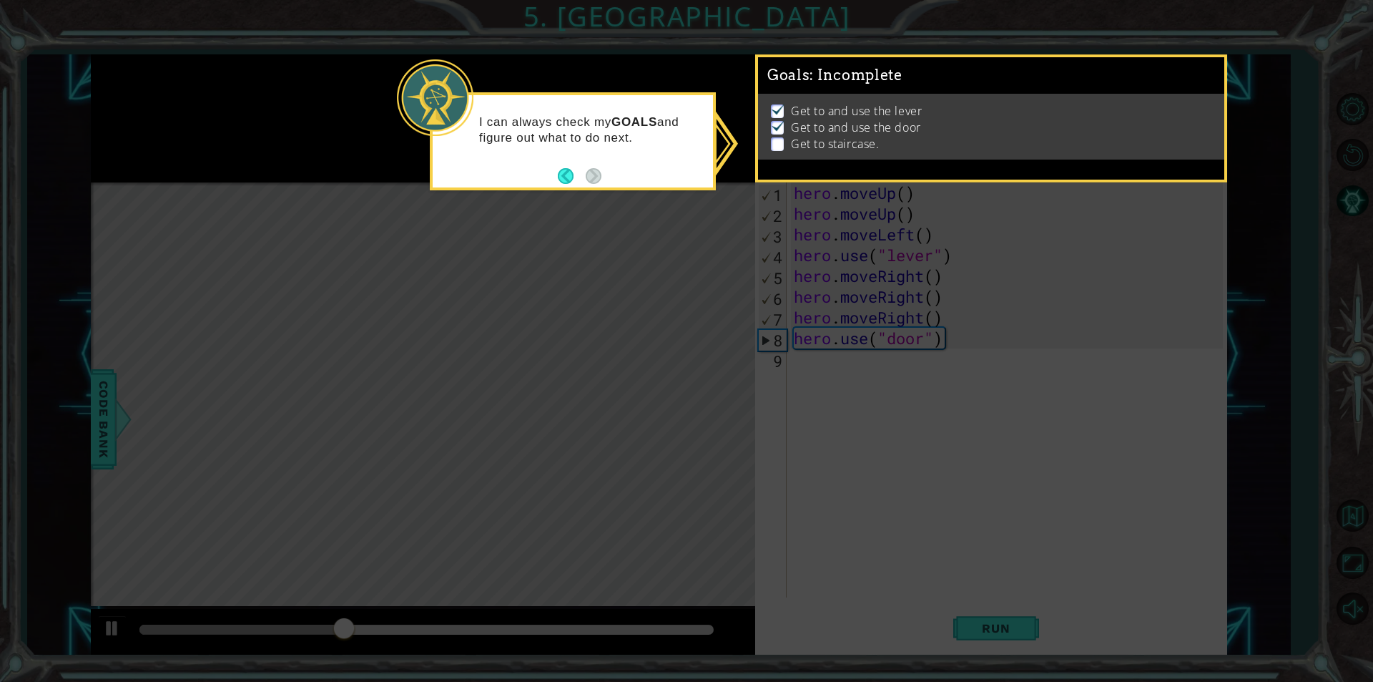
click at [883, 378] on icon at bounding box center [686, 341] width 1373 height 682
click at [562, 172] on button "Back" at bounding box center [572, 176] width 28 height 16
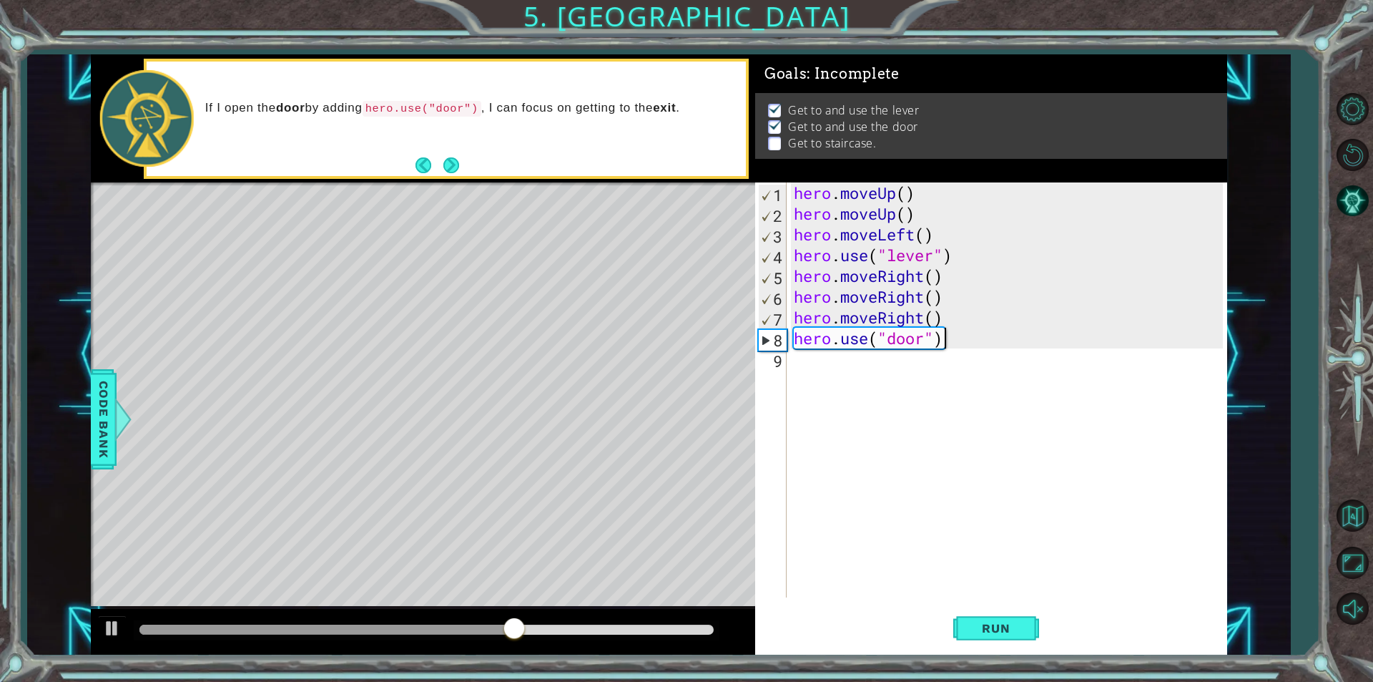
click at [891, 386] on div "hero . moveUp ( ) hero . moveUp ( ) hero . moveLeft ( ) hero . use ( "lever" ) …" at bounding box center [1010, 410] width 439 height 456
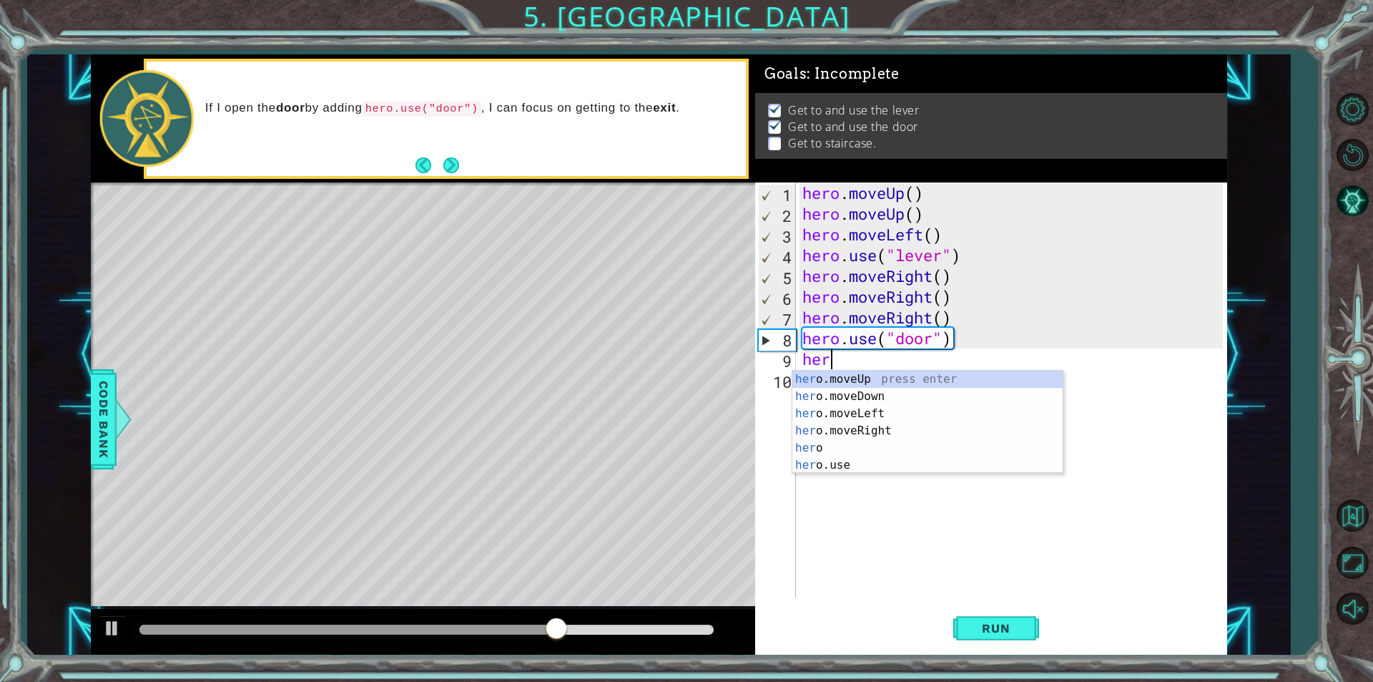
type textarea "hero"
click at [887, 393] on div "hero press enter hero .moveUp press enter hero .moveDown press enter hero .move…" at bounding box center [928, 439] width 270 height 137
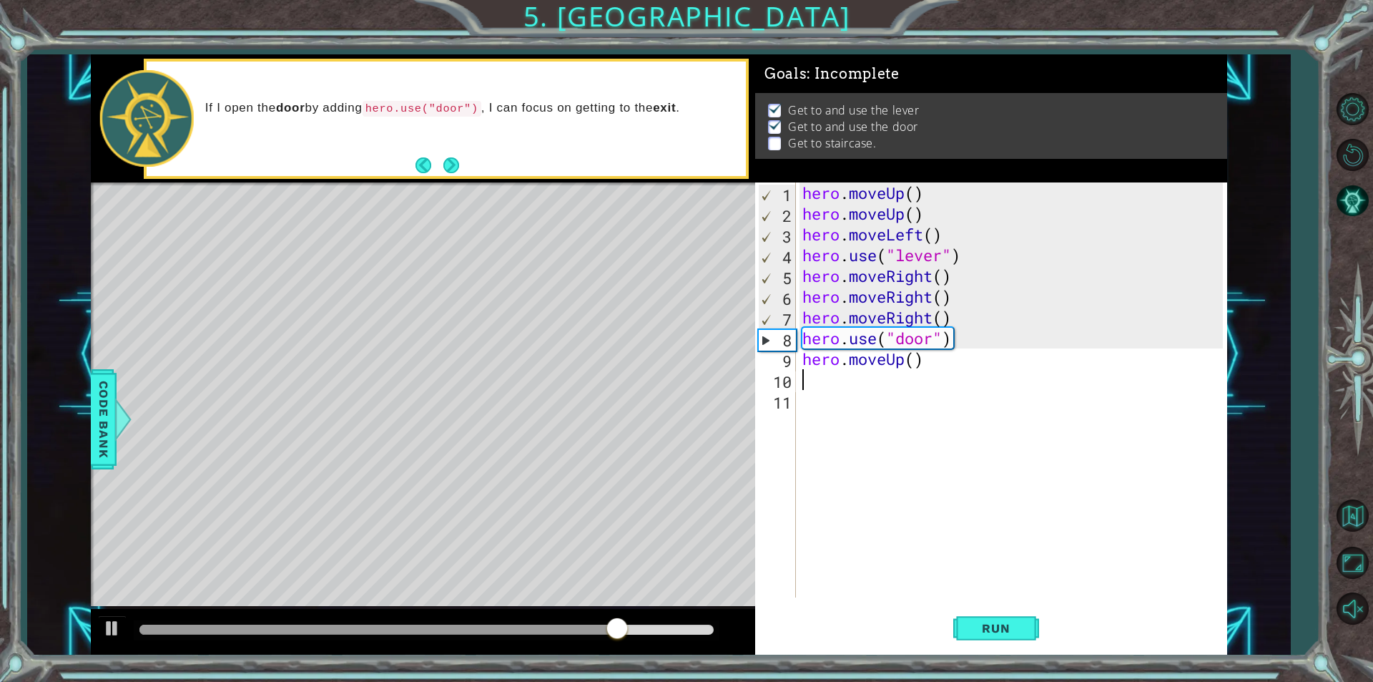
scroll to position [0, 0]
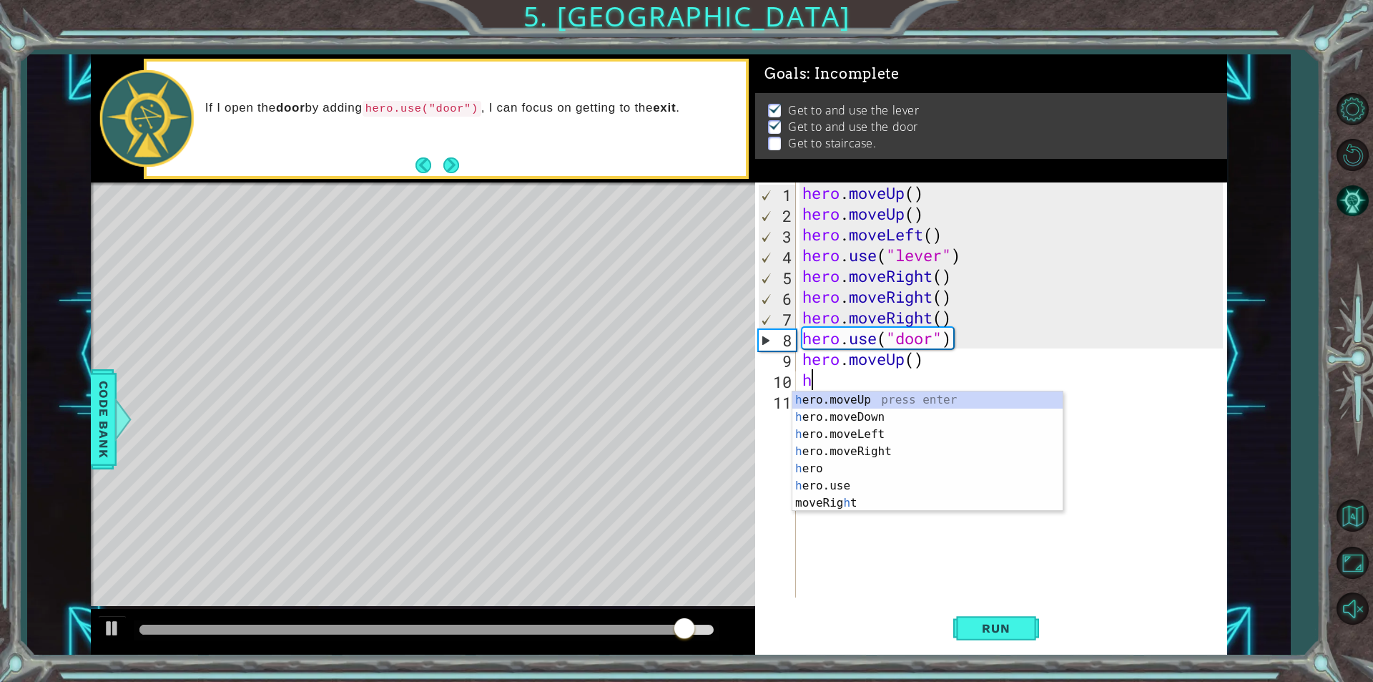
type textarea "her"
click at [826, 400] on div "her o.moveUp press enter her o.moveDown press enter her o.moveLeft press enter …" at bounding box center [928, 459] width 270 height 137
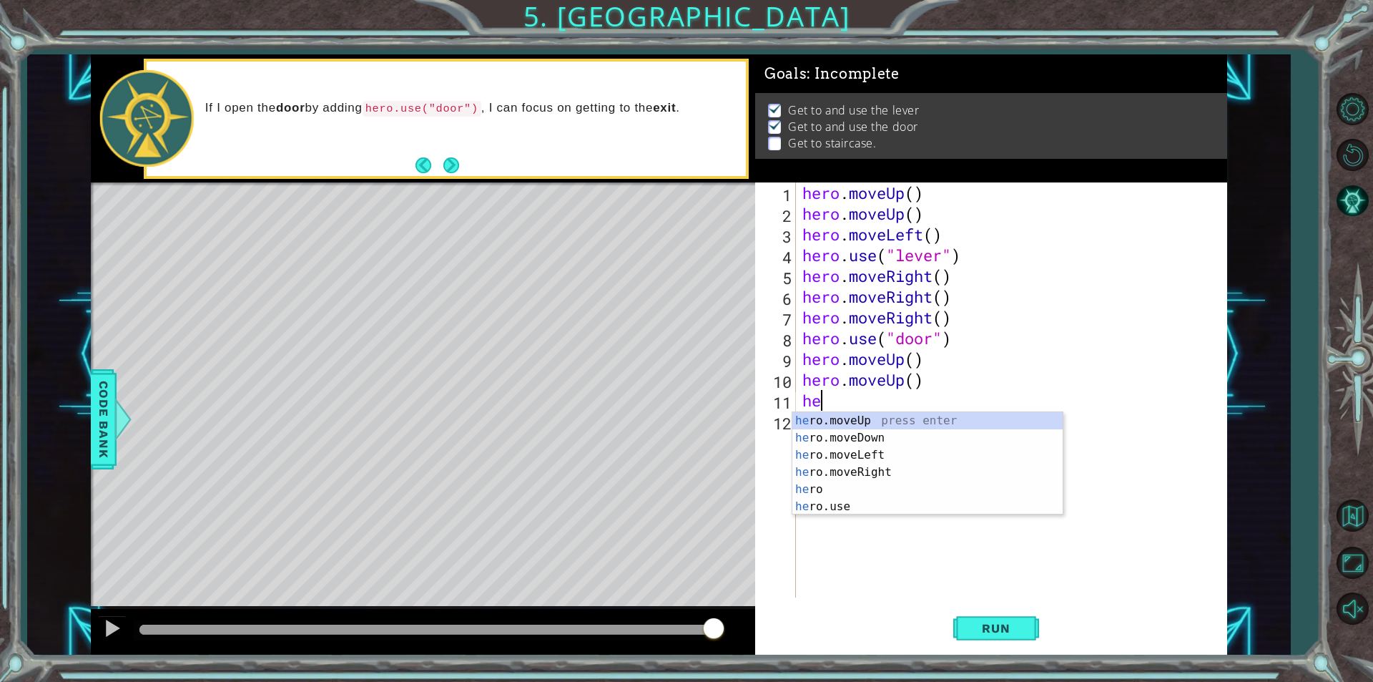
type textarea "her"
click at [852, 457] on div "her o.moveUp press enter her o.moveDown press enter her o.moveLeft press enter …" at bounding box center [928, 480] width 270 height 137
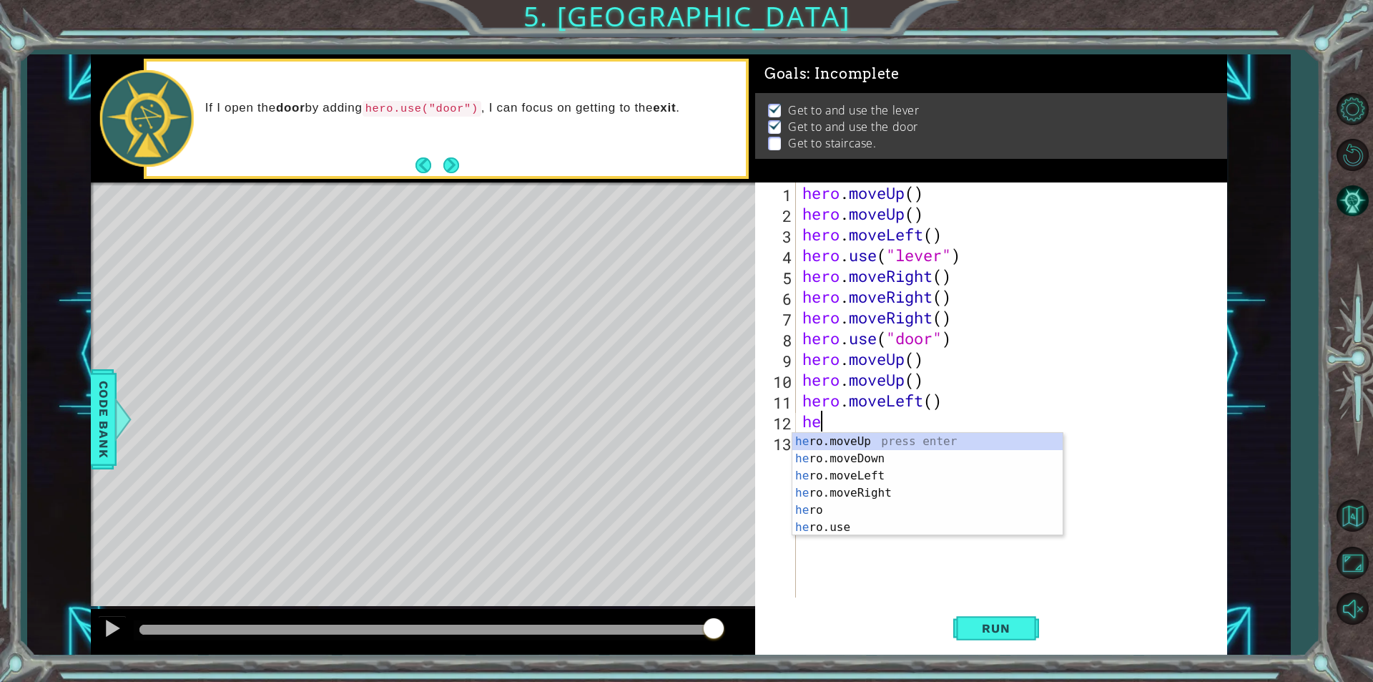
type textarea "hero"
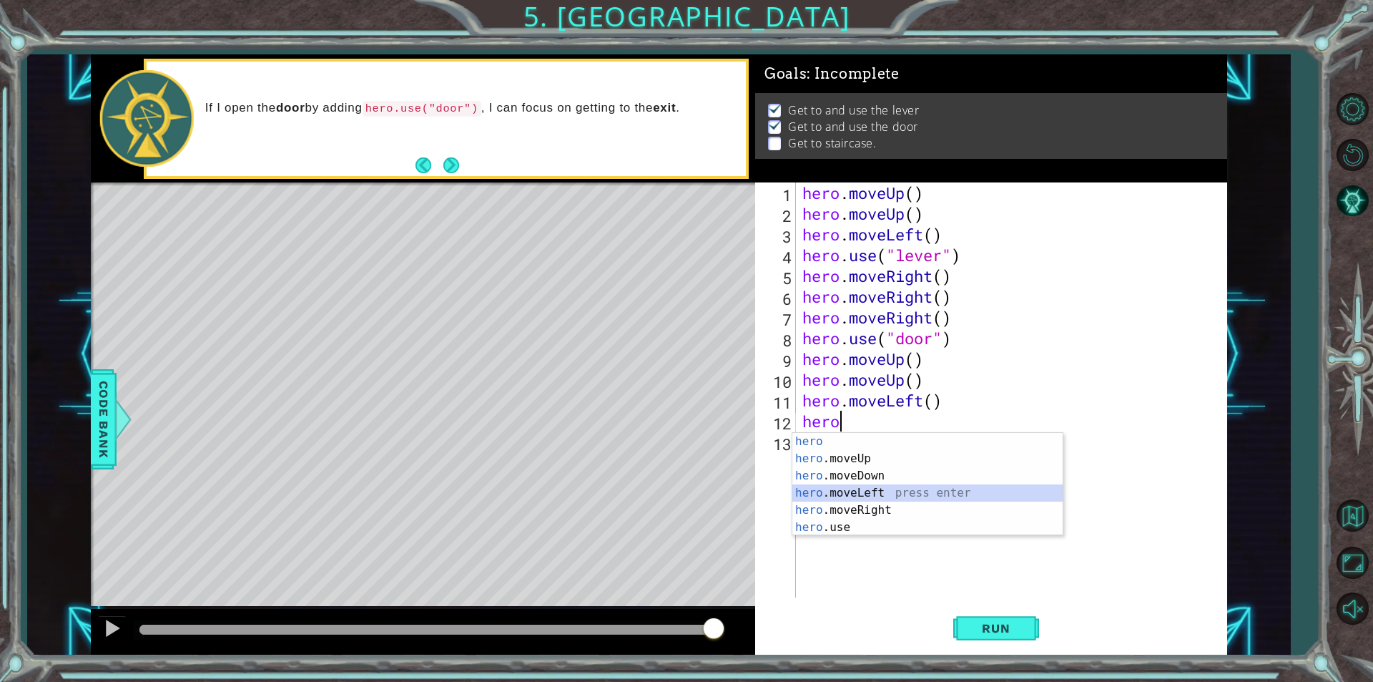
click at [822, 491] on div "hero press enter hero .moveUp press enter hero .moveDown press enter hero .move…" at bounding box center [928, 501] width 270 height 137
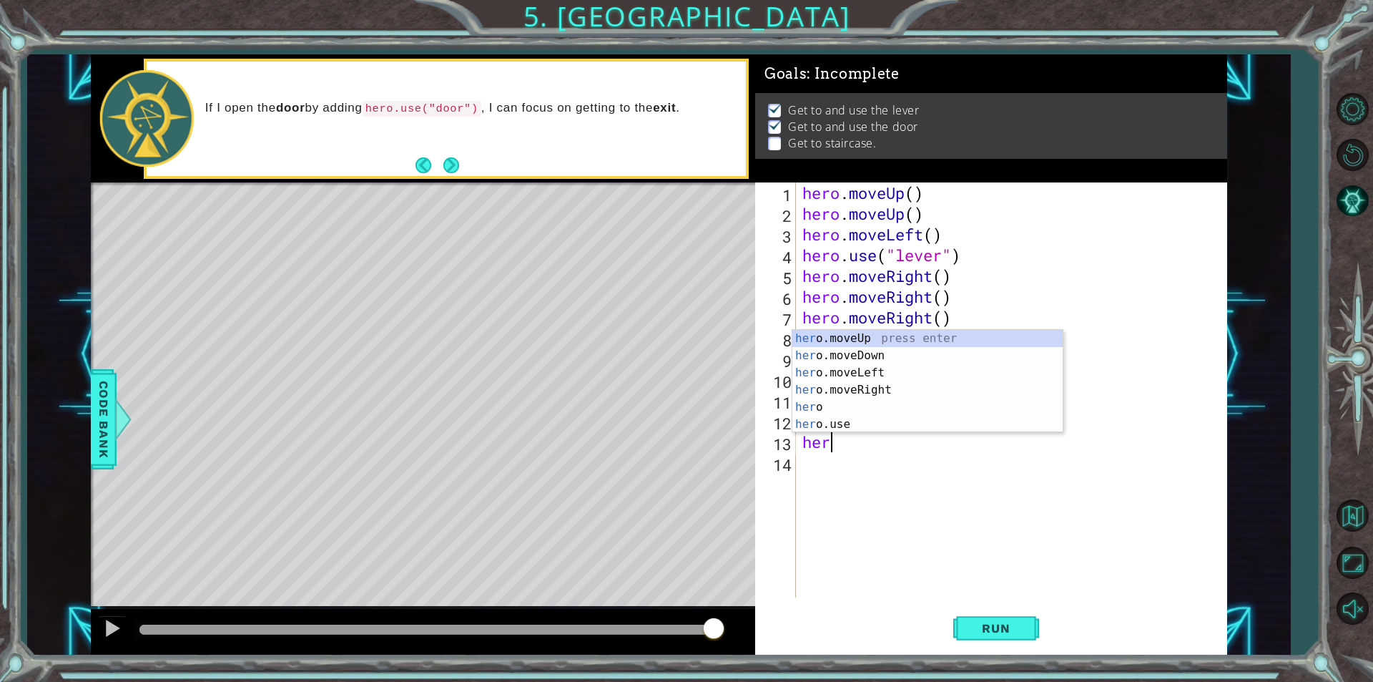
type textarea "hero"
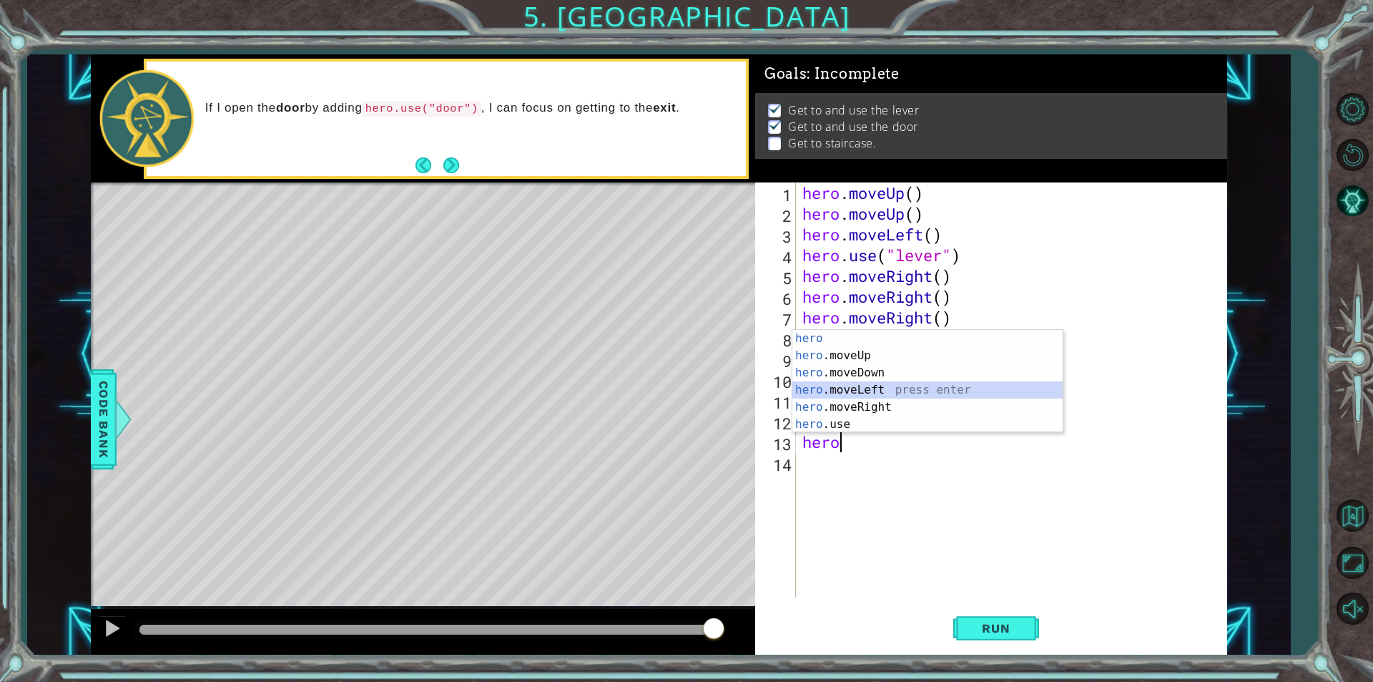
click at [830, 388] on div "hero press enter hero .moveUp press enter hero .moveDown press enter hero .move…" at bounding box center [928, 398] width 270 height 137
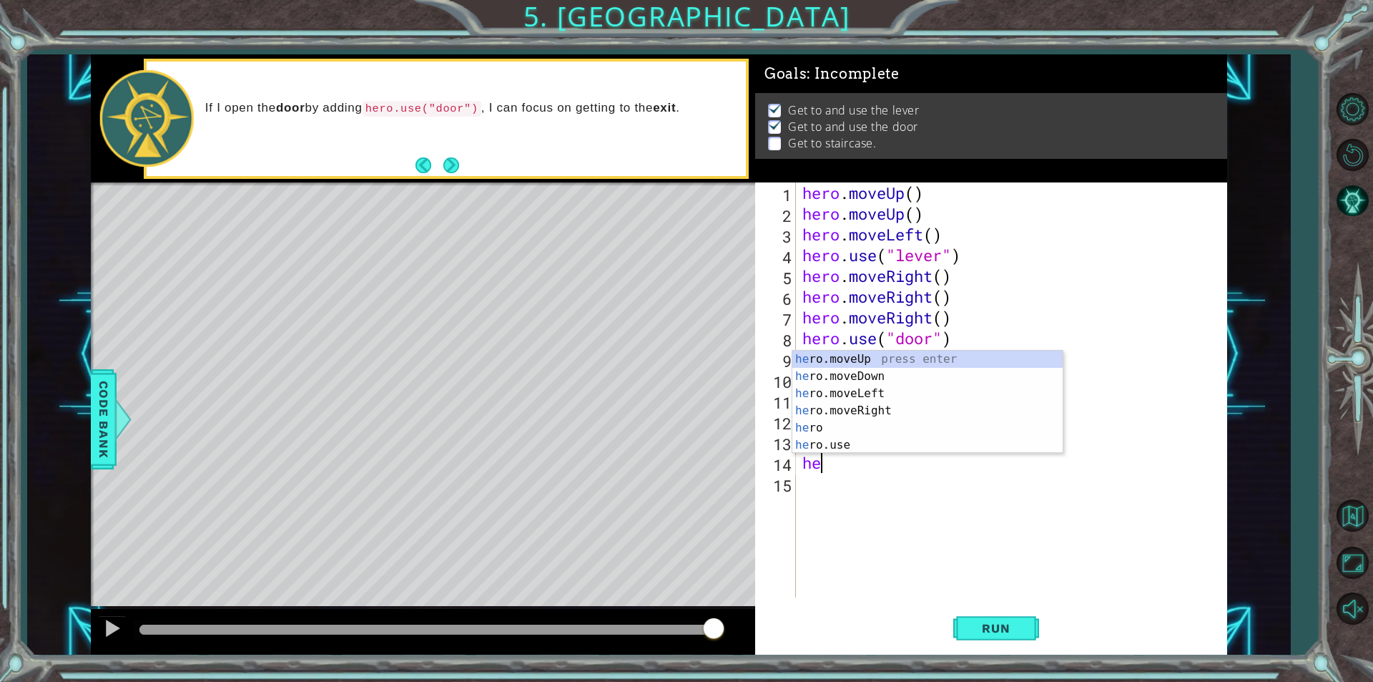
type textarea "hero"
click at [861, 418] on div "hero press enter hero .moveUp press enter hero .moveDown press enter hero .move…" at bounding box center [928, 418] width 270 height 137
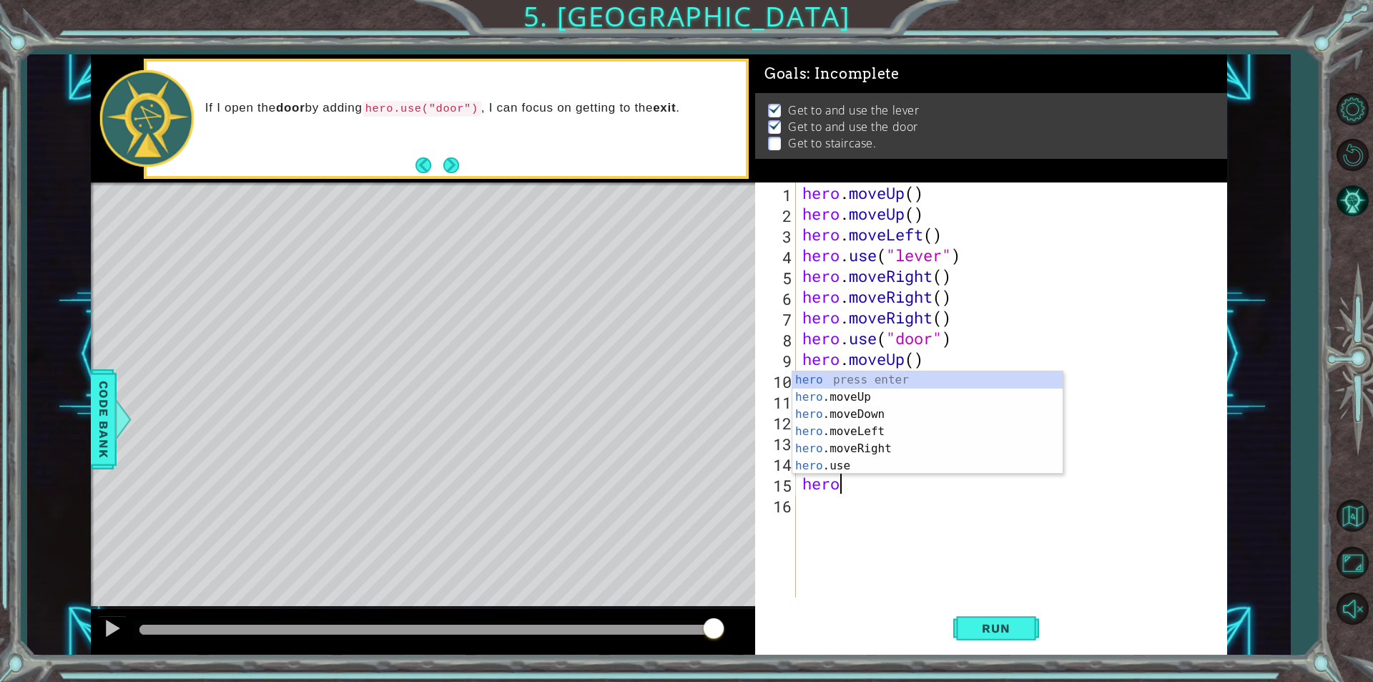
type textarea "hero."
click at [861, 393] on div "hero. moveUp press enter hero. moveDown press enter hero. moveLeft press enter …" at bounding box center [928, 448] width 270 height 120
type textarea "hero"
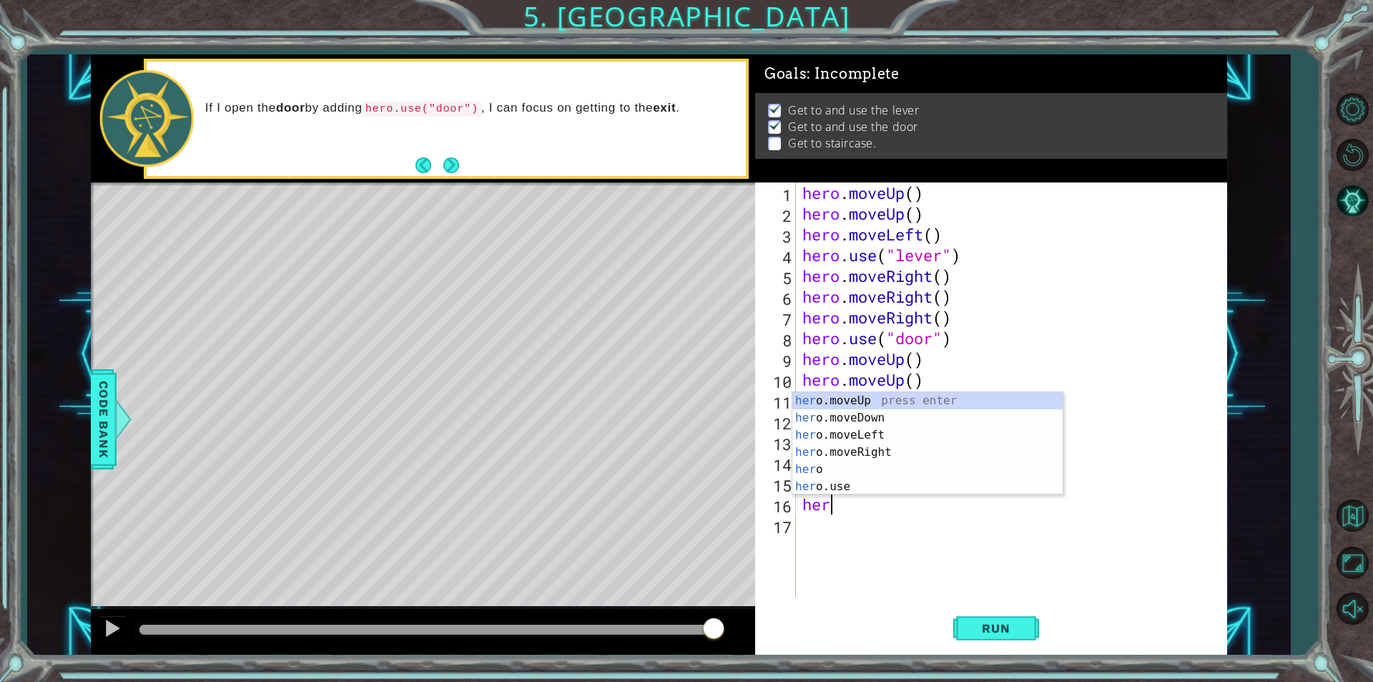
scroll to position [0, 1]
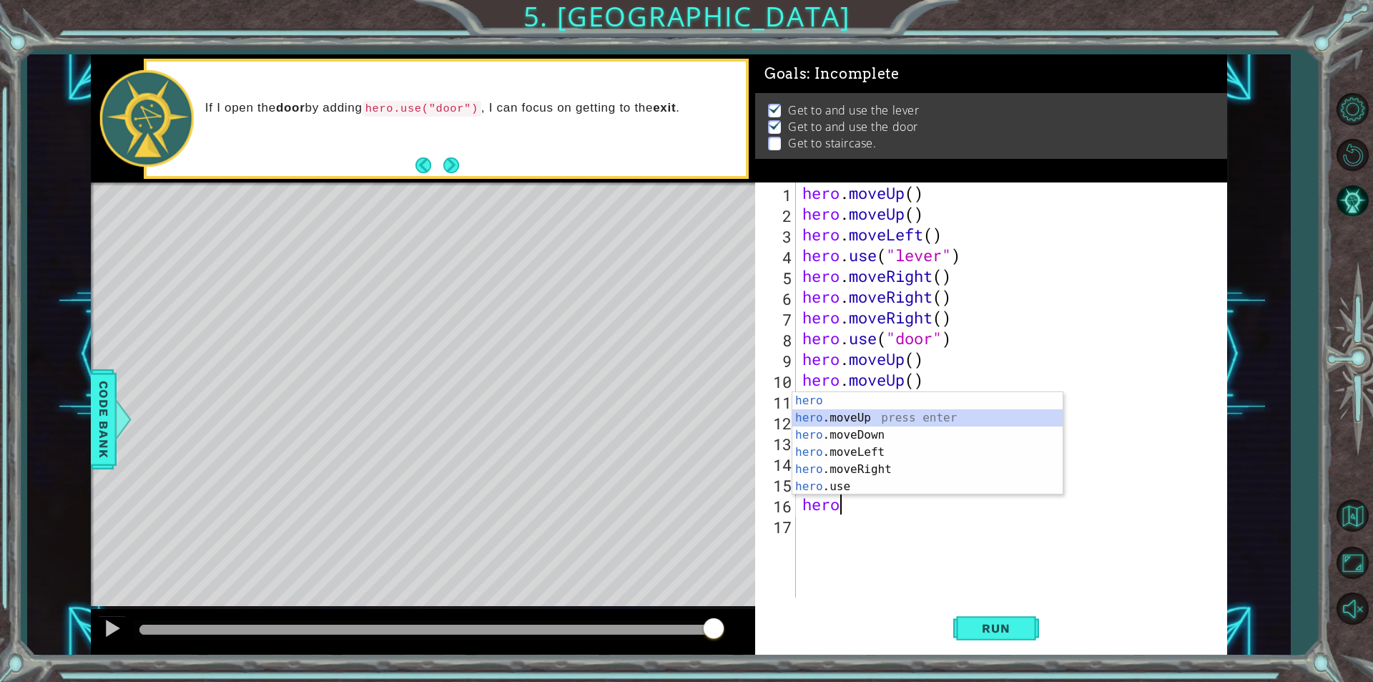
click at [835, 411] on div "hero press enter hero .moveUp press enter hero .moveDown press enter hero .move…" at bounding box center [928, 460] width 270 height 137
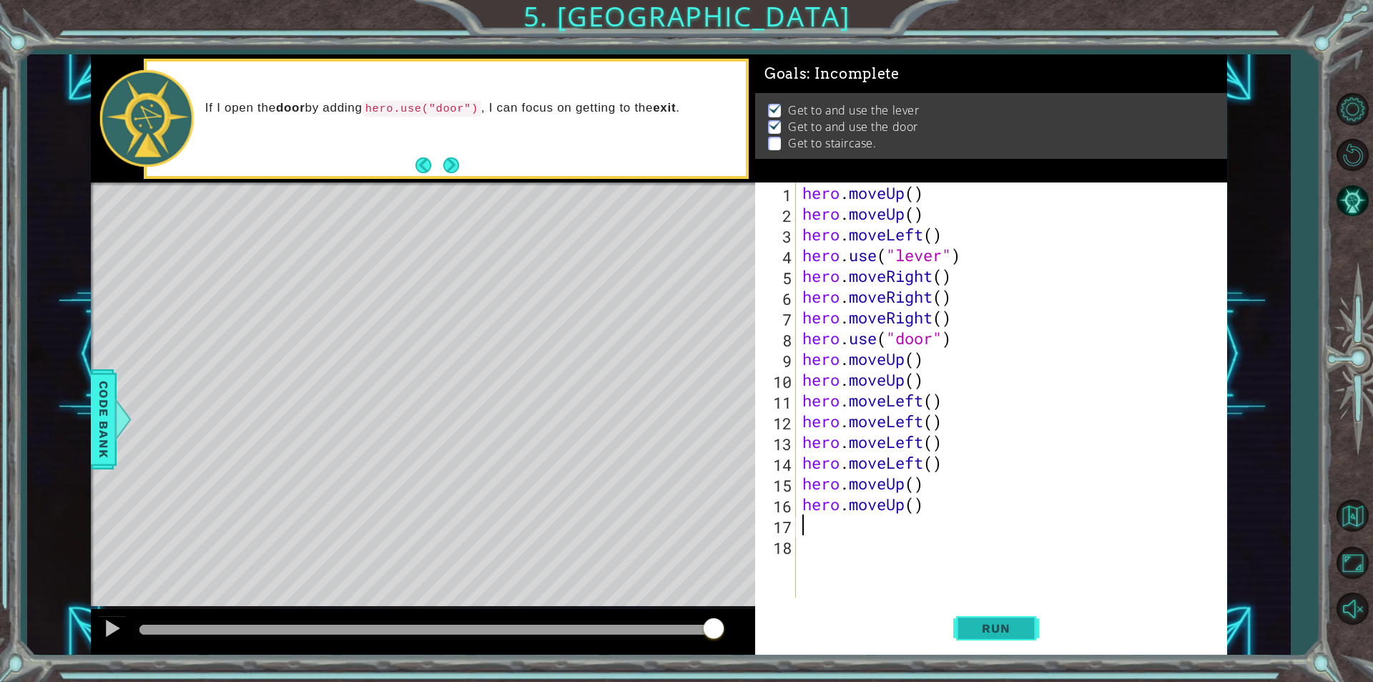
click at [973, 634] on span "Run" at bounding box center [996, 628] width 57 height 14
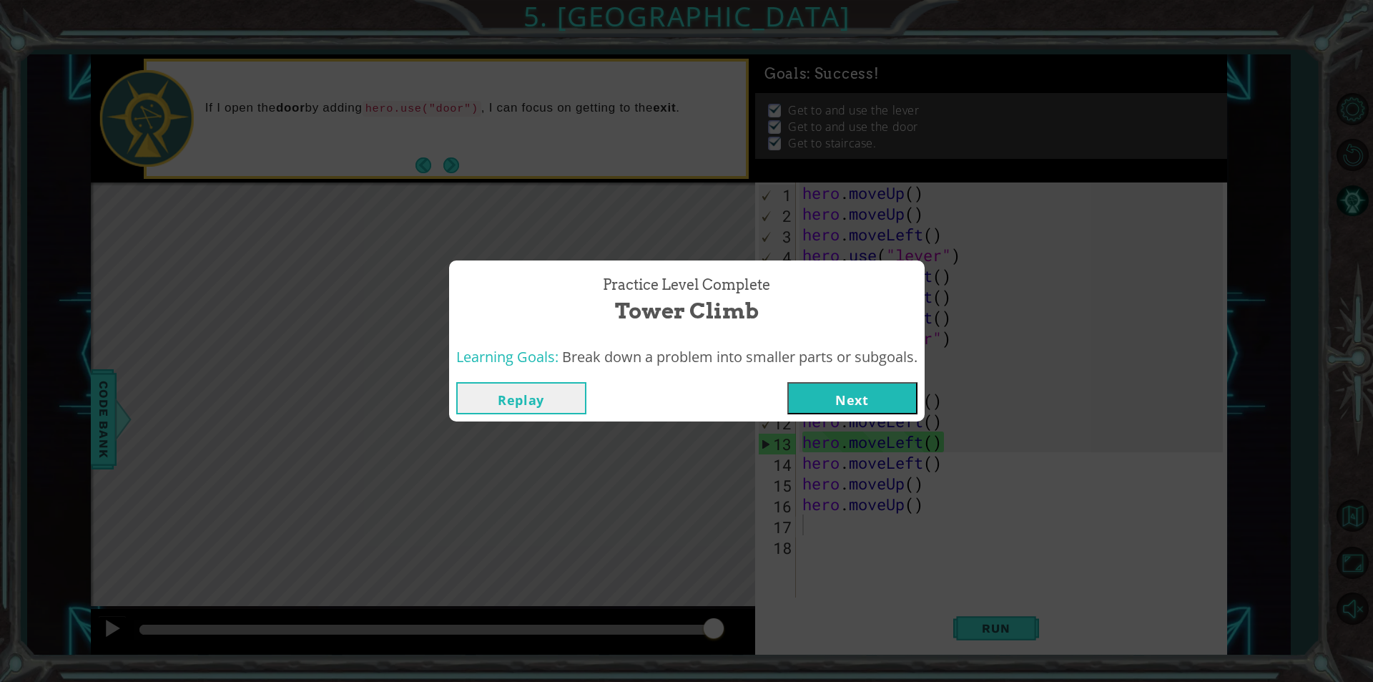
click at [844, 391] on button "Next" at bounding box center [853, 398] width 130 height 32
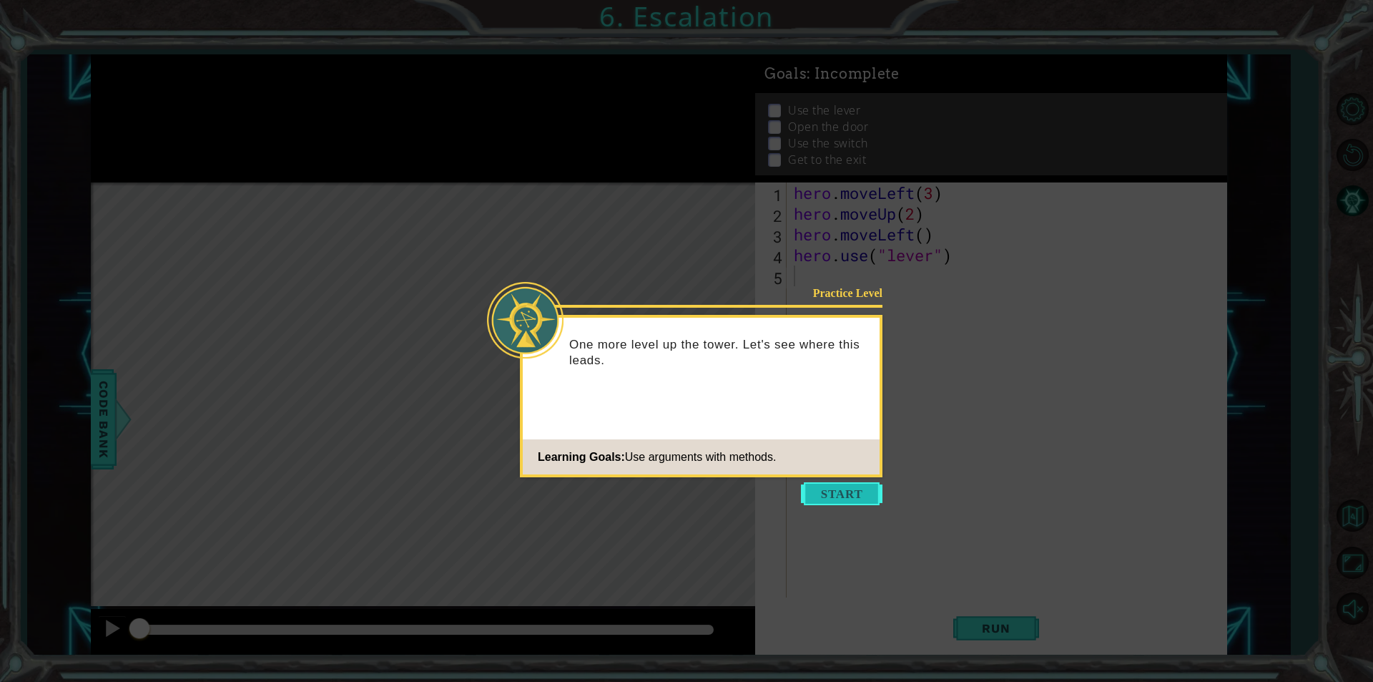
click at [838, 501] on button "Start" at bounding box center [842, 493] width 82 height 23
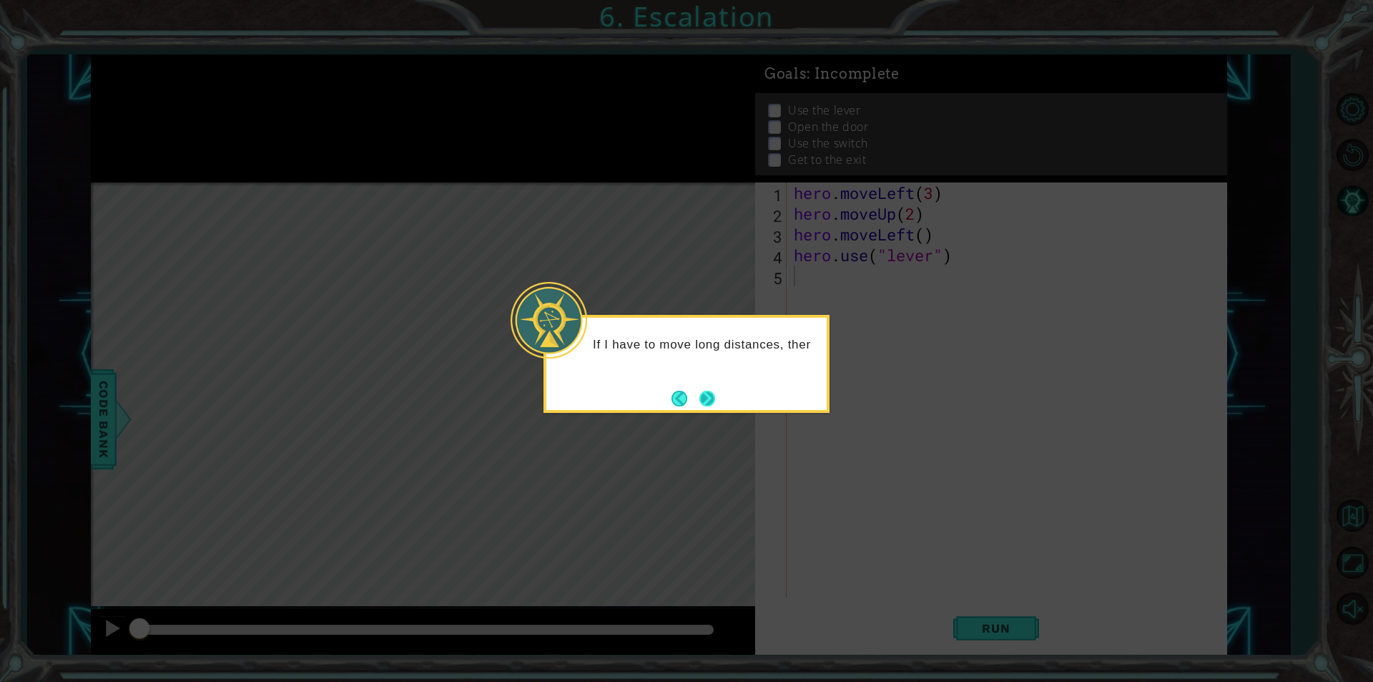
click at [703, 398] on button "Next" at bounding box center [707, 398] width 25 height 25
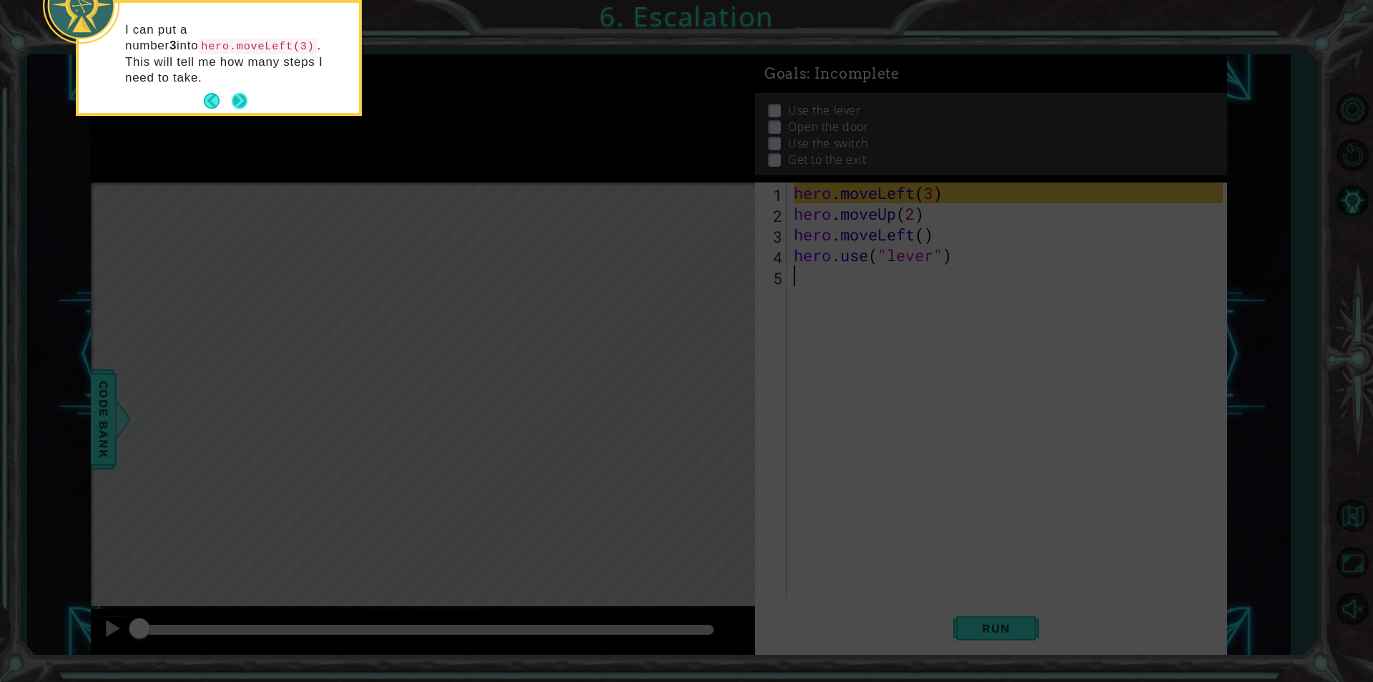
click at [239, 92] on button "Next" at bounding box center [239, 101] width 18 height 18
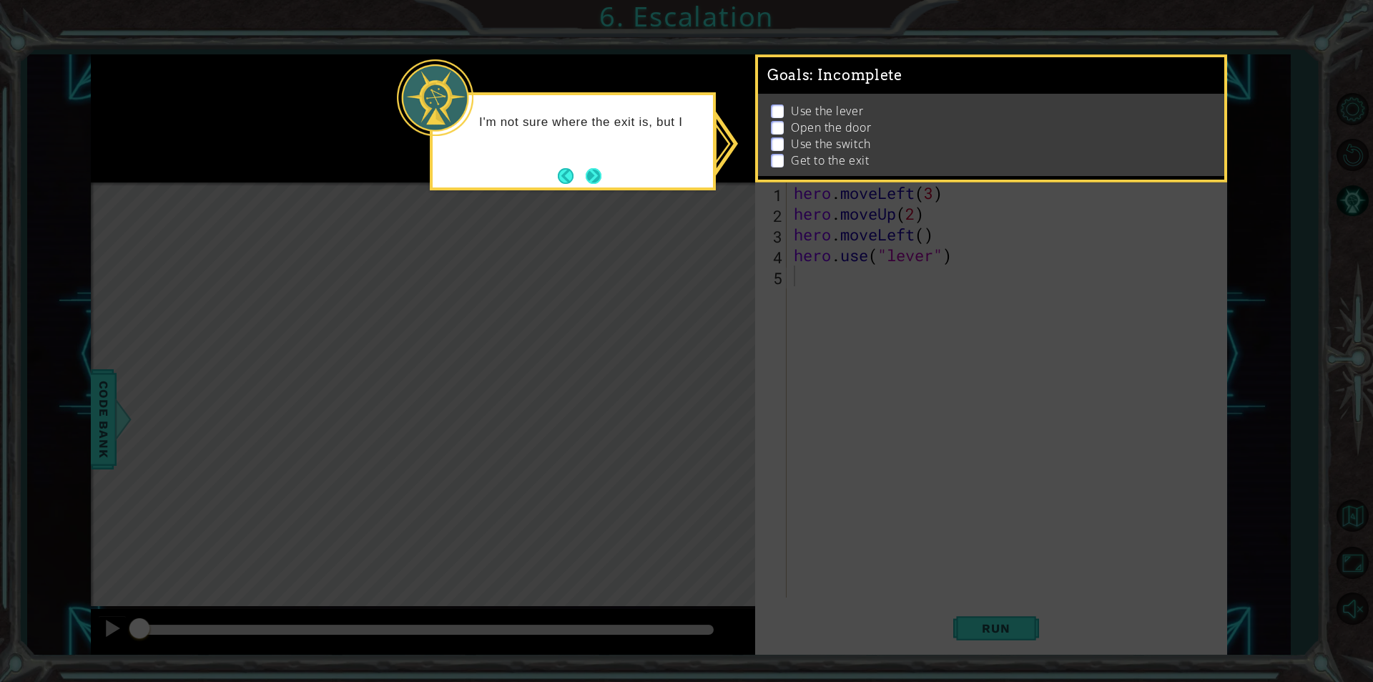
click at [597, 177] on button "Next" at bounding box center [594, 176] width 24 height 24
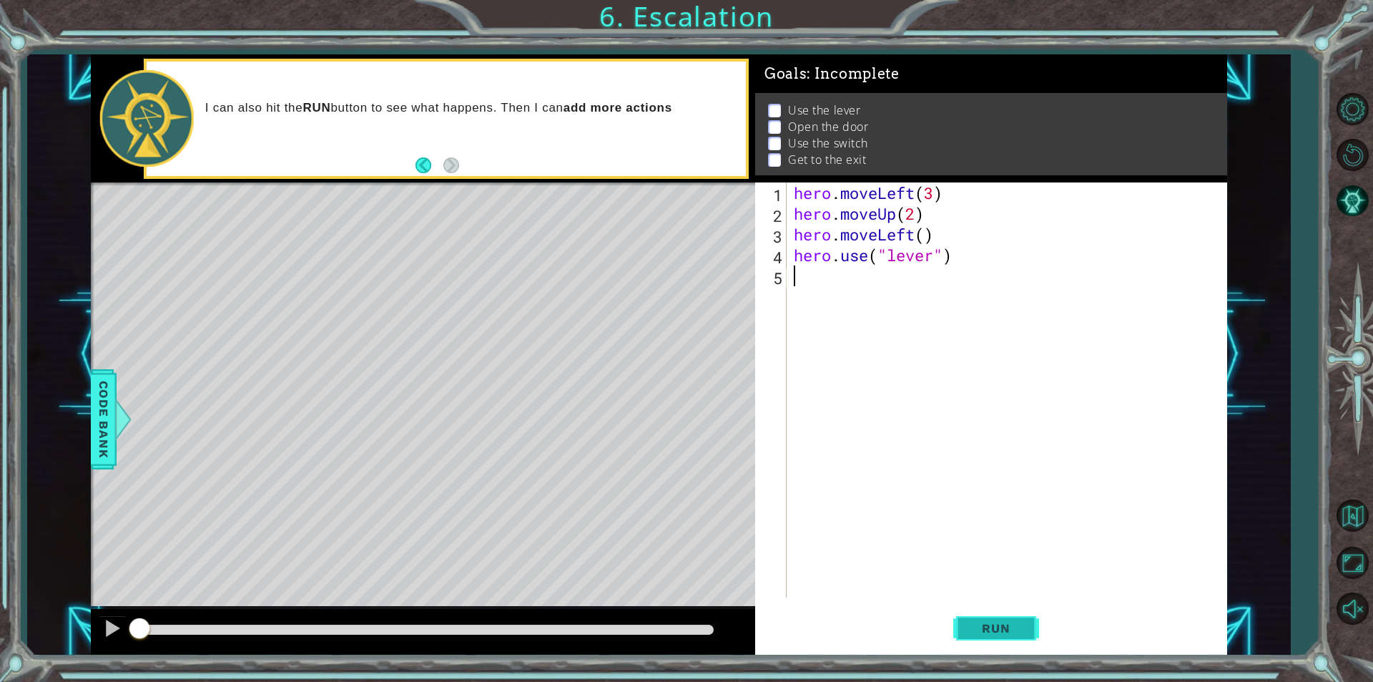
click at [985, 616] on button "Run" at bounding box center [996, 627] width 86 height 47
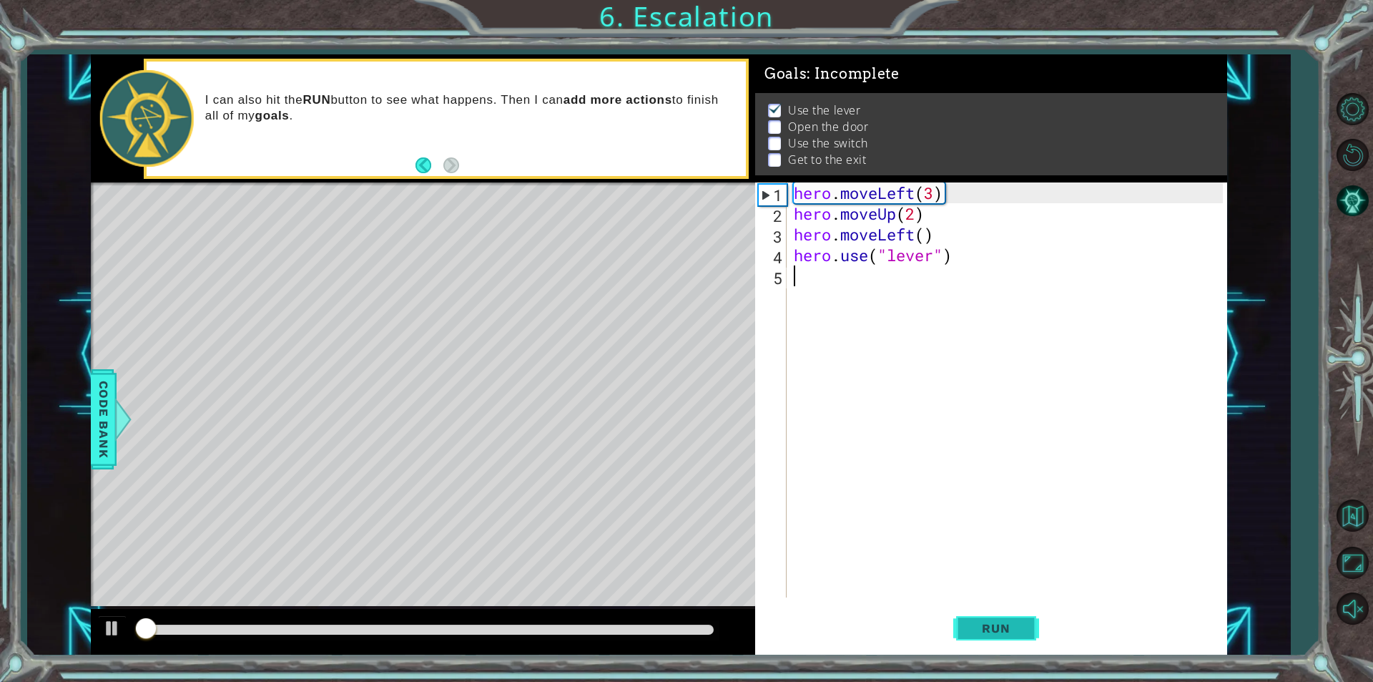
scroll to position [6, 0]
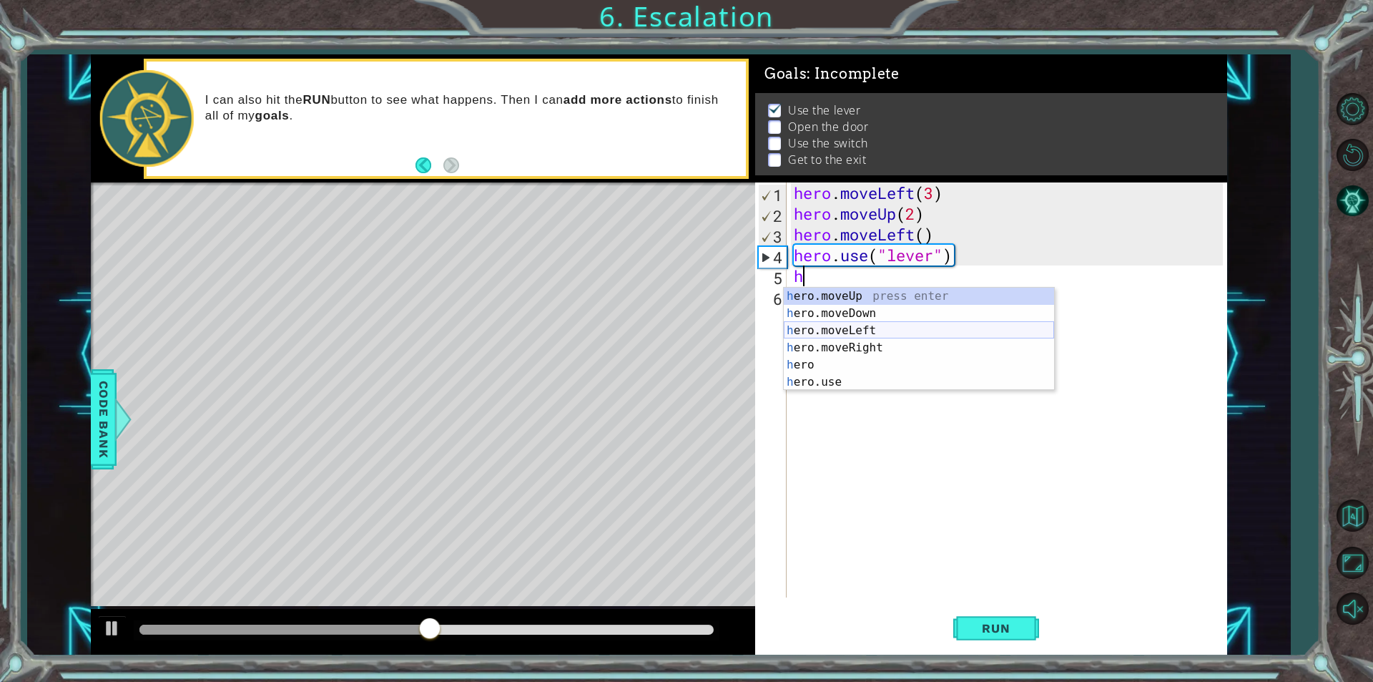
click at [883, 331] on div "h ero.moveUp press enter h ero.moveDown press enter h ero.moveLeft press enter …" at bounding box center [919, 356] width 270 height 137
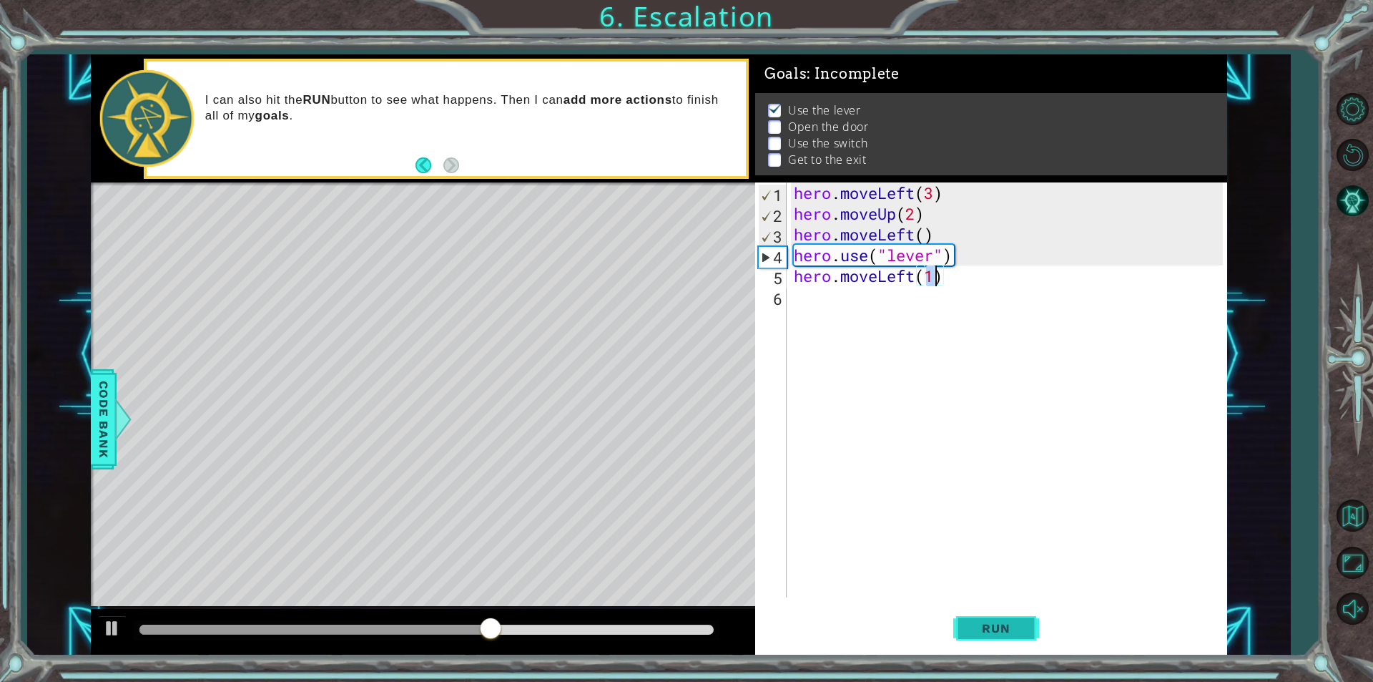
type textarea "hero.moveLeft(1)"
click at [1014, 635] on button "Run" at bounding box center [996, 627] width 86 height 47
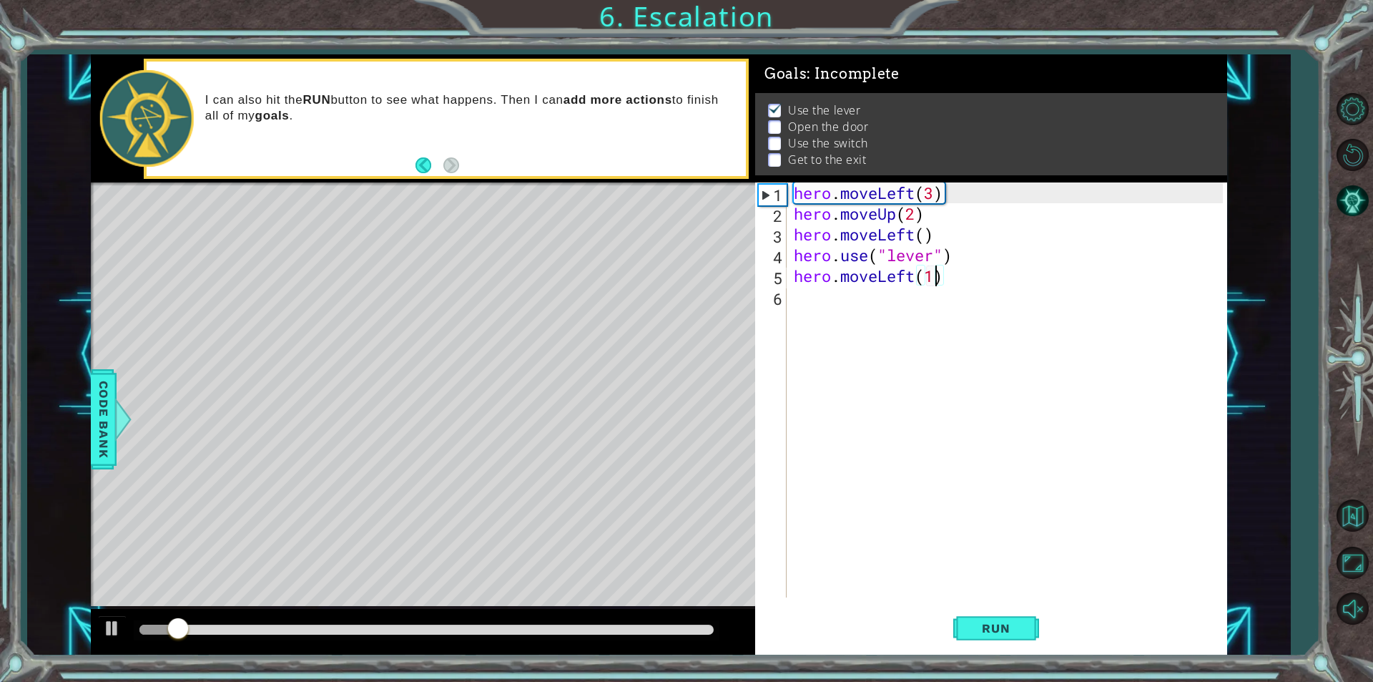
click at [867, 325] on div "hero . moveLeft ( 3 ) hero . moveUp ( 2 ) hero . moveLeft ( ) hero . use ( "lev…" at bounding box center [1010, 410] width 439 height 456
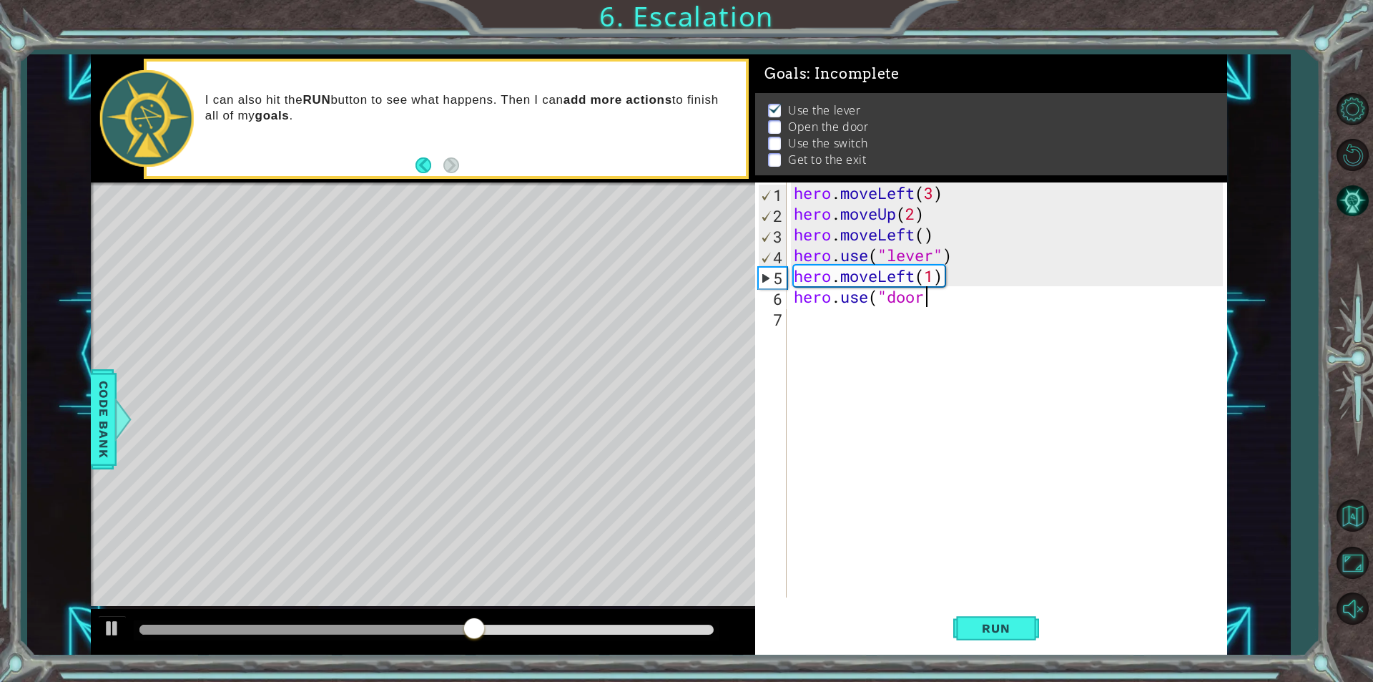
scroll to position [0, 6]
type textarea "hero.use("door")"
